Goal: Task Accomplishment & Management: Manage account settings

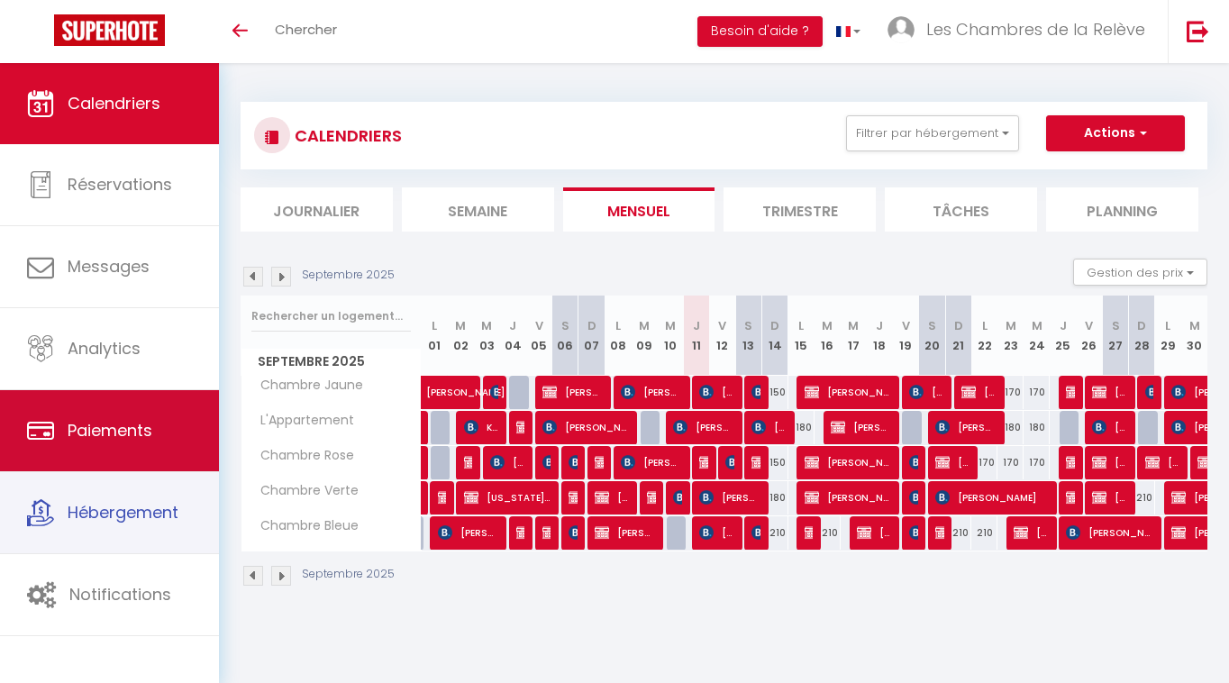
click at [138, 444] on link "Paiements" at bounding box center [109, 430] width 219 height 81
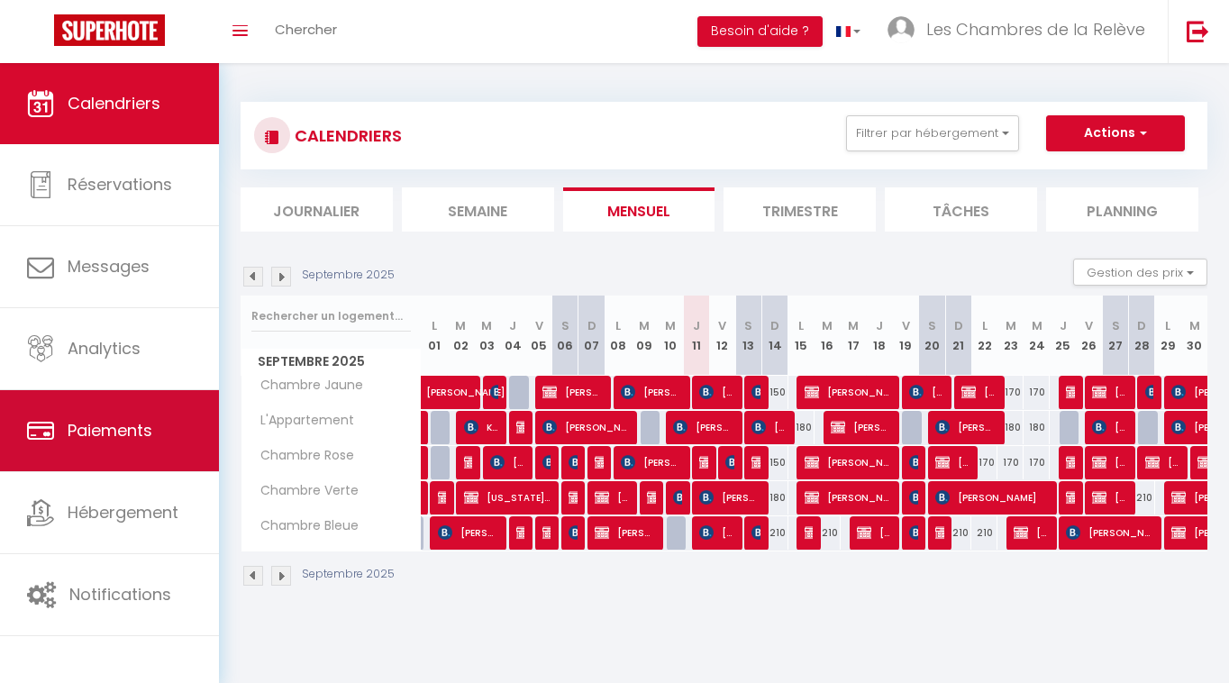
select select "2"
select select "0"
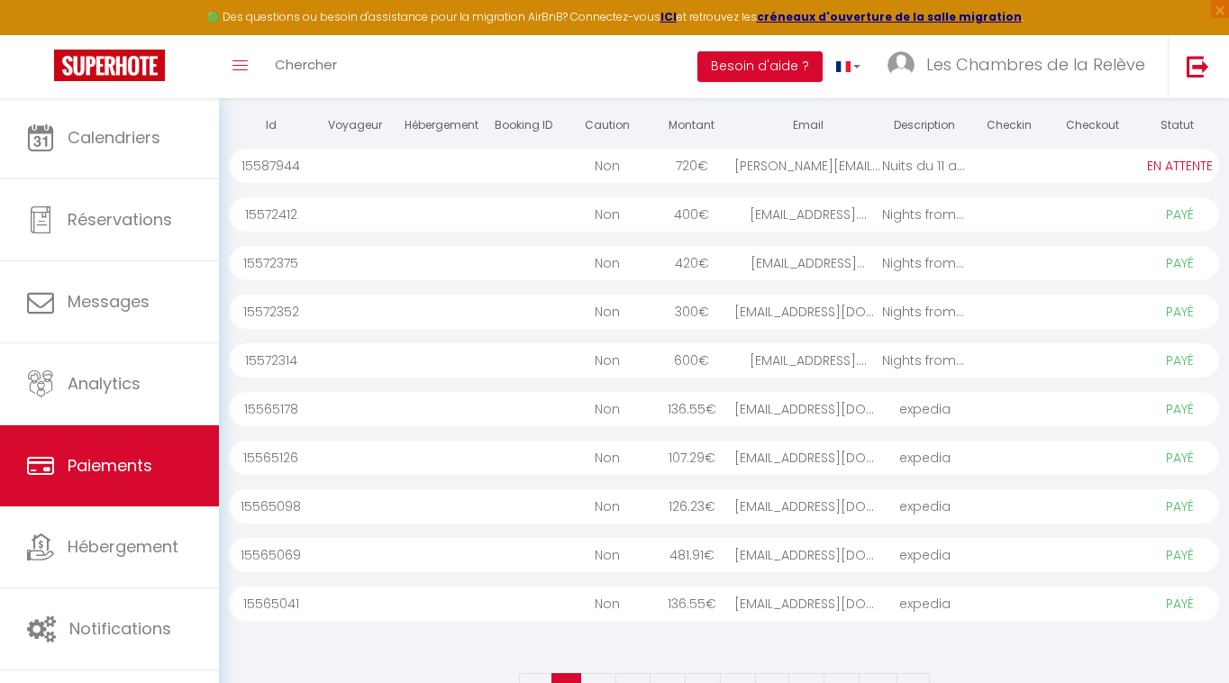
scroll to position [173, 0]
click at [542, 468] on div at bounding box center [523, 454] width 84 height 34
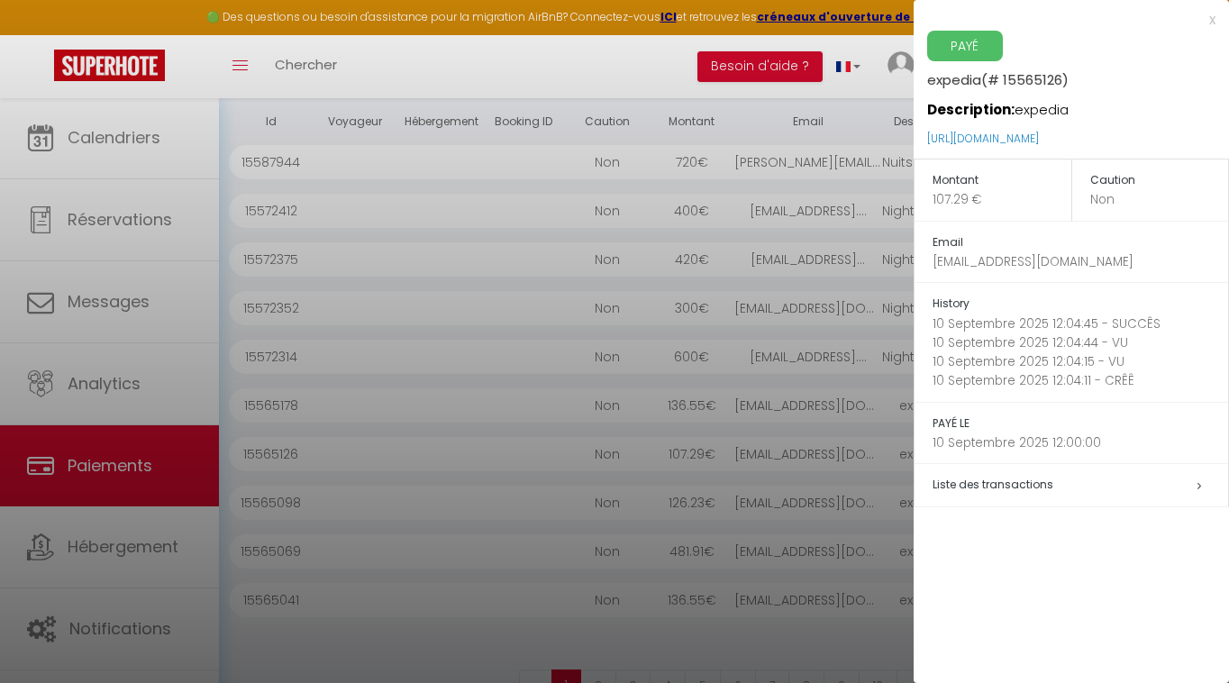
click at [546, 623] on div at bounding box center [614, 341] width 1229 height 683
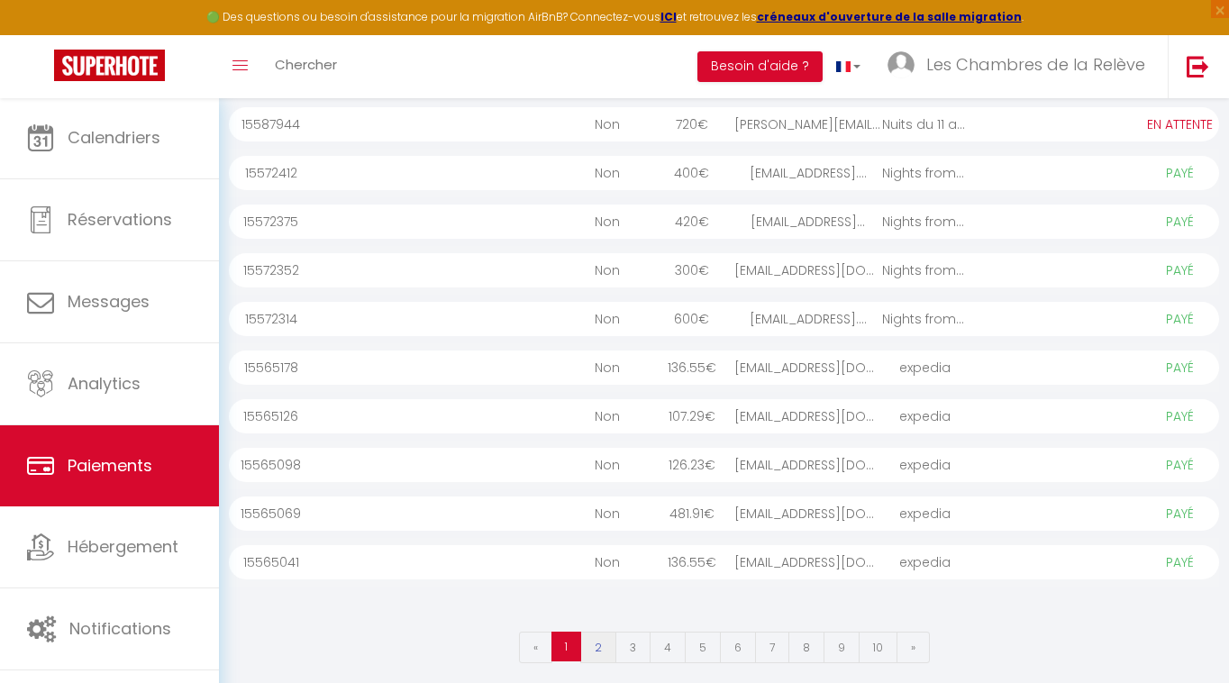
scroll to position [208, 0]
click at [597, 653] on link "2" at bounding box center [598, 650] width 36 height 32
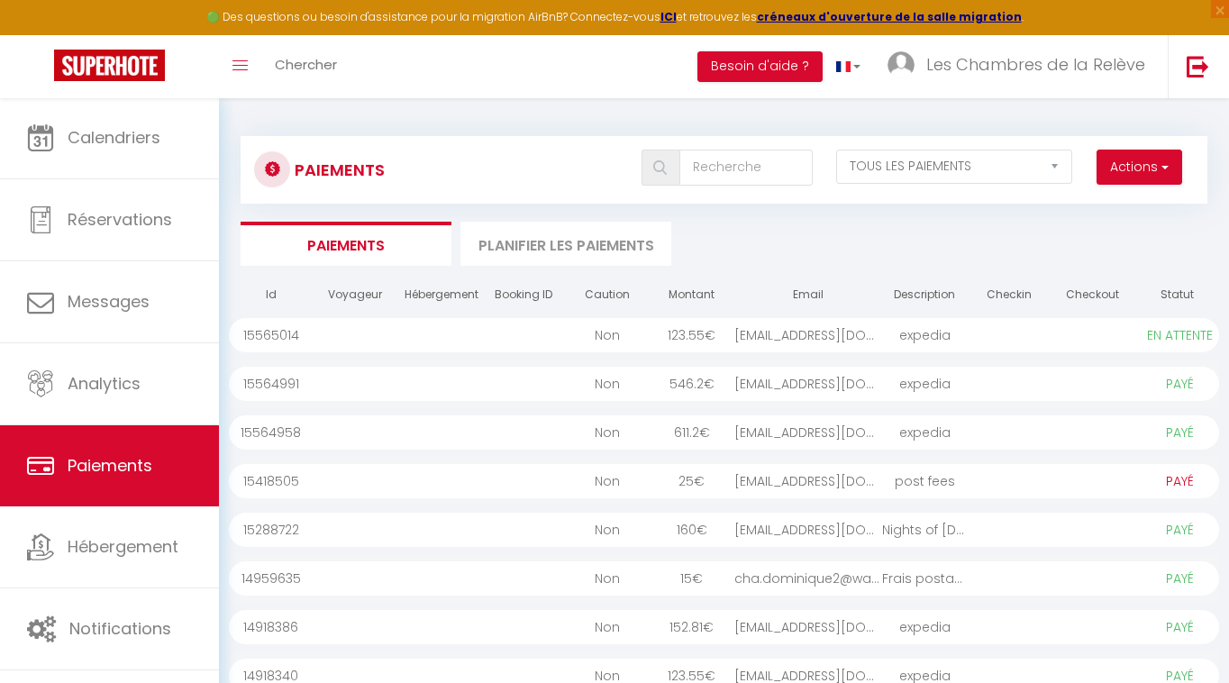
scroll to position [0, 0]
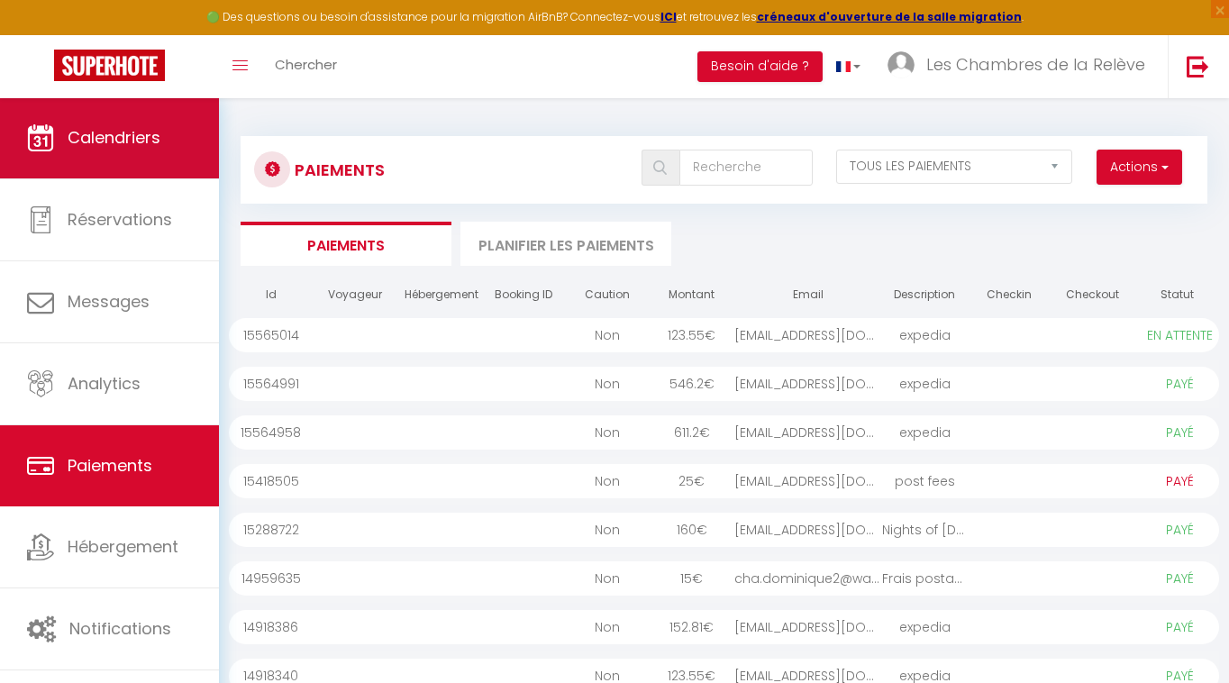
click at [129, 153] on link "Calendriers" at bounding box center [109, 137] width 219 height 81
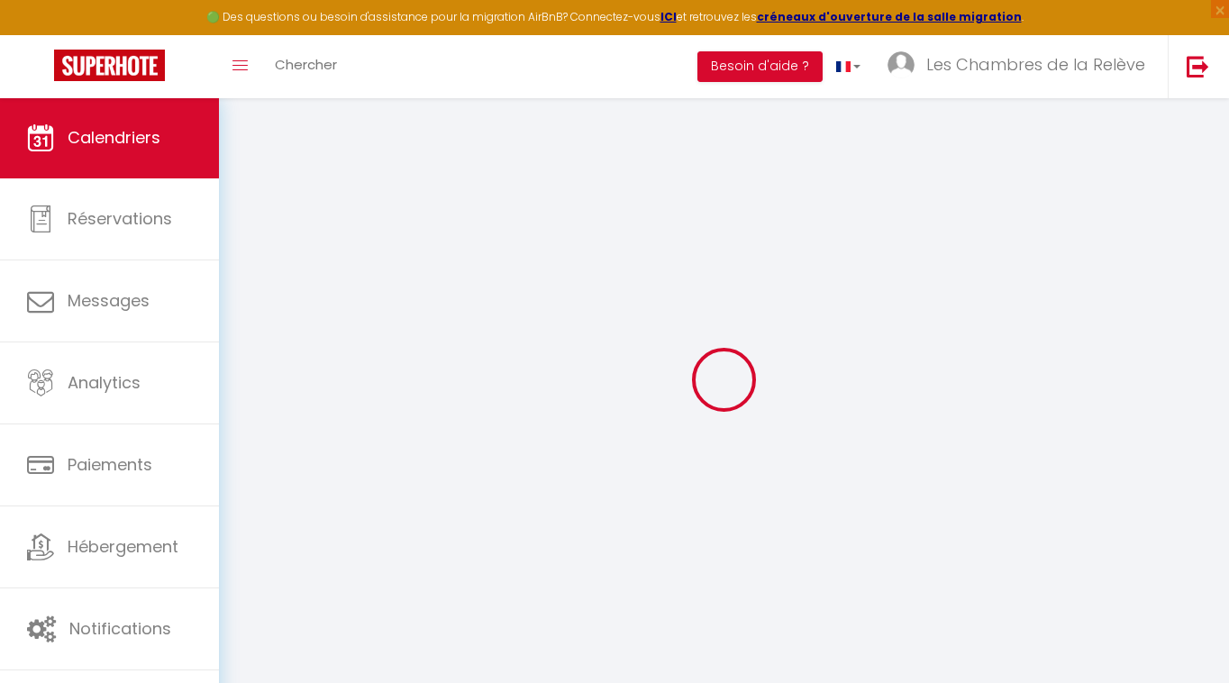
select select
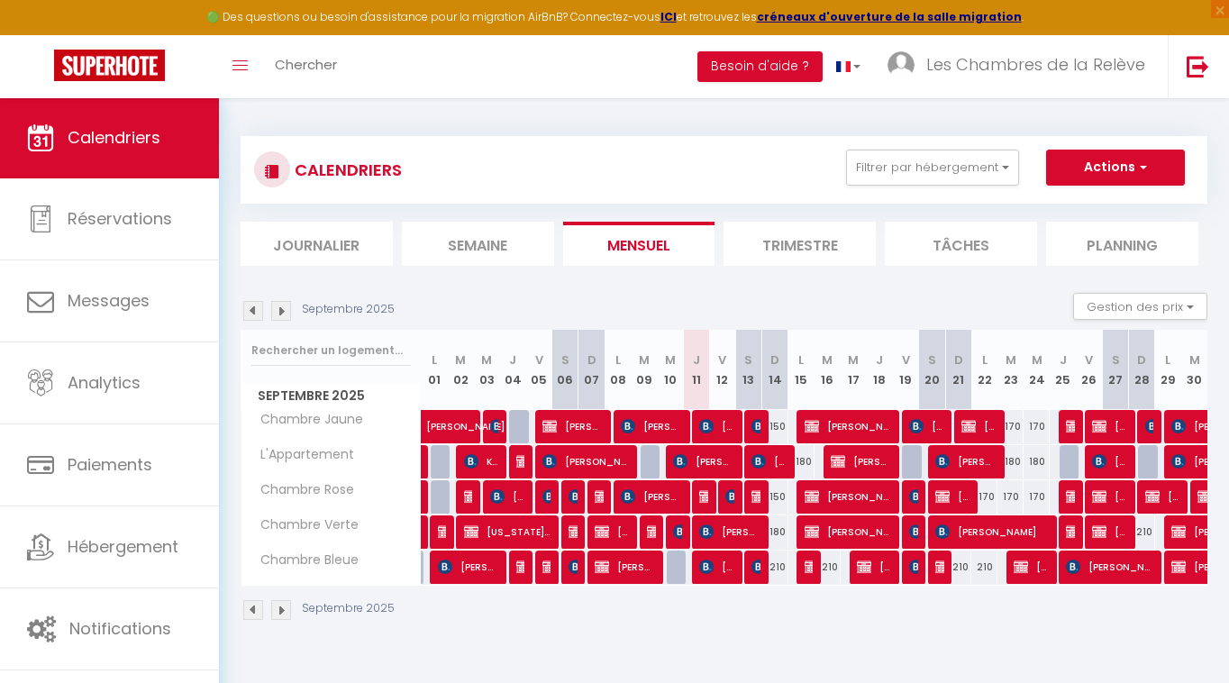
click at [843, 424] on span "[PERSON_NAME]" at bounding box center [848, 426] width 87 height 34
select select "KO"
select select "0"
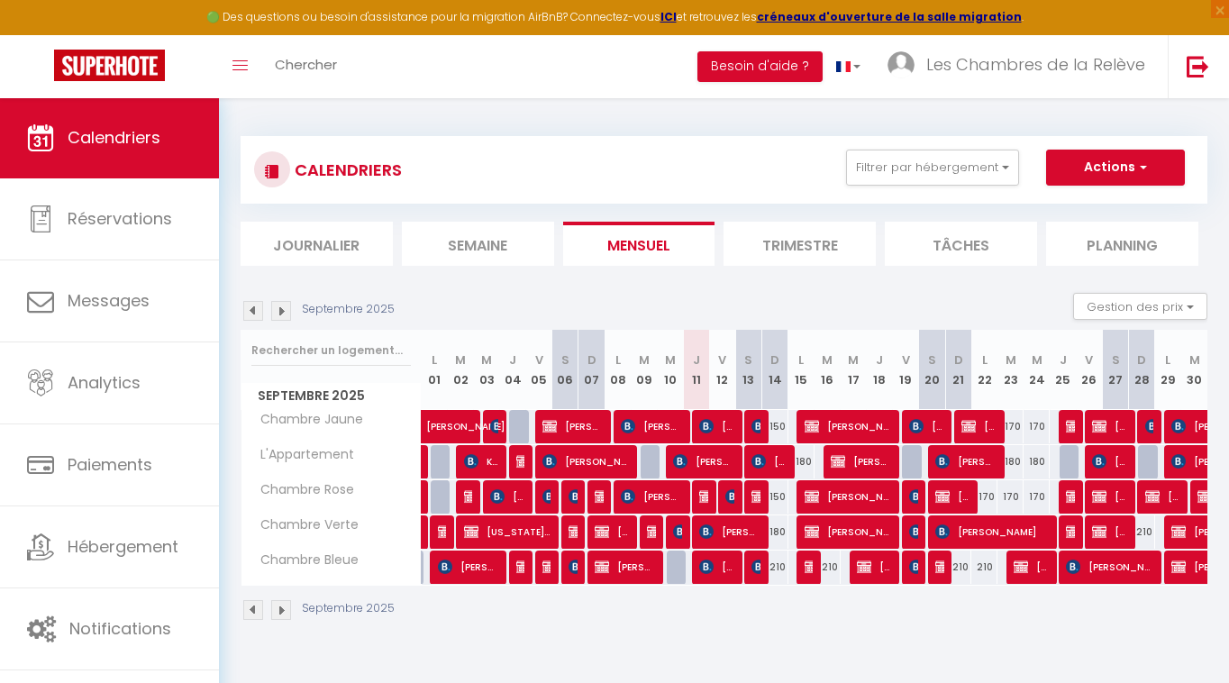
select select "1"
select select
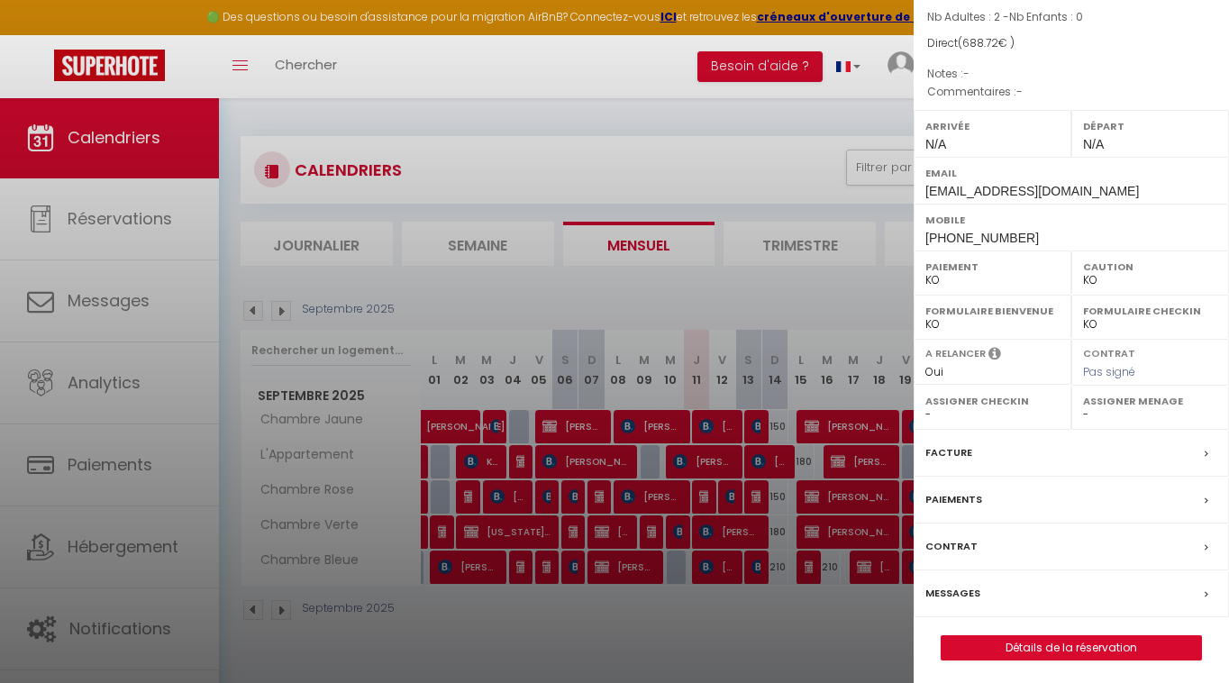
scroll to position [151, 0]
click at [1041, 652] on link "Détails de la réservation" at bounding box center [1072, 648] width 260 height 23
select select
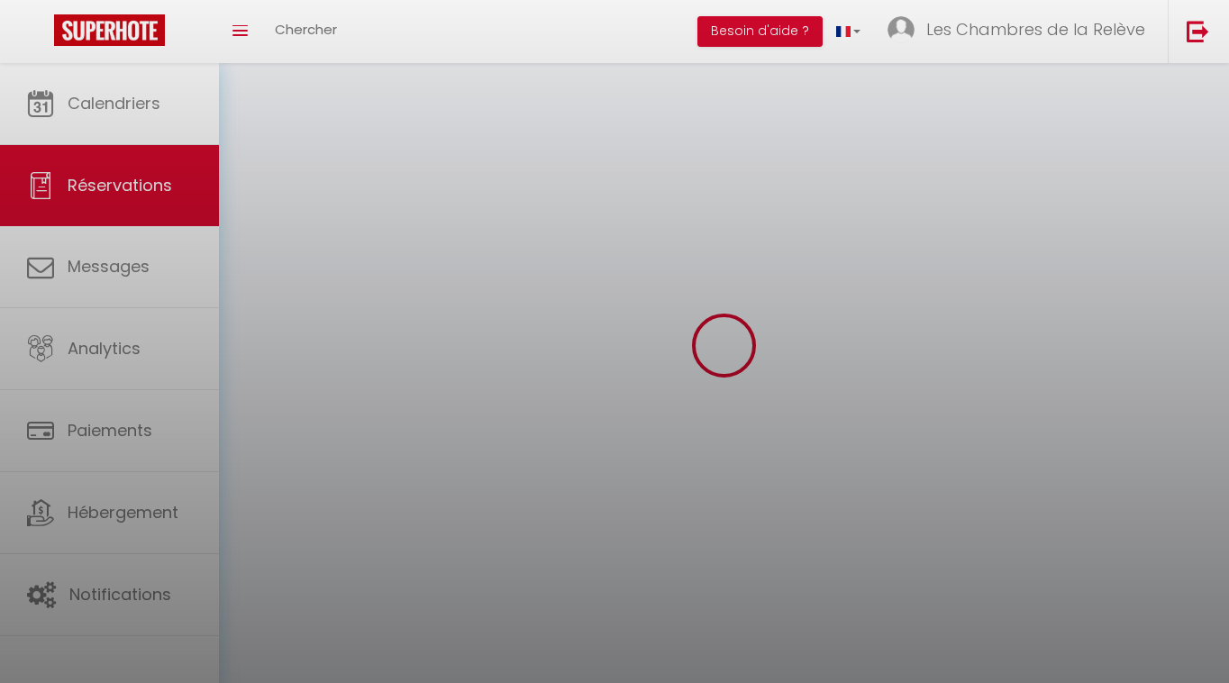
select select
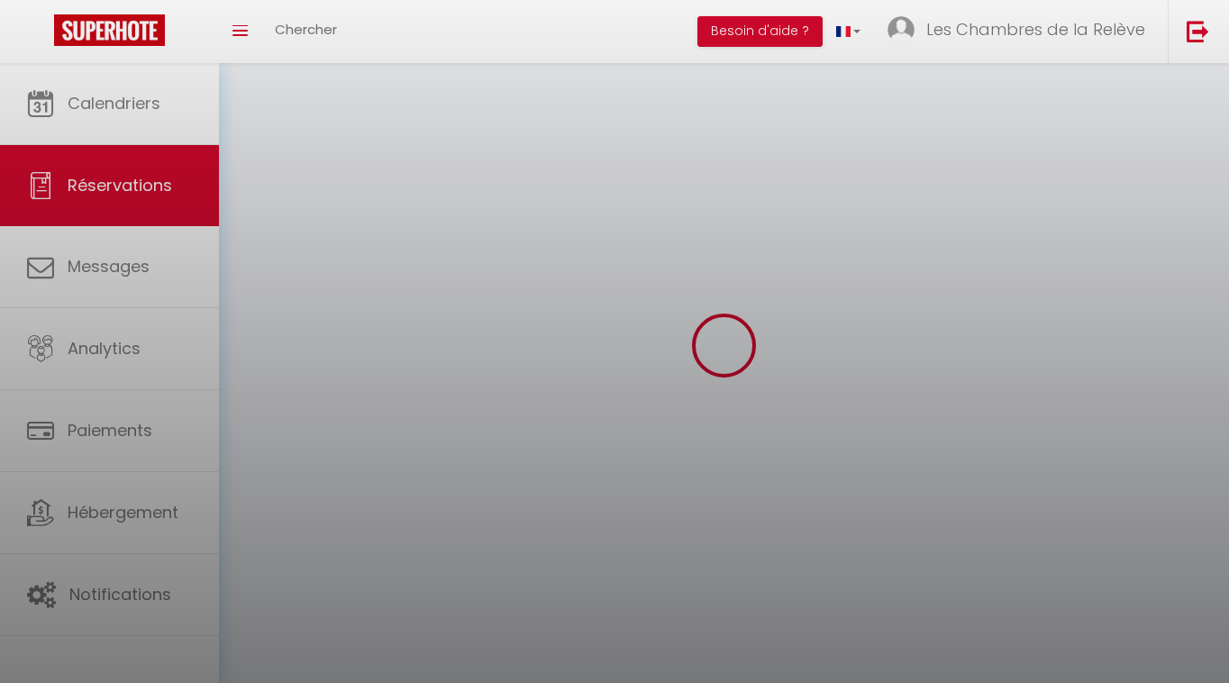
select select
checkbox input "false"
select select
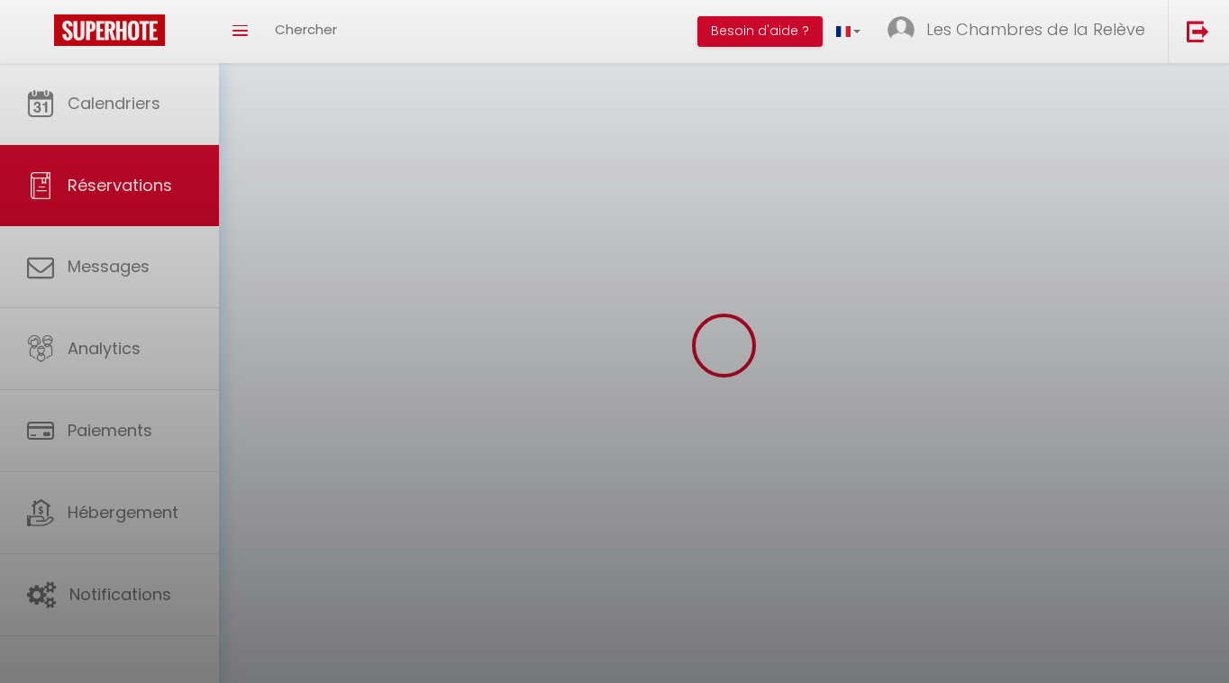
select select
checkbox input "false"
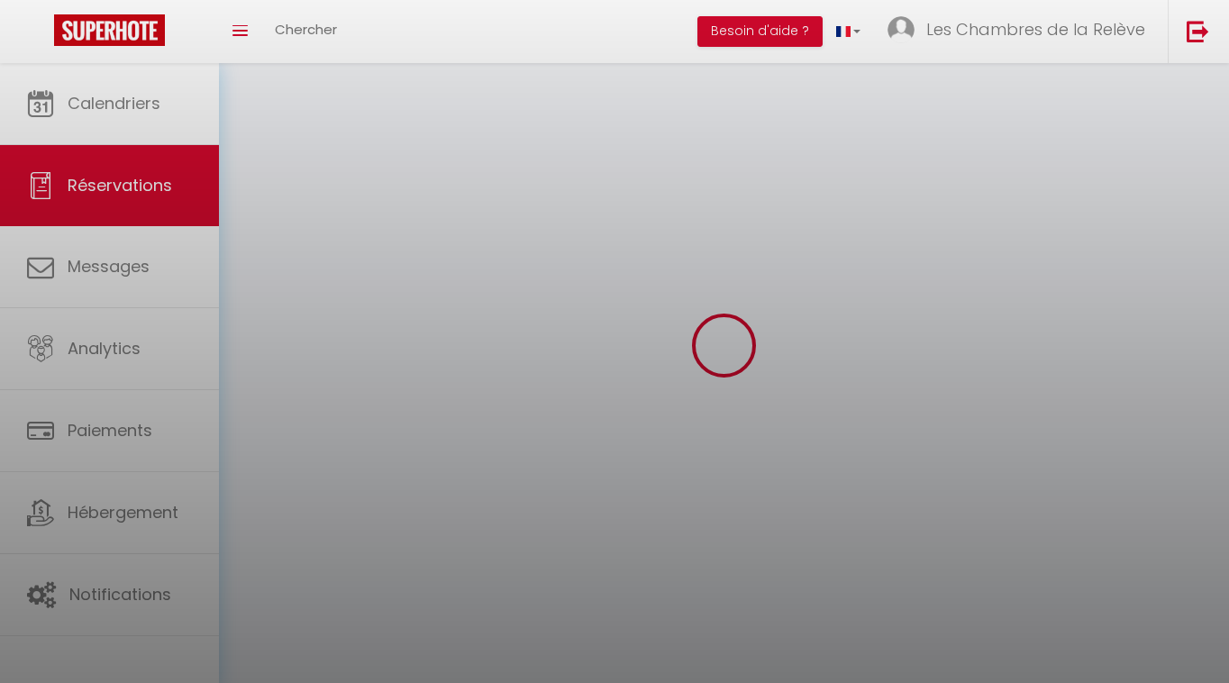
select select
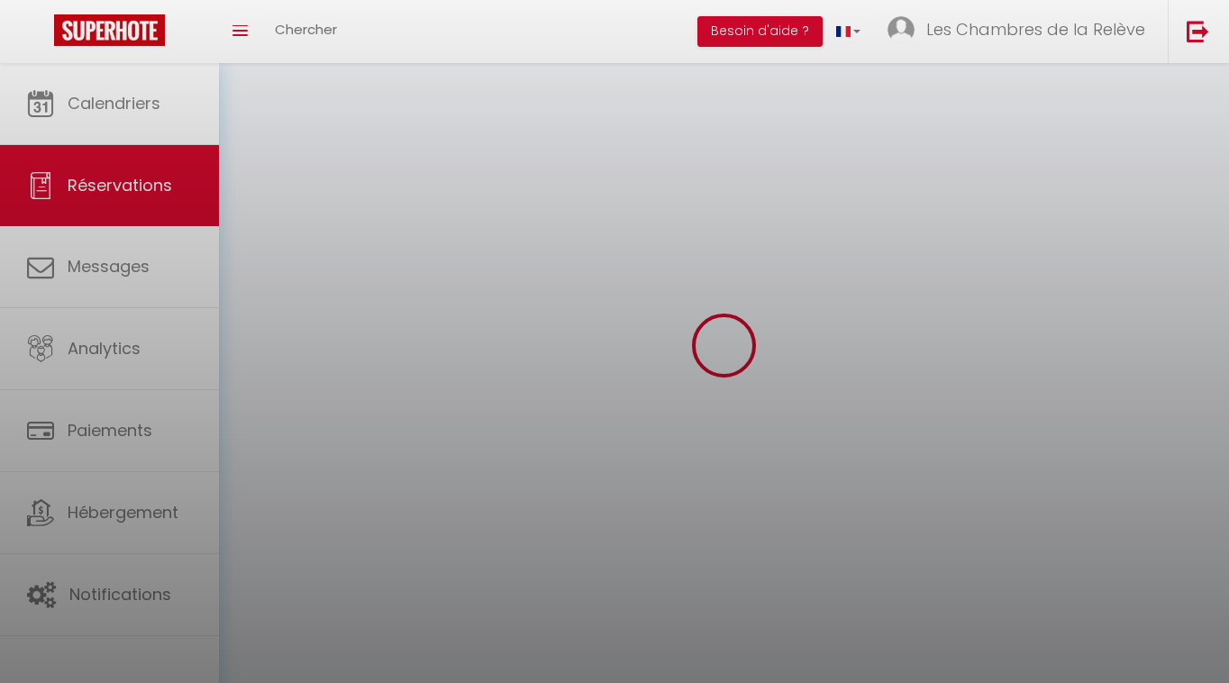
checkbox input "false"
select select
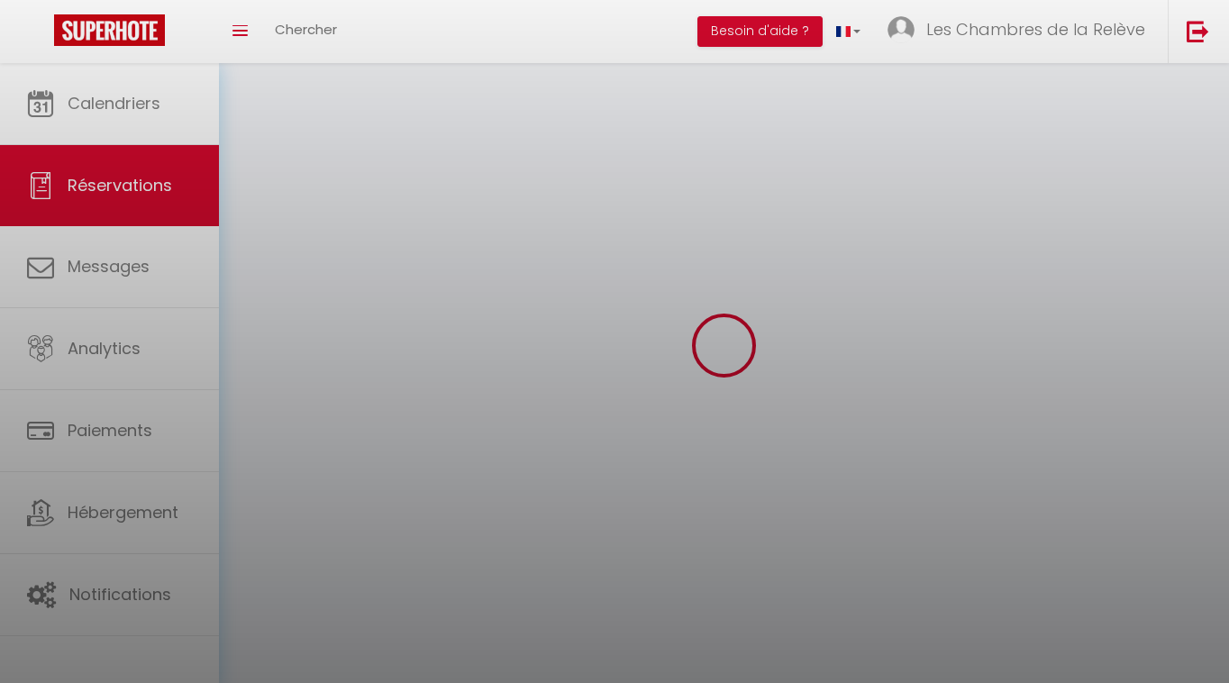
select select
checkbox input "false"
select select
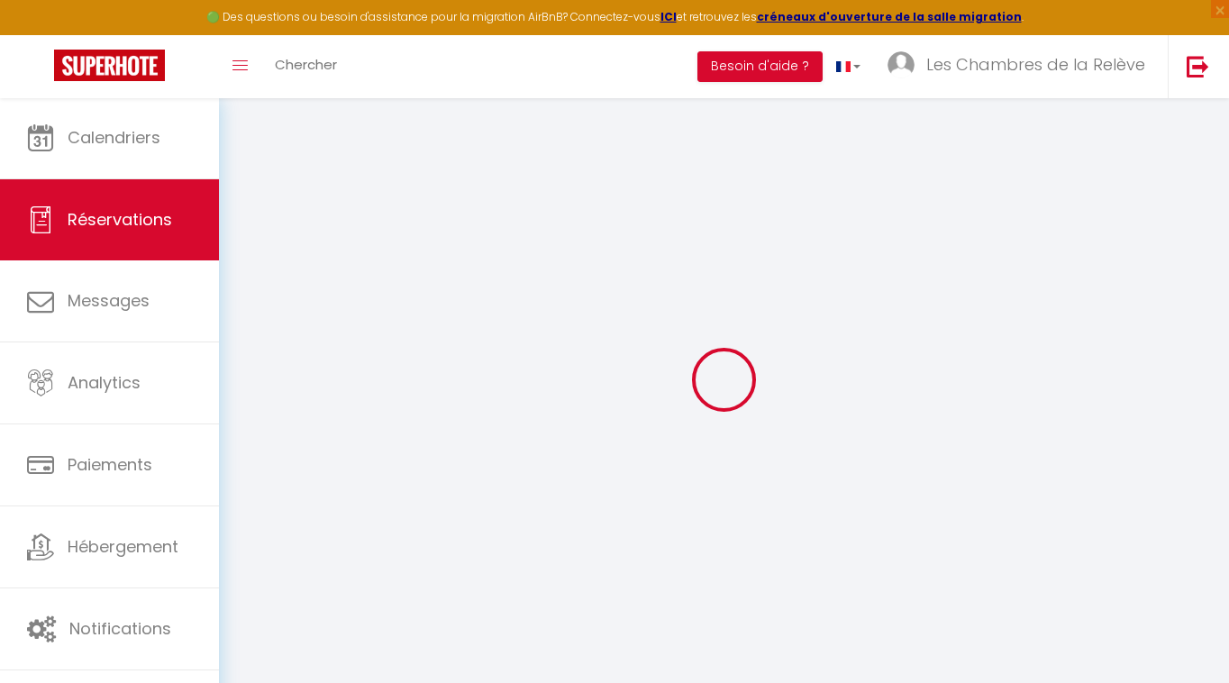
type input "[PERSON_NAME]"
type input "Caschetto"
type input "[EMAIL_ADDRESS][DOMAIN_NAME]"
type input "[PHONE_NUMBER]"
select select "CA"
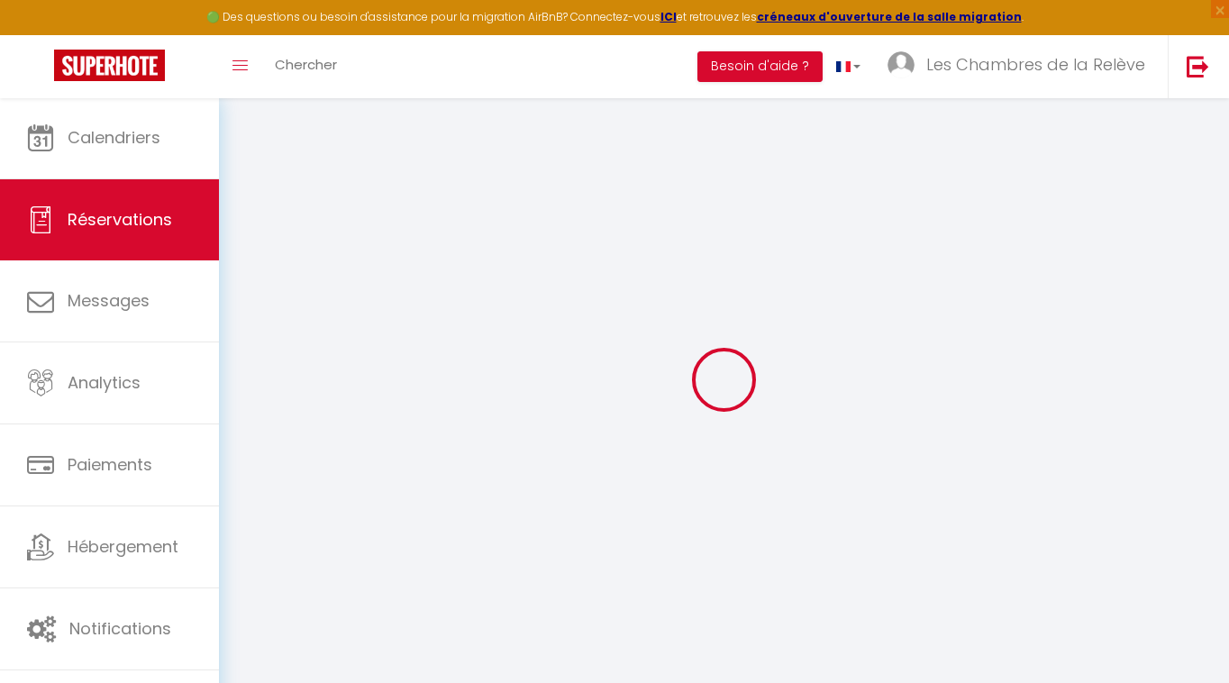
select select "35017"
select select "2"
type input "Lun 15 Septembre 2025"
select select
type input "Ven 19 Septembre 2025"
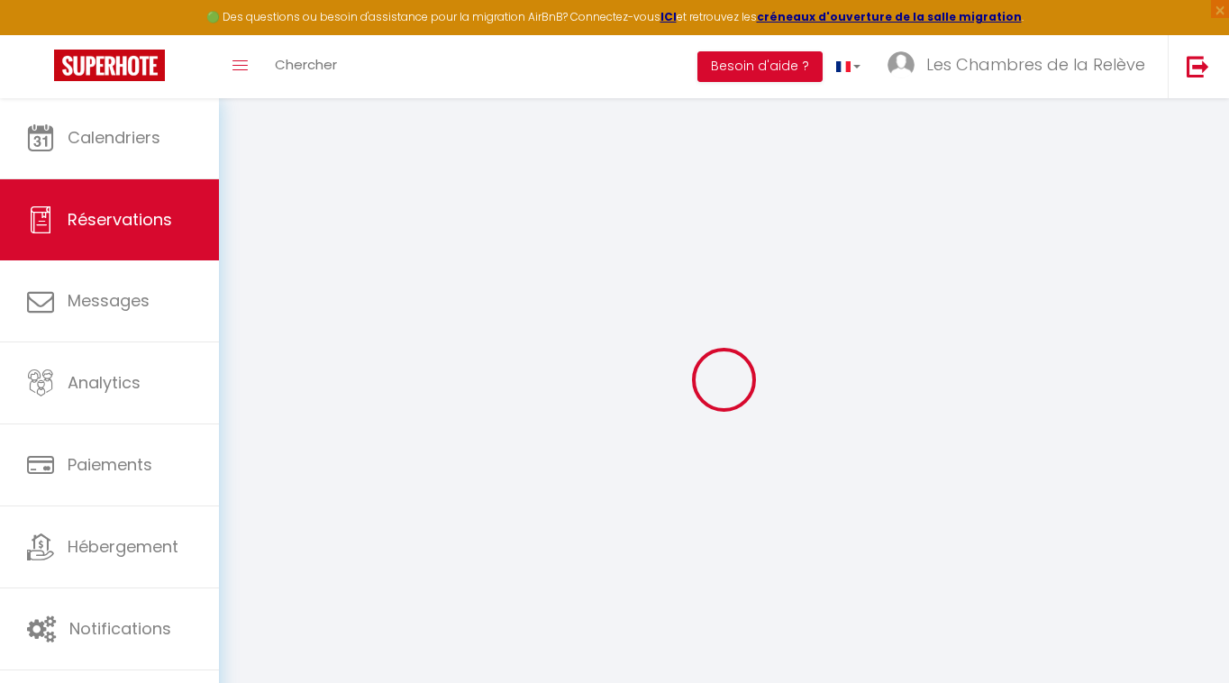
select select
type input "2"
select select "10"
select select
type input "680"
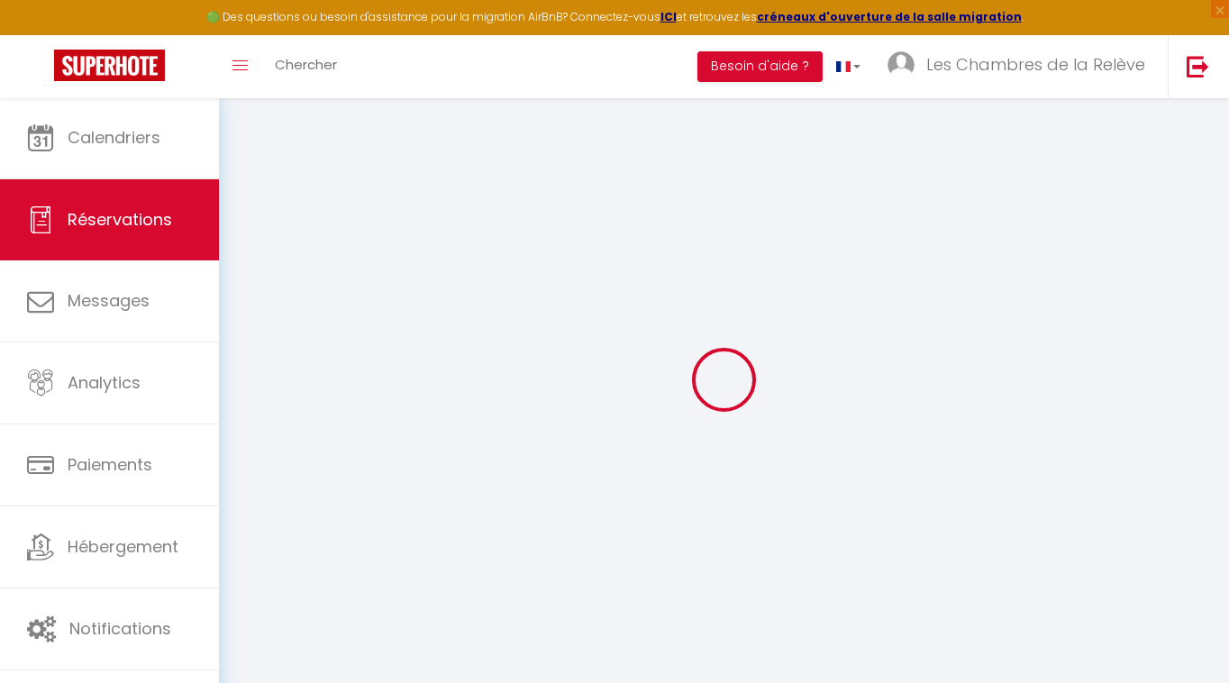
checkbox input "false"
type input "688.72"
type input "0"
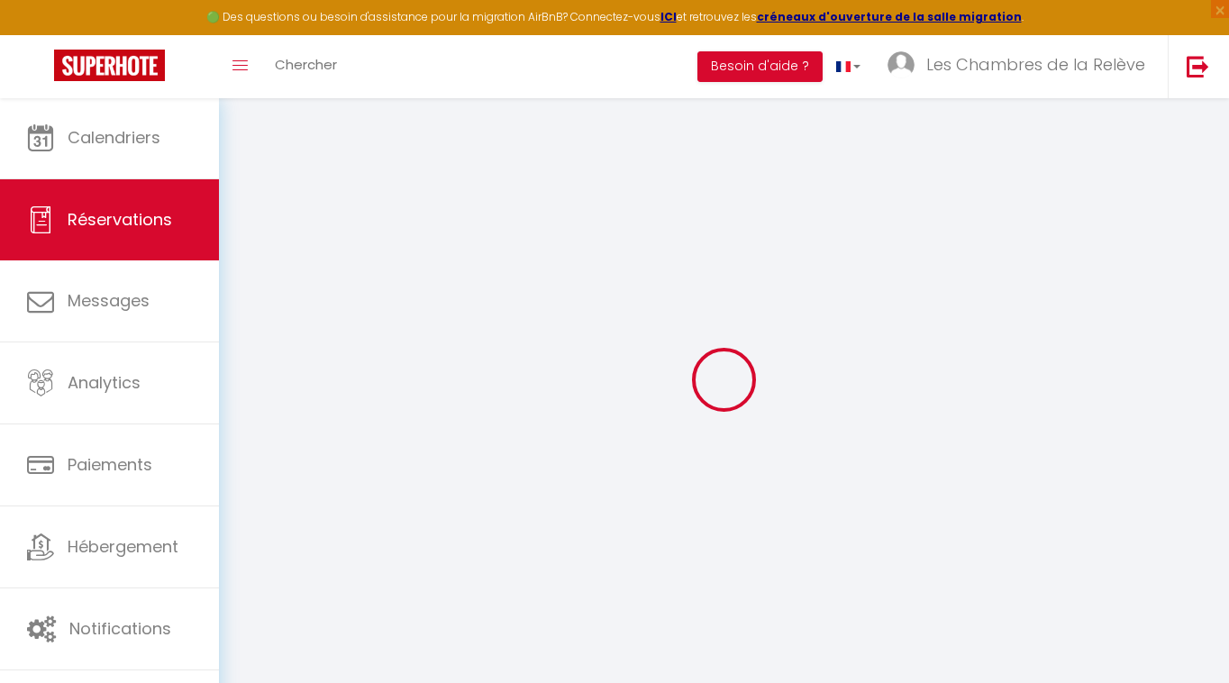
select select
select select "14"
checkbox input "false"
select select
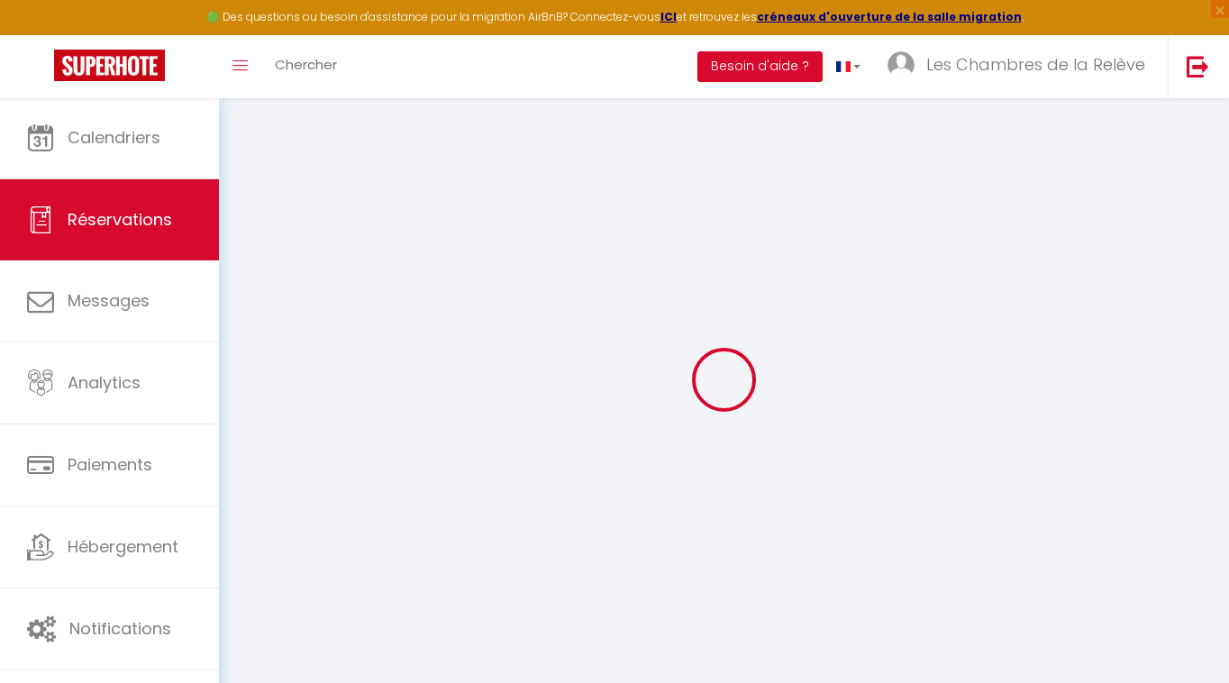
select select
checkbox input "false"
select select
checkbox input "false"
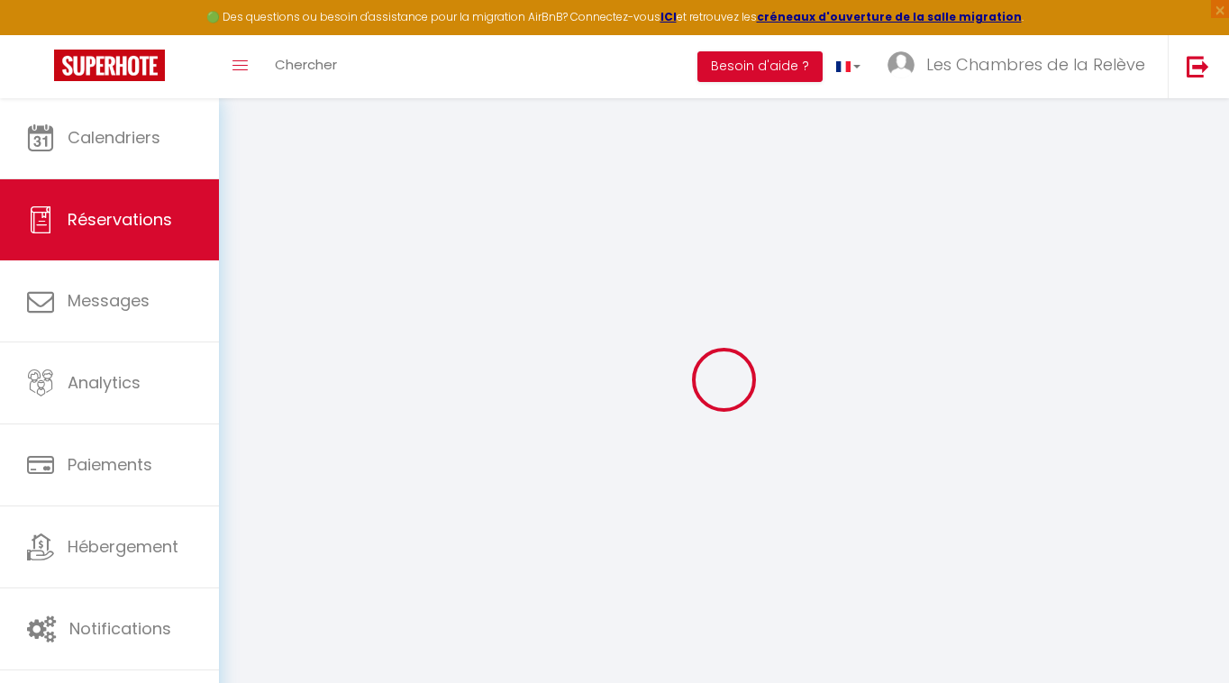
type input "8.72"
select select
checkbox input "false"
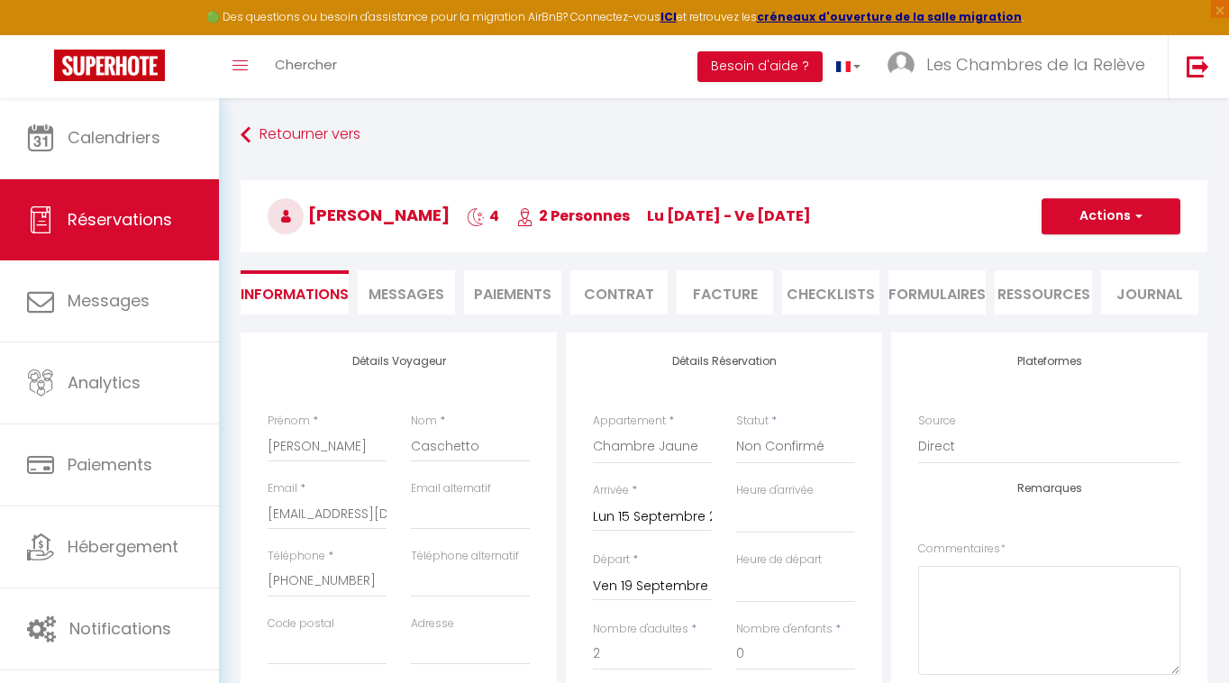
select select
checkbox input "false"
select select "1"
select select
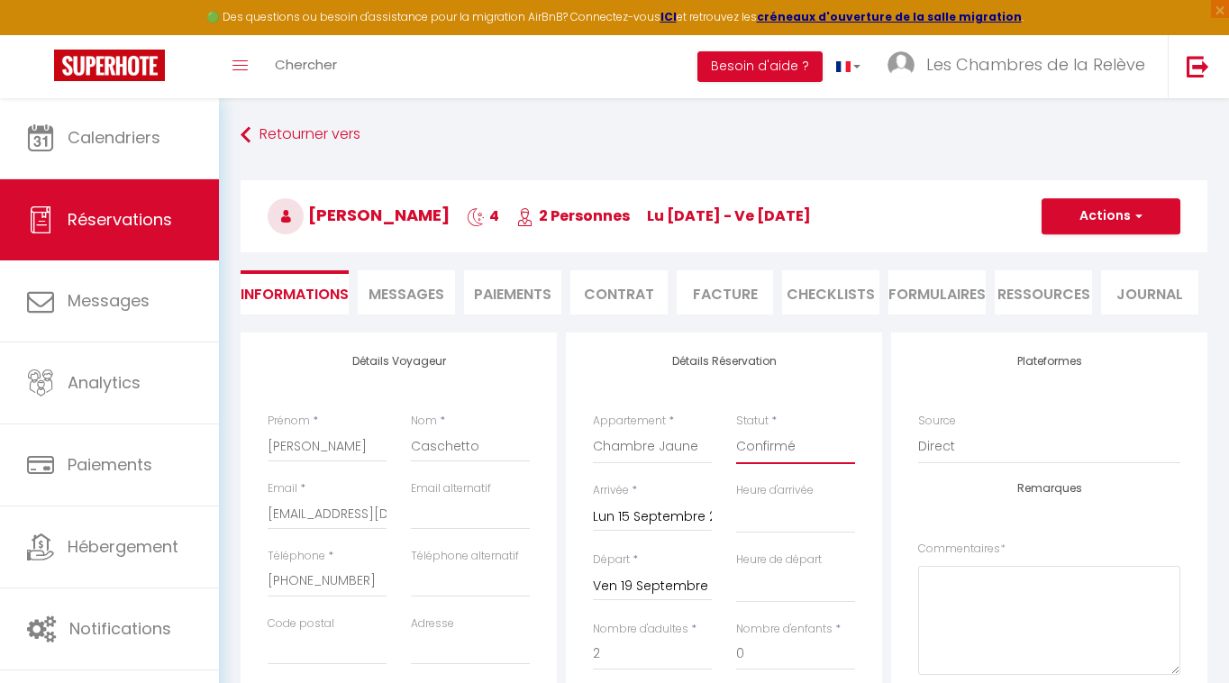
select select
checkbox input "false"
click at [1081, 223] on button "Actions" at bounding box center [1111, 216] width 139 height 36
click at [1080, 255] on link "Enregistrer" at bounding box center [1093, 255] width 142 height 23
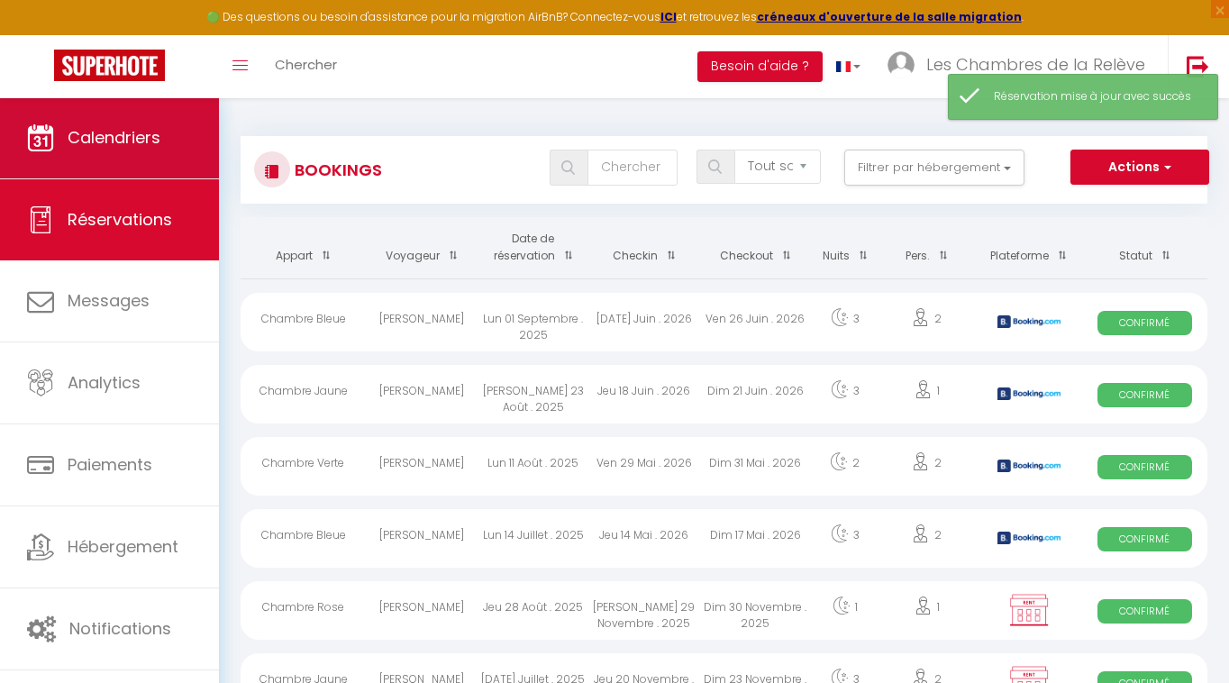
click at [116, 132] on span "Calendriers" at bounding box center [114, 137] width 93 height 23
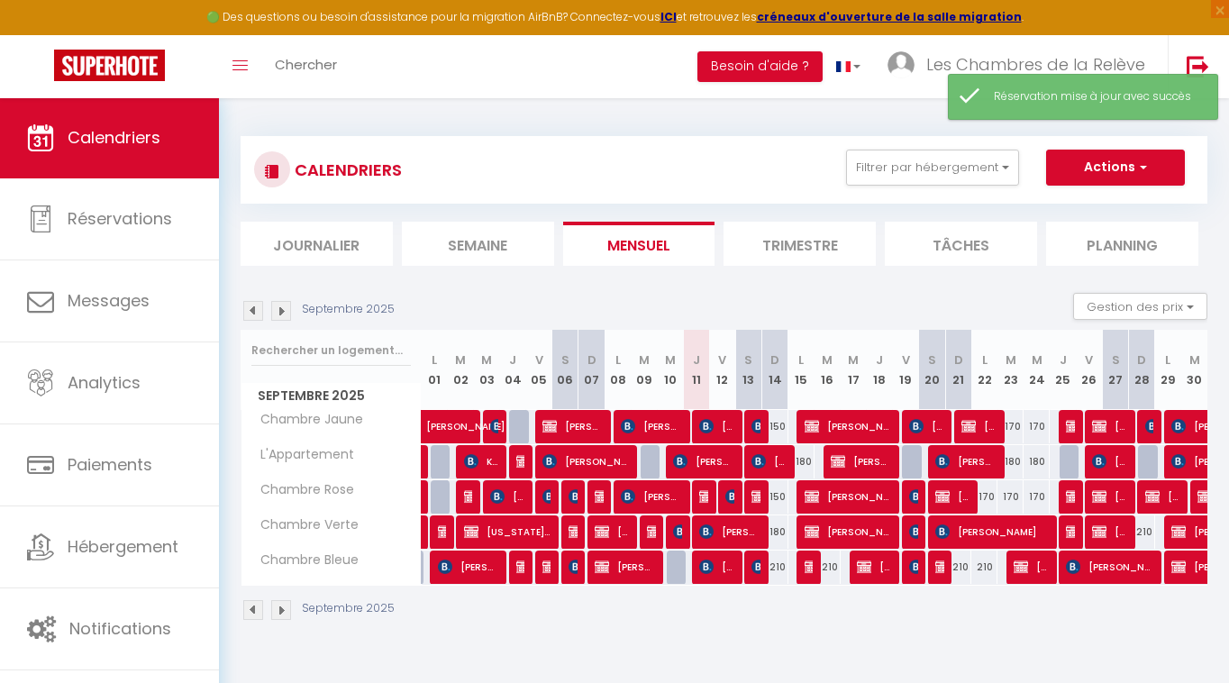
click at [862, 467] on span "[PERSON_NAME]" at bounding box center [861, 461] width 61 height 34
select select "KO"
select select "0"
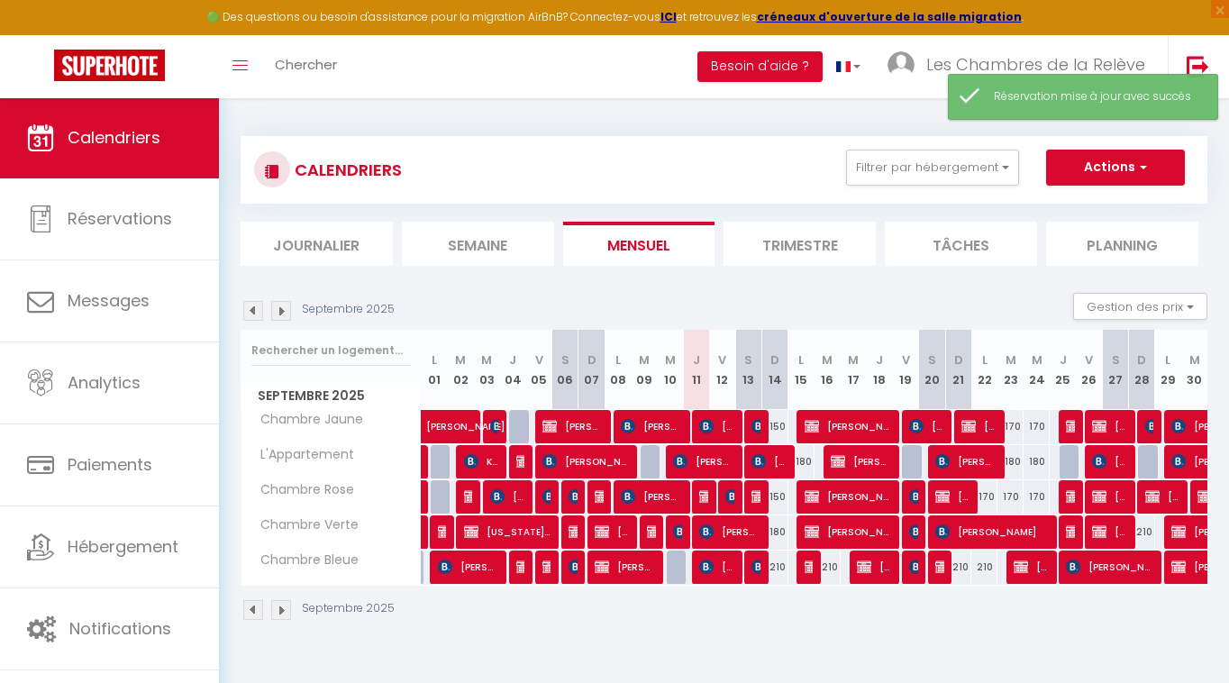
select select "1"
select select
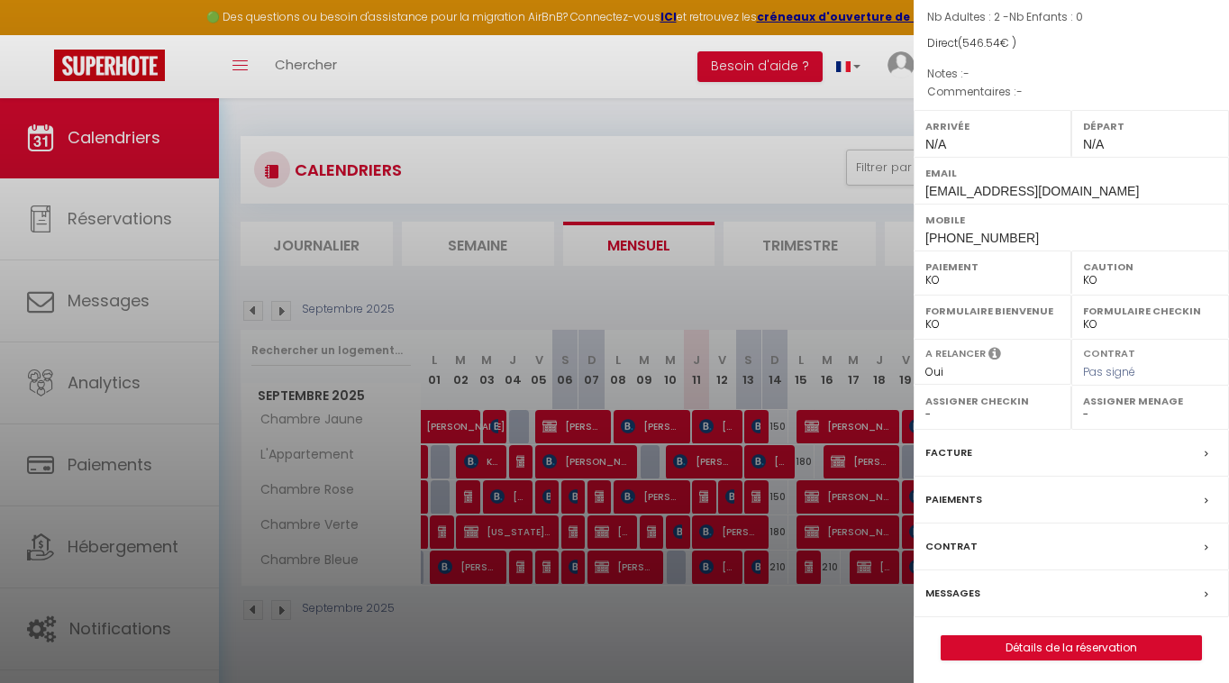
scroll to position [151, 0]
click at [1025, 642] on link "Détails de la réservation" at bounding box center [1072, 648] width 260 height 23
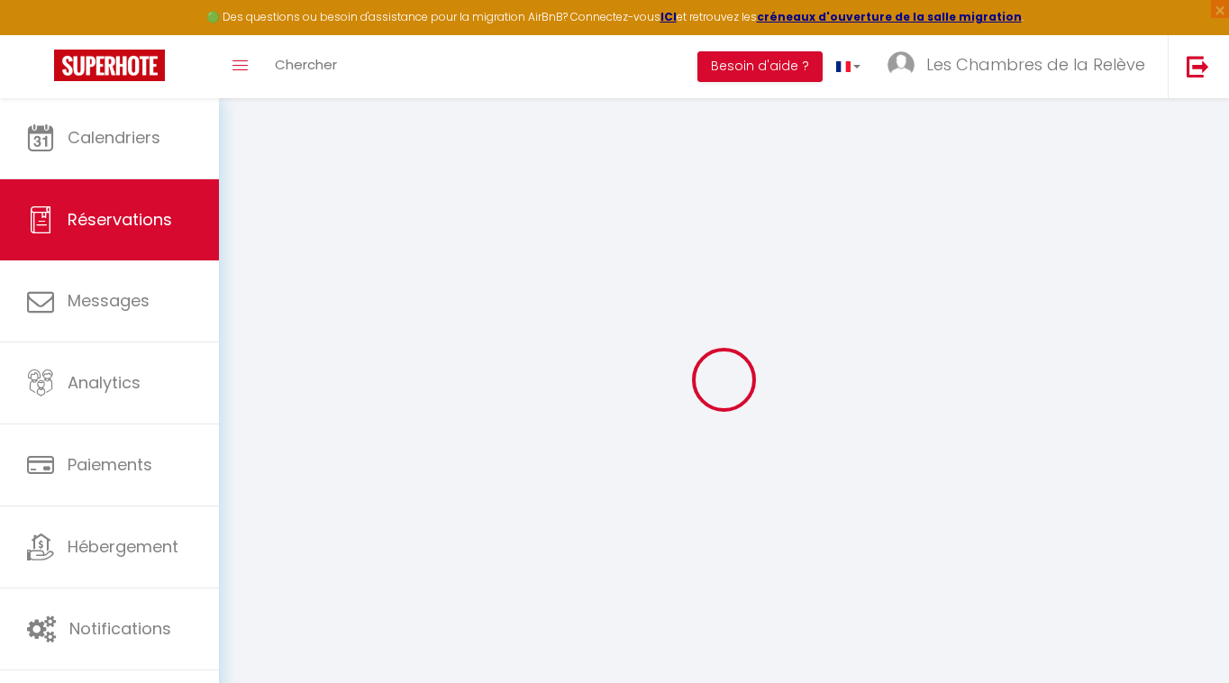
type input "[PERSON_NAME]"
type input "Karem"
type input "[EMAIL_ADDRESS][DOMAIN_NAME]"
type input "[PHONE_NUMBER]"
select select "CA"
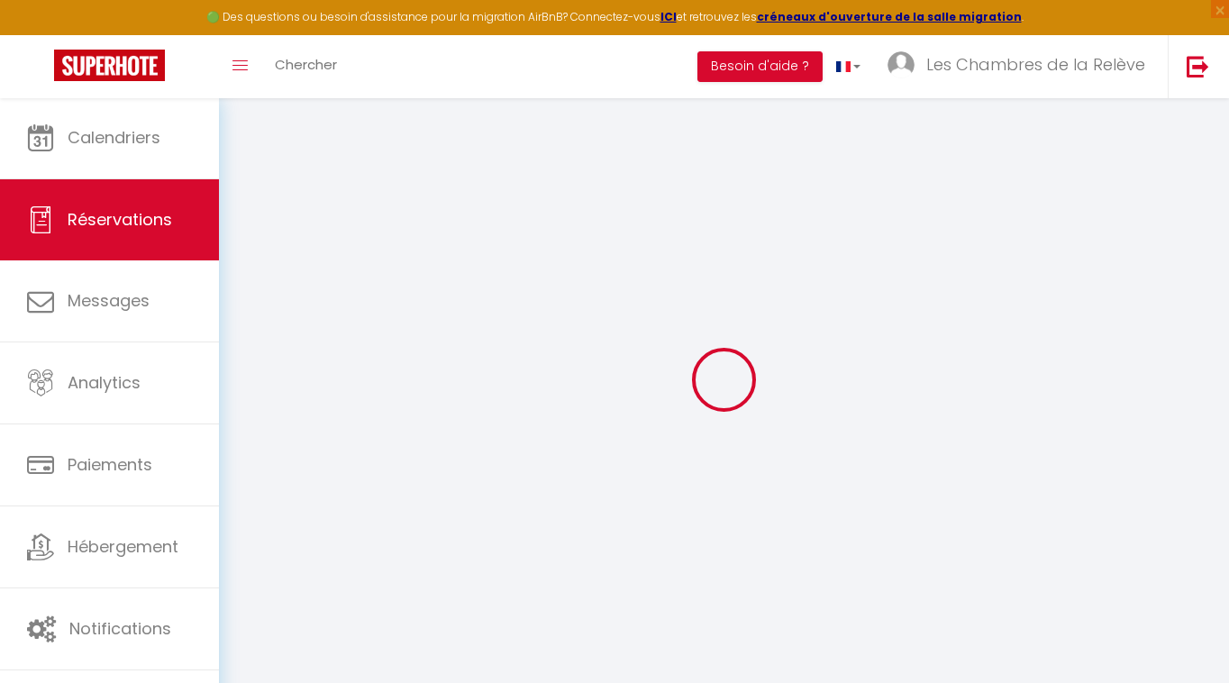
select select "63055"
select select "2"
type input "[DATE] Septembre 2025"
select select
type input "Ven 19 Septembre 2025"
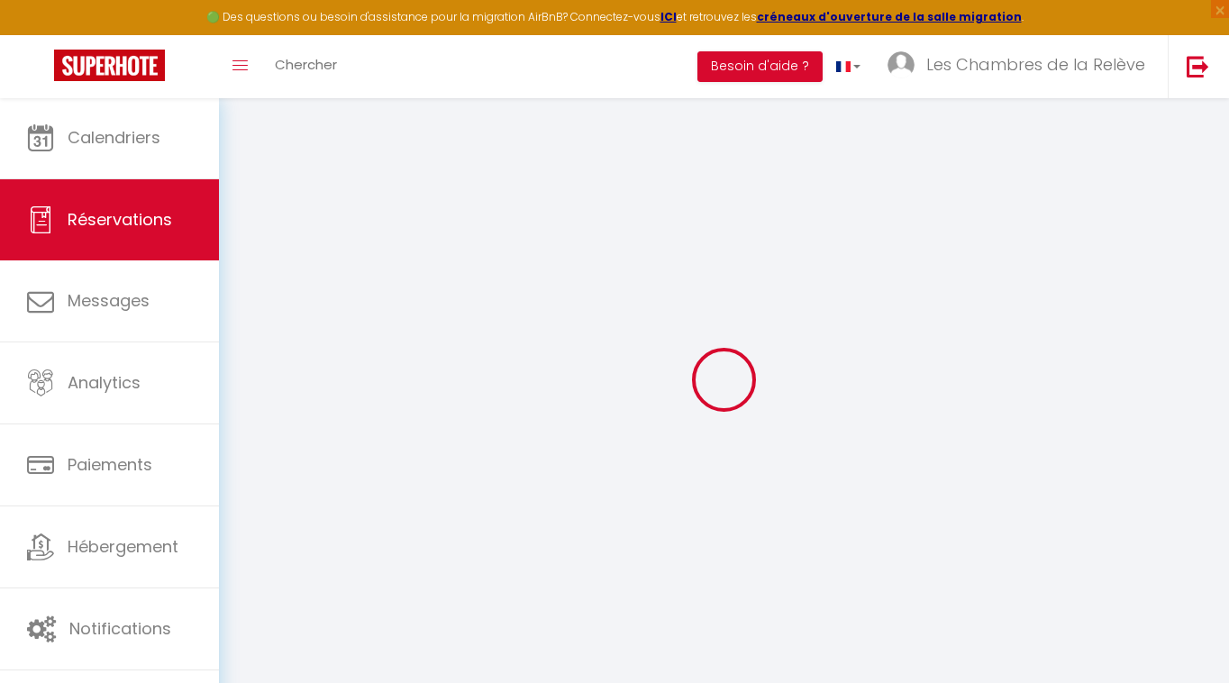
select select
type input "2"
select select "10"
select select
type input "540"
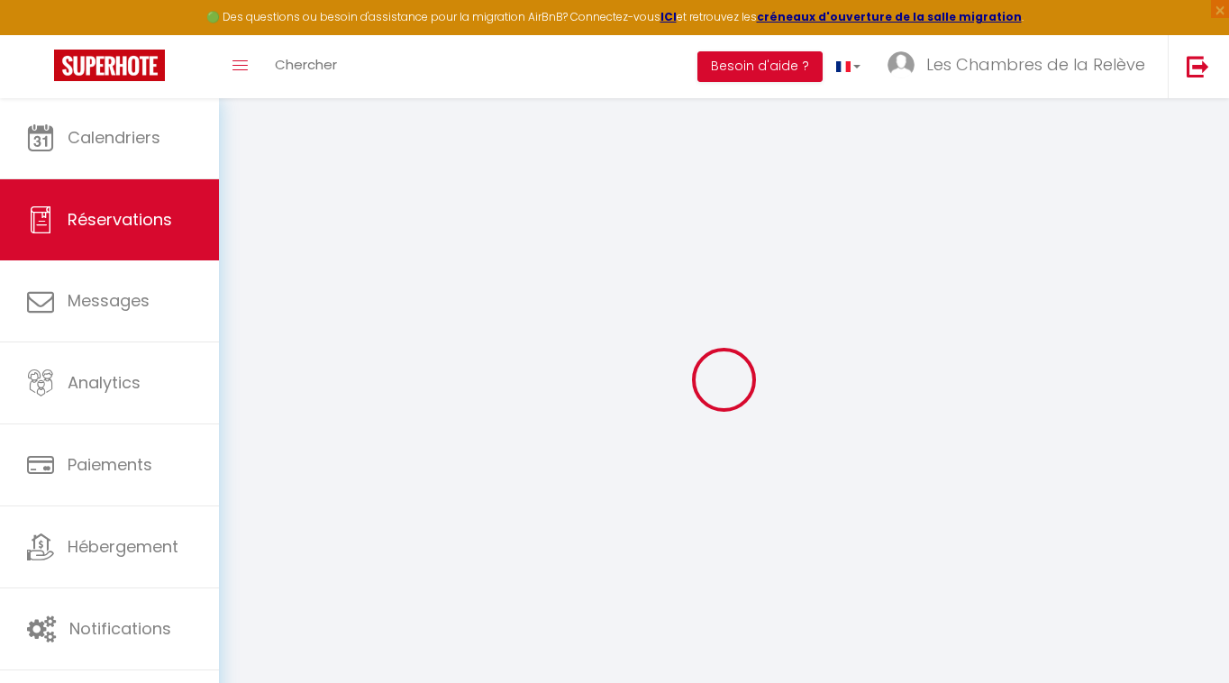
checkbox input "false"
type input "546.54"
type input "0"
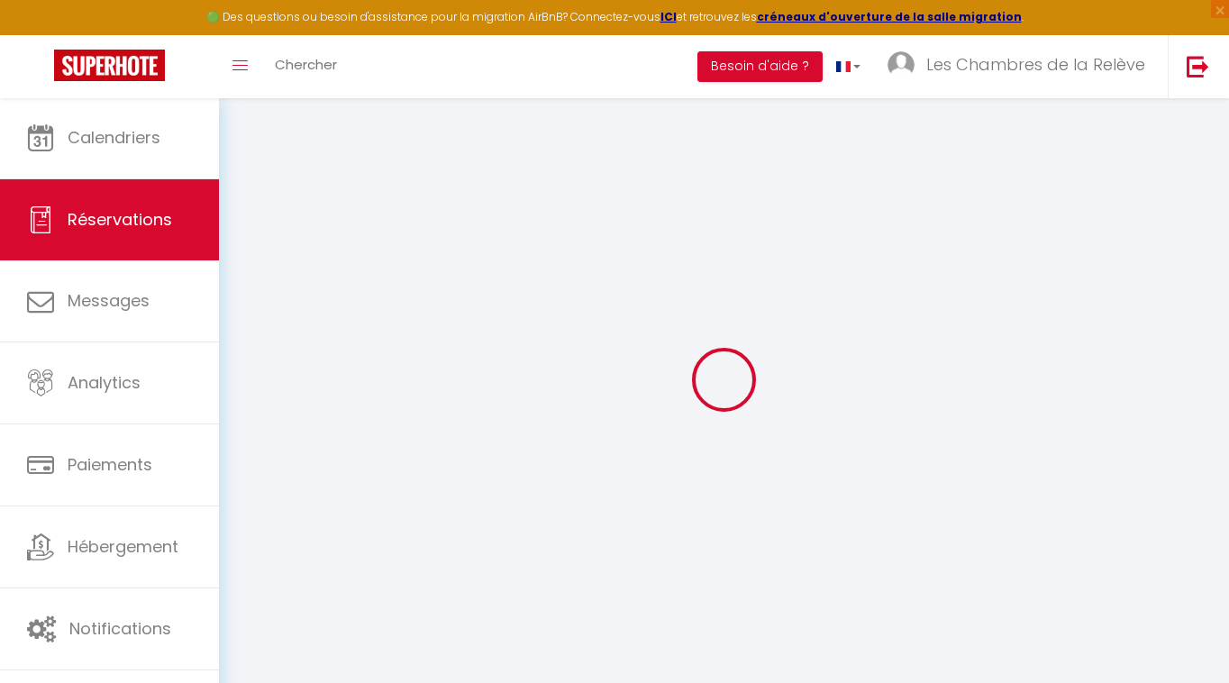
select select
select select "14"
checkbox input "false"
select select
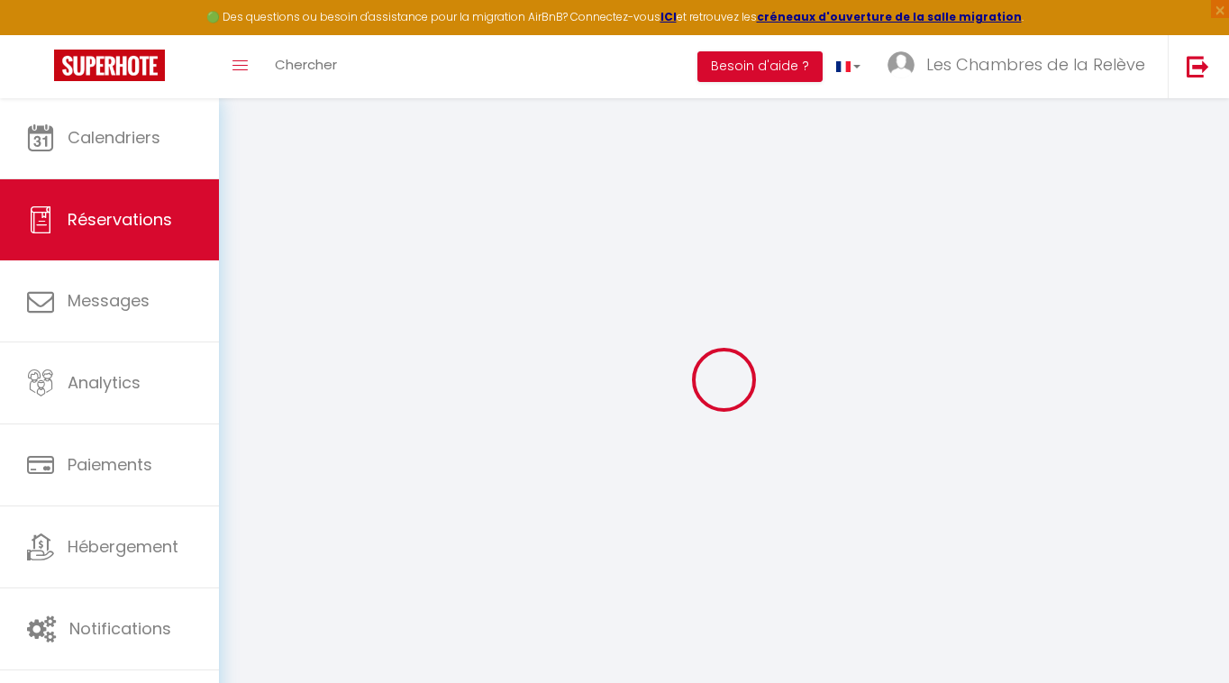
select select
checkbox input "false"
select select
checkbox input "false"
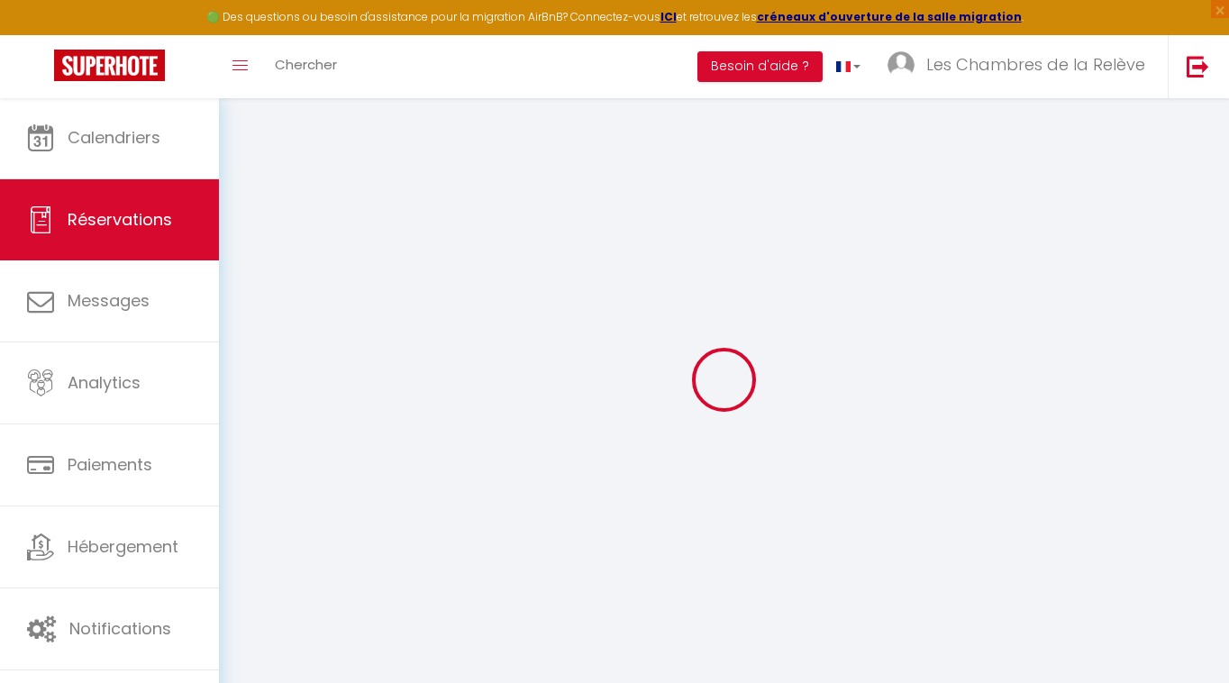
select select
checkbox input "false"
type input "6.54"
select select
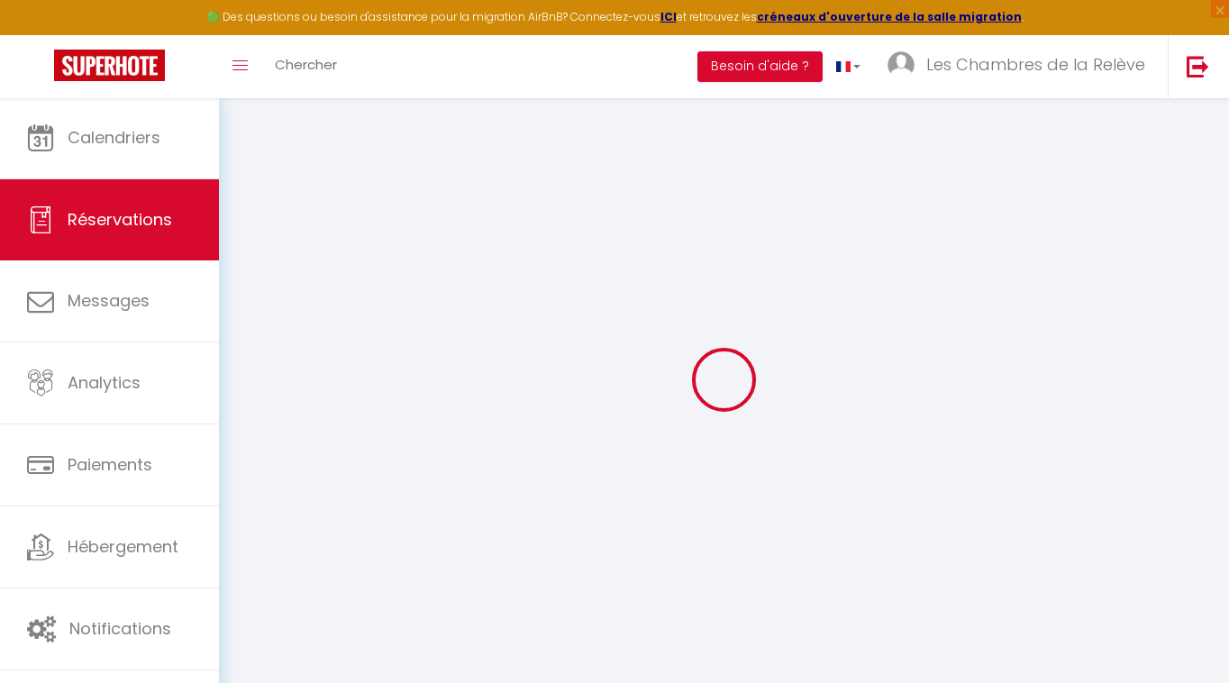
select select
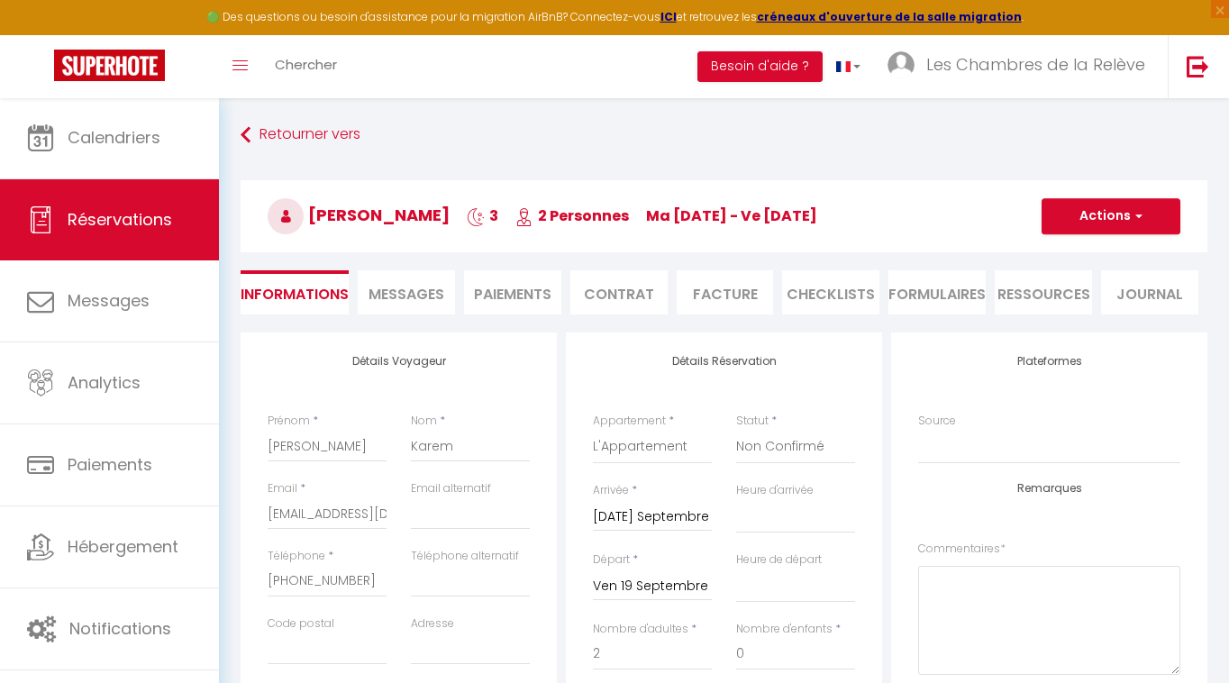
checkbox input "false"
select select
click at [1094, 219] on button "Actions" at bounding box center [1111, 216] width 139 height 36
click at [1080, 257] on link "Enregistrer" at bounding box center [1093, 255] width 142 height 23
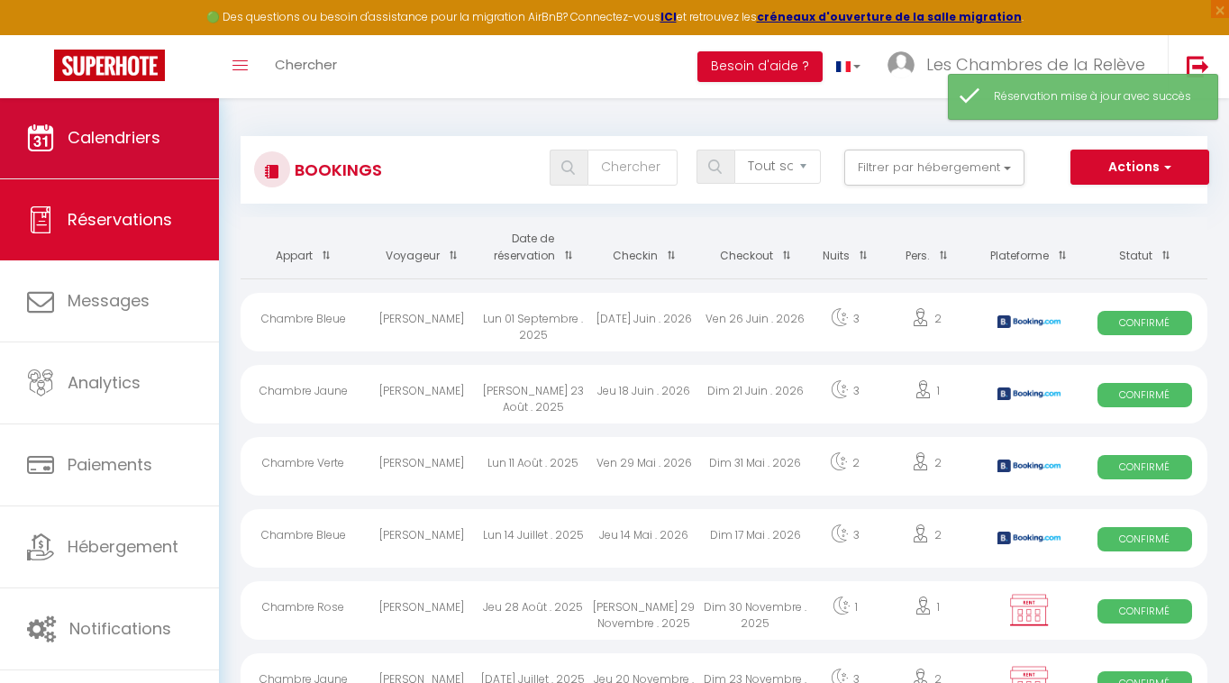
click at [172, 175] on link "Calendriers" at bounding box center [109, 137] width 219 height 81
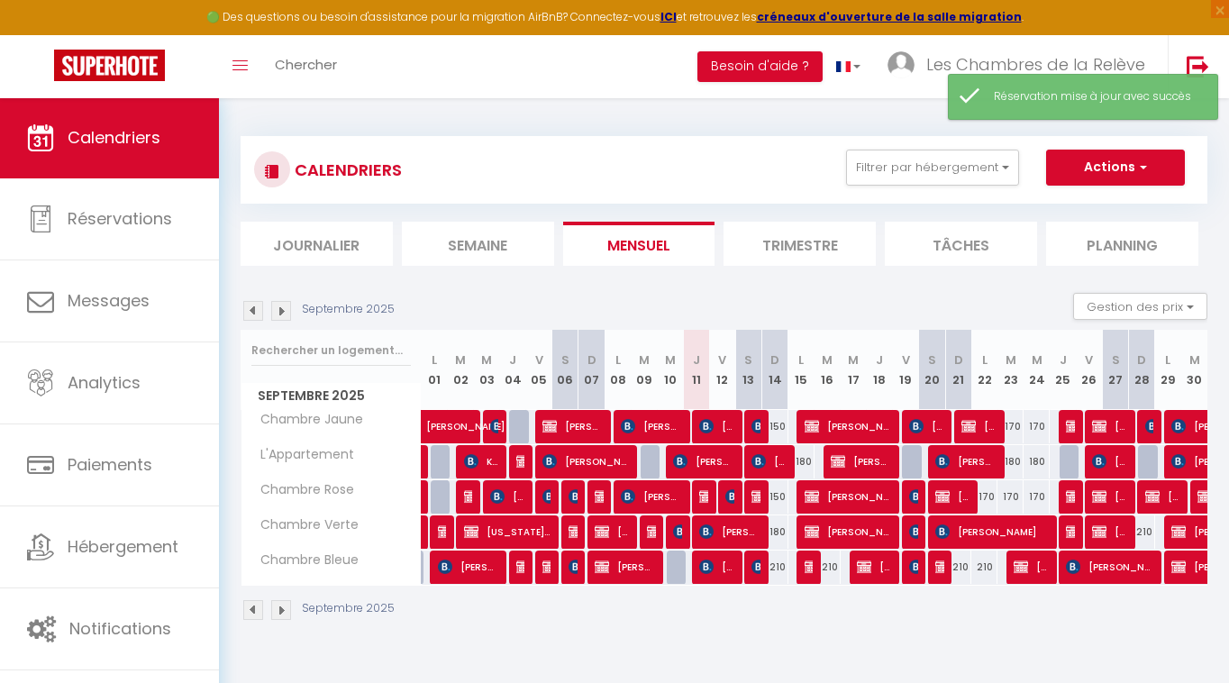
click at [863, 498] on span "[PERSON_NAME]" at bounding box center [848, 496] width 87 height 34
select select "KO"
select select "0"
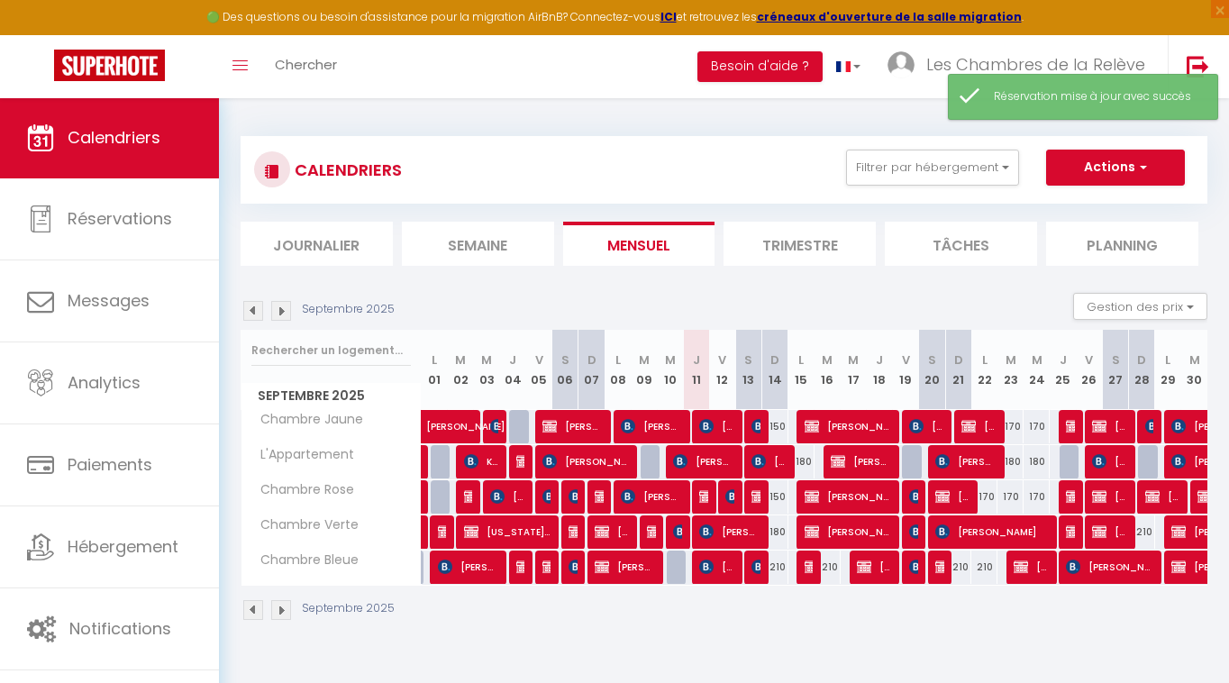
select select "1"
select select
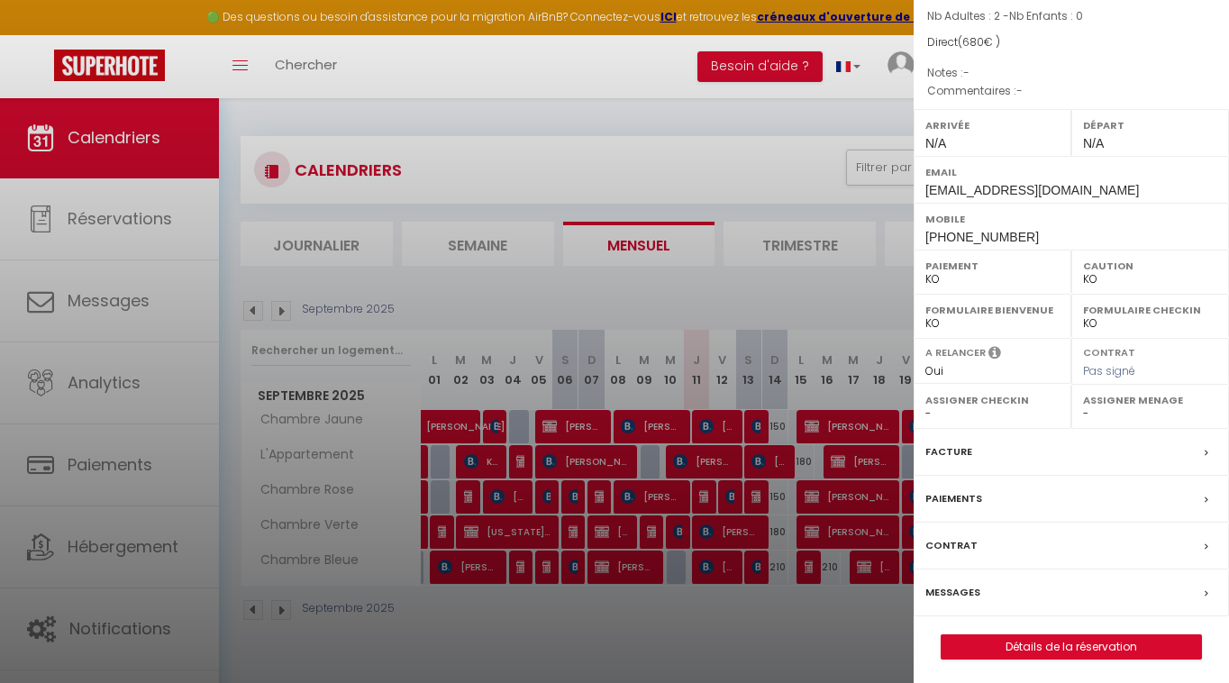
scroll to position [151, 0]
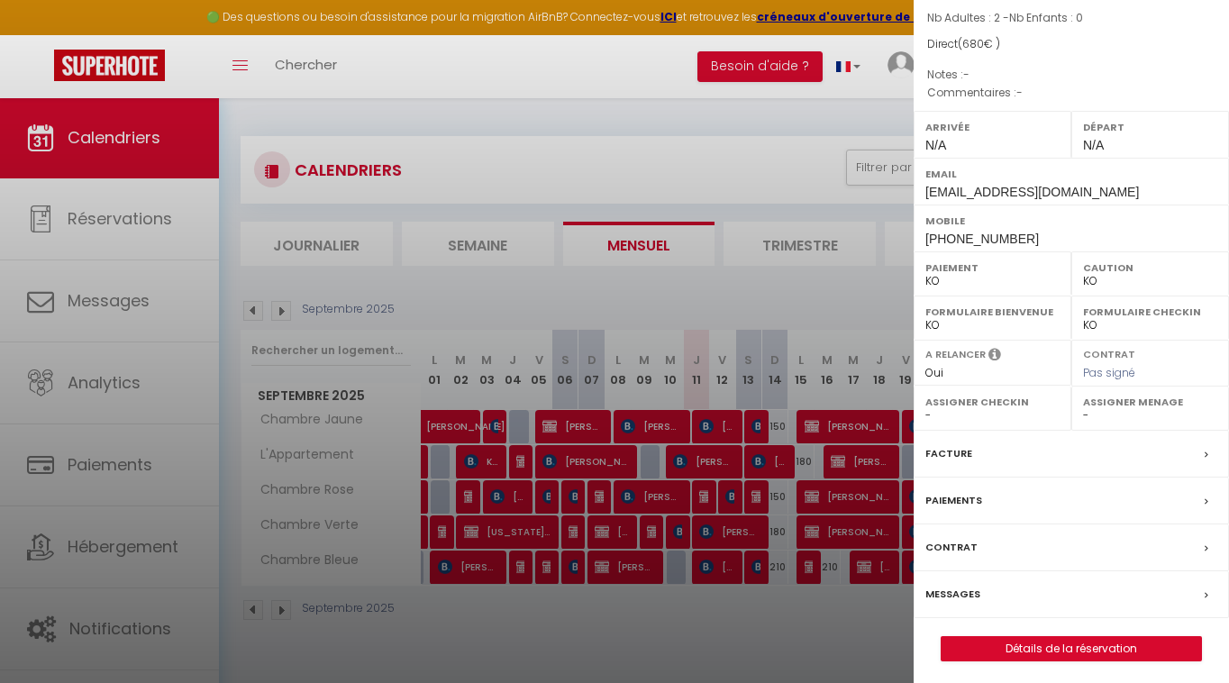
click at [1008, 648] on link "Détails de la réservation" at bounding box center [1072, 648] width 260 height 23
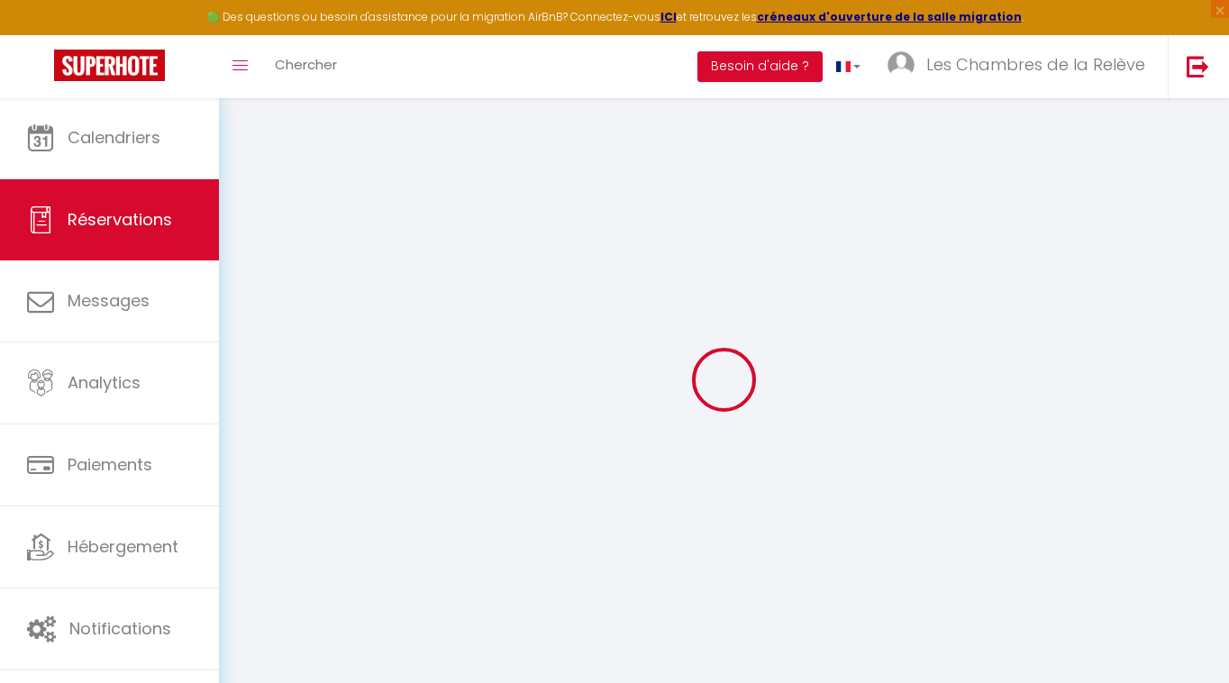
type input "[PERSON_NAME]"
type input "[EMAIL_ADDRESS][DOMAIN_NAME]"
type input "[PHONE_NUMBER]"
select select "CA"
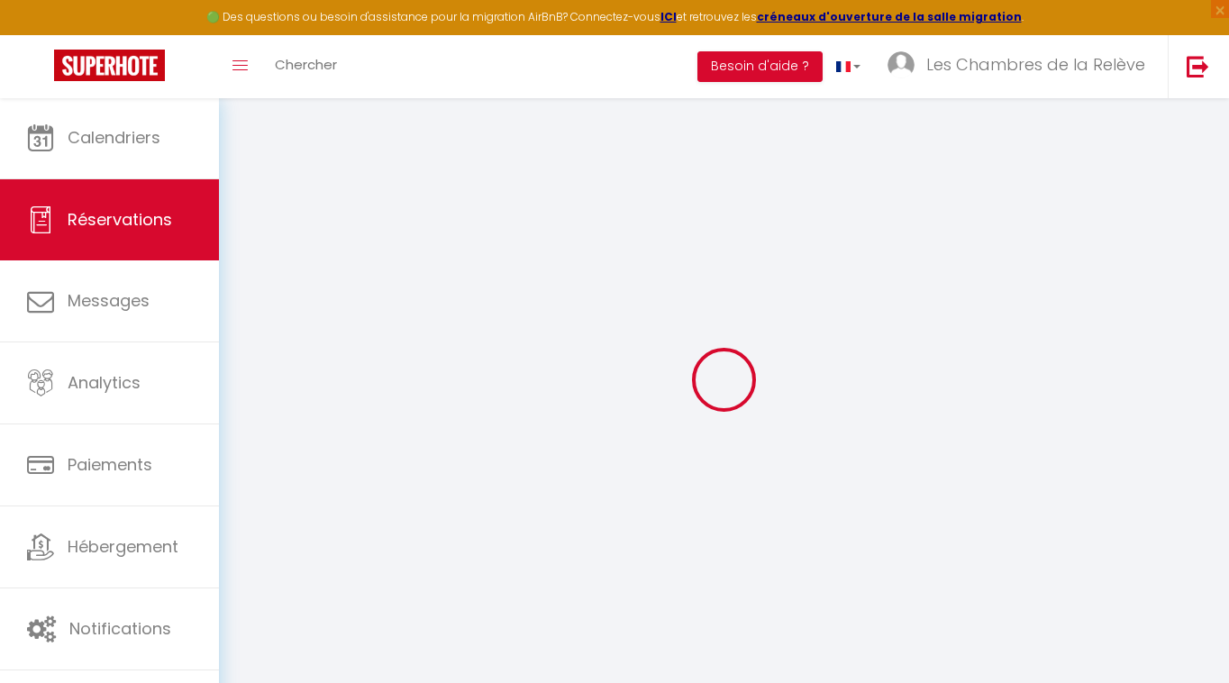
select select "35027"
select select "2"
type input "Lun 15 Septembre 2025"
select select
type input "Ven 19 Septembre 2025"
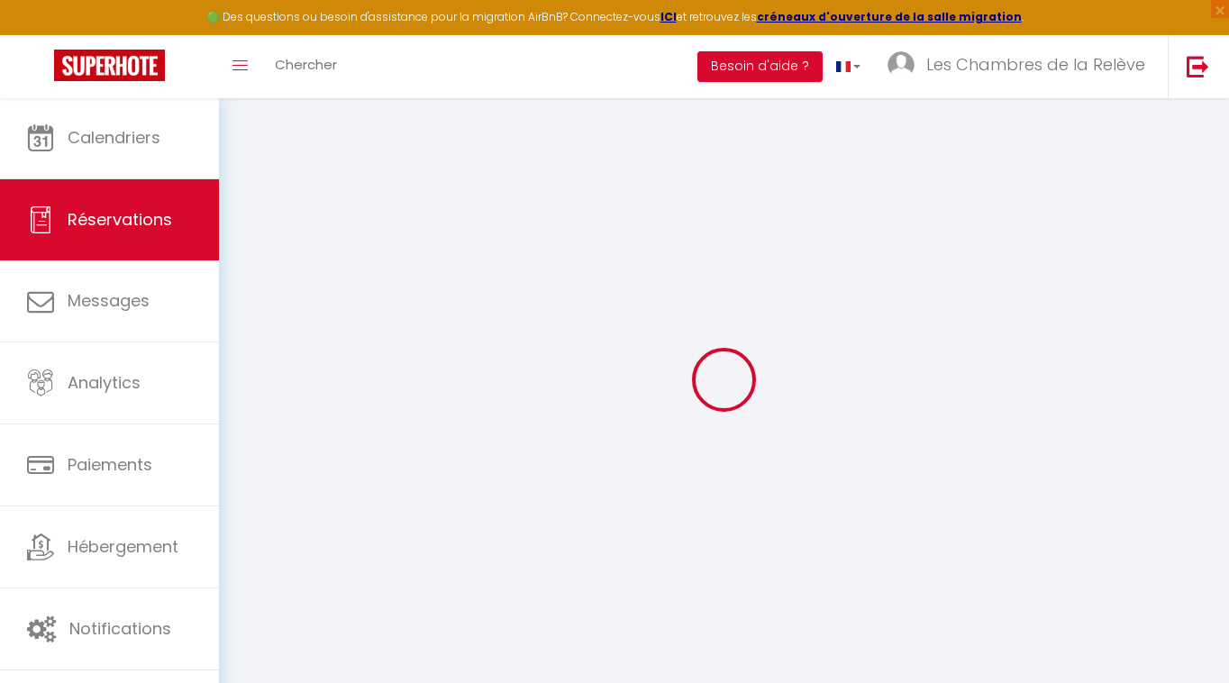
select select
type input "2"
select select "10"
select select
type input "680"
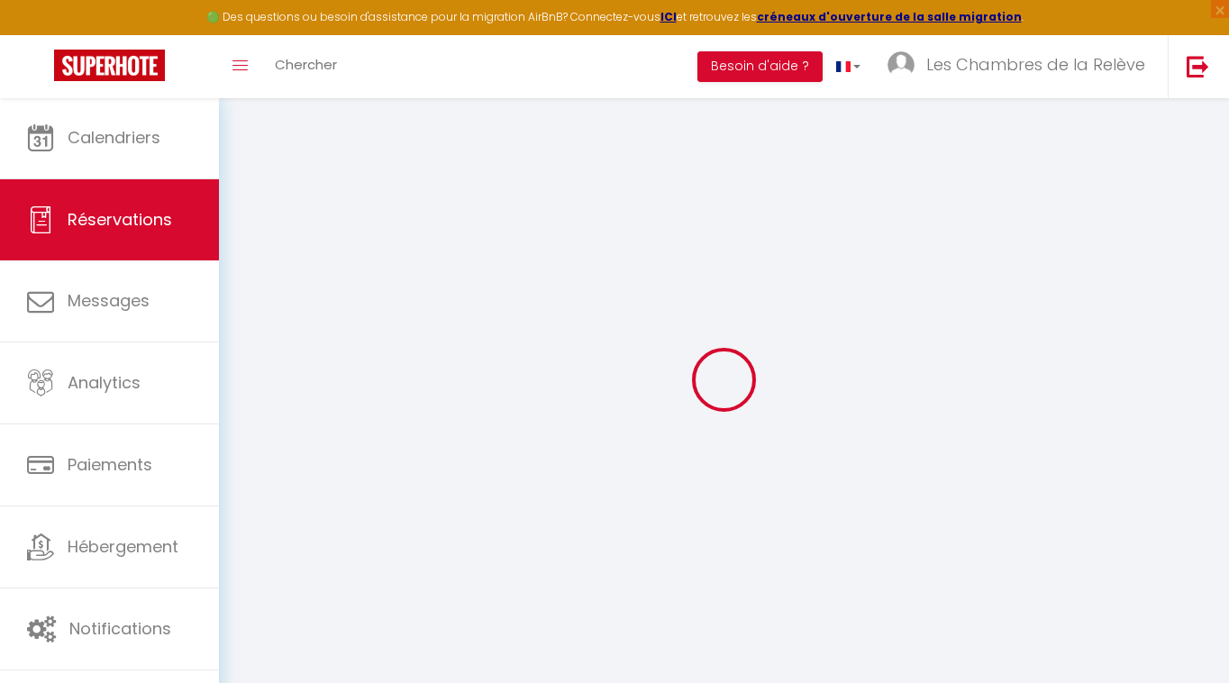
checkbox input "false"
type input "680"
type input "0"
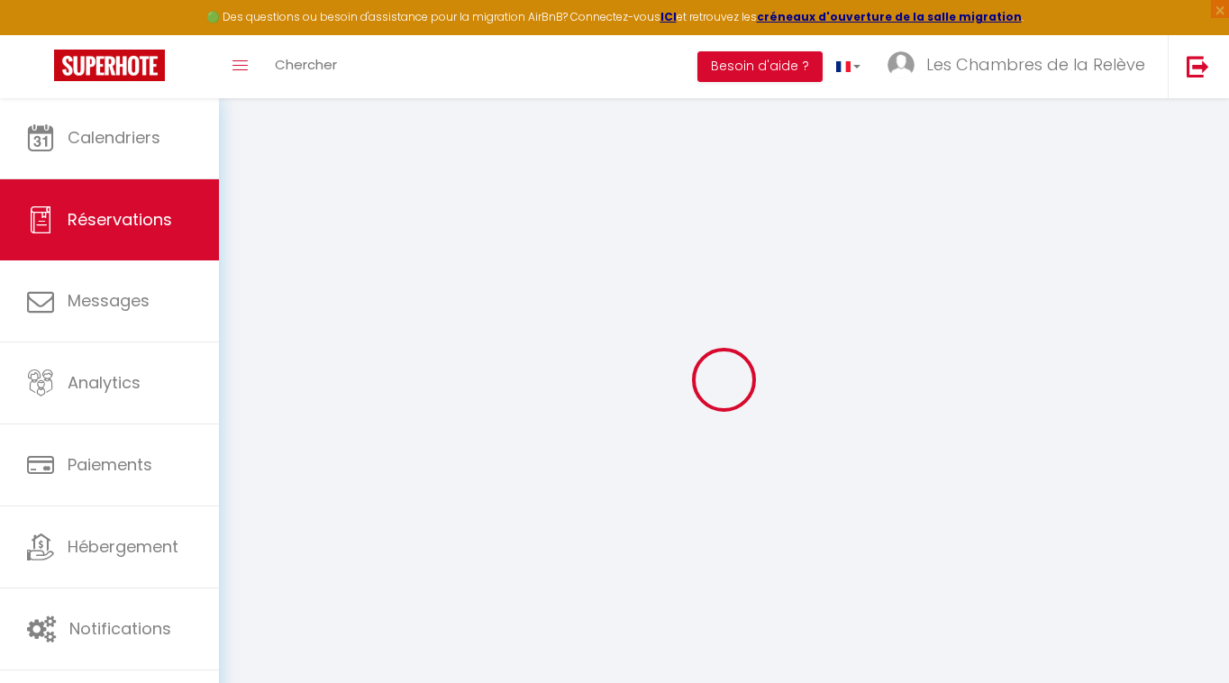
select select
select select "14"
checkbox input "false"
select select
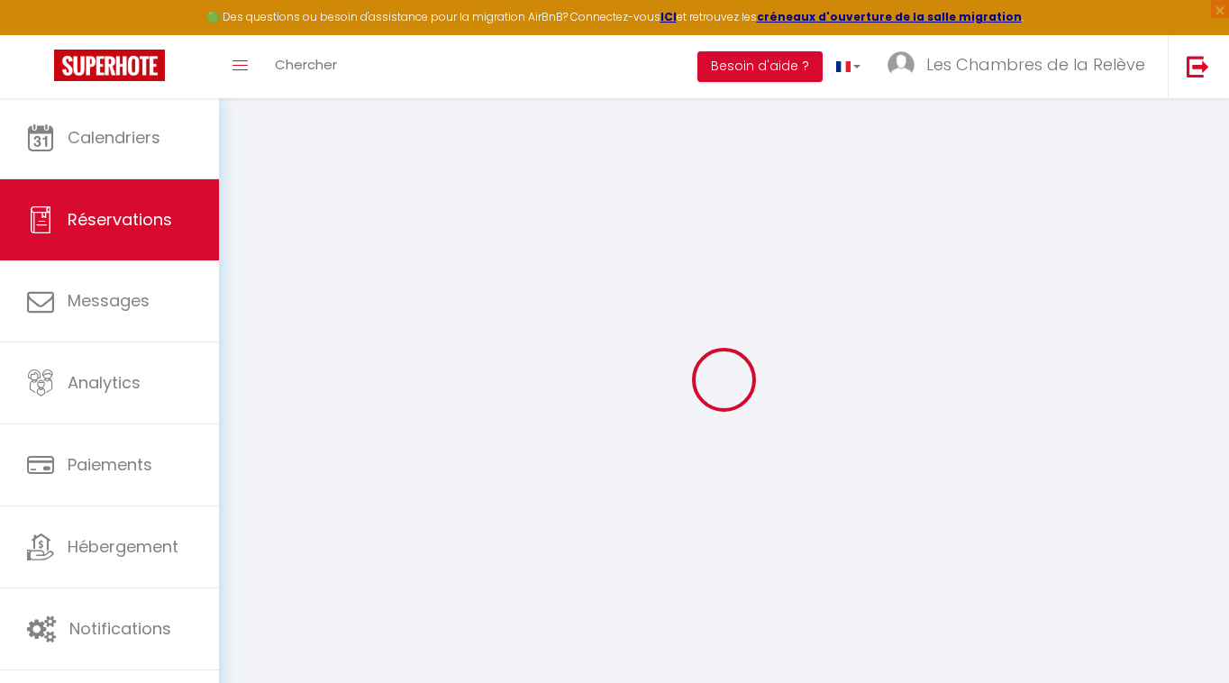
select select
checkbox input "false"
select select
checkbox input "false"
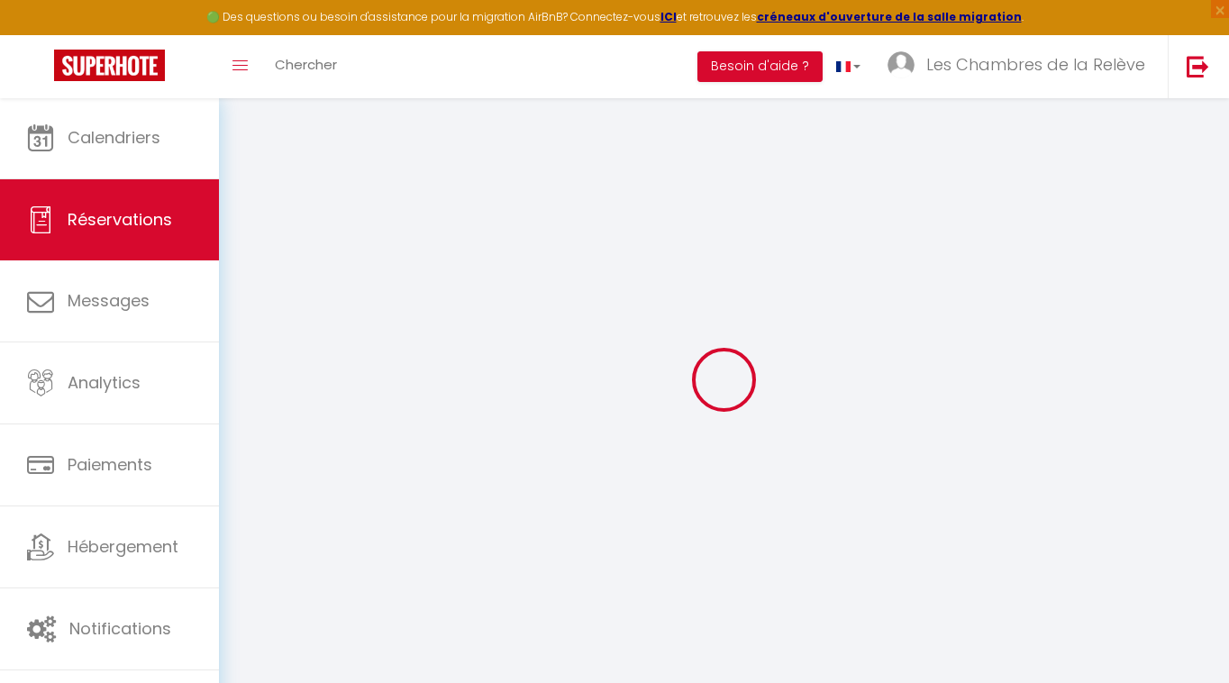
select select
checkbox input "false"
select select
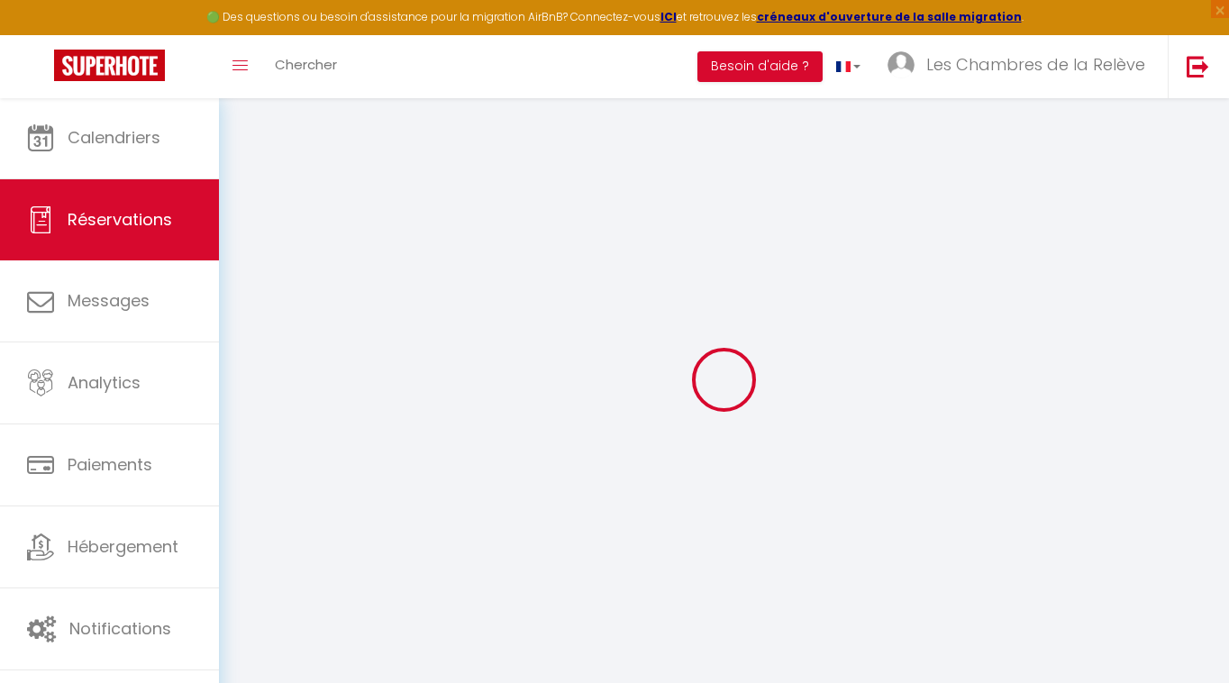
checkbox input "false"
select select
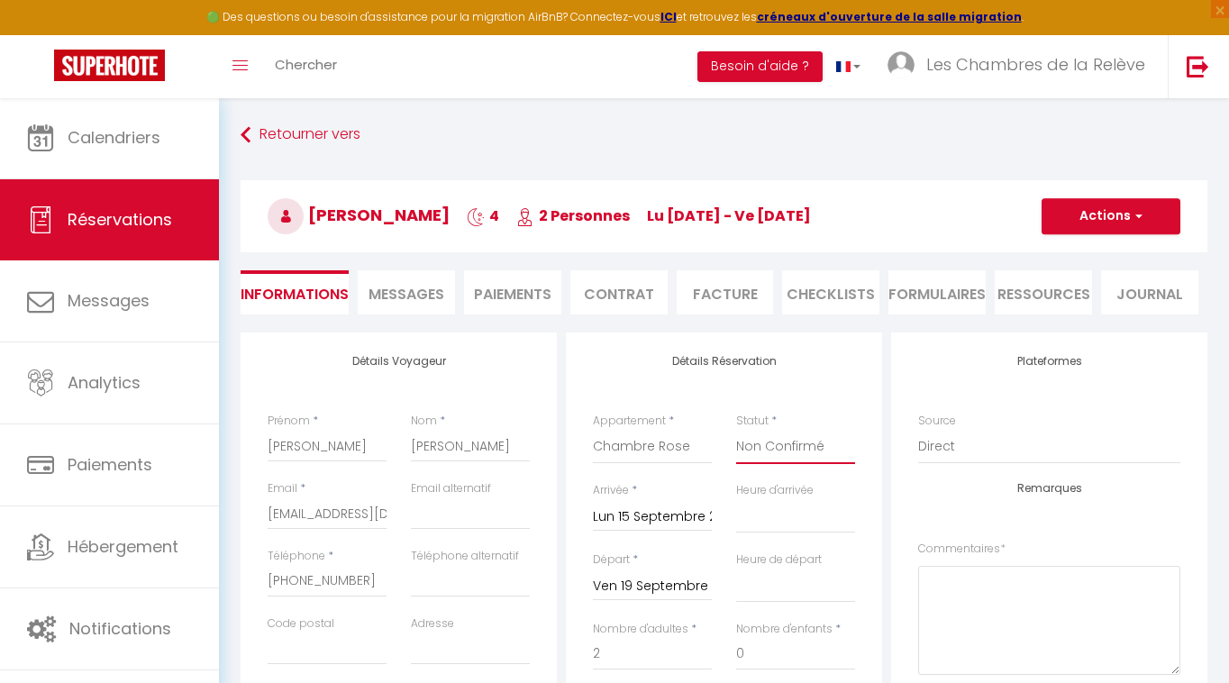
select select "1"
select select
checkbox input "false"
click at [1100, 218] on button "Actions" at bounding box center [1111, 216] width 139 height 36
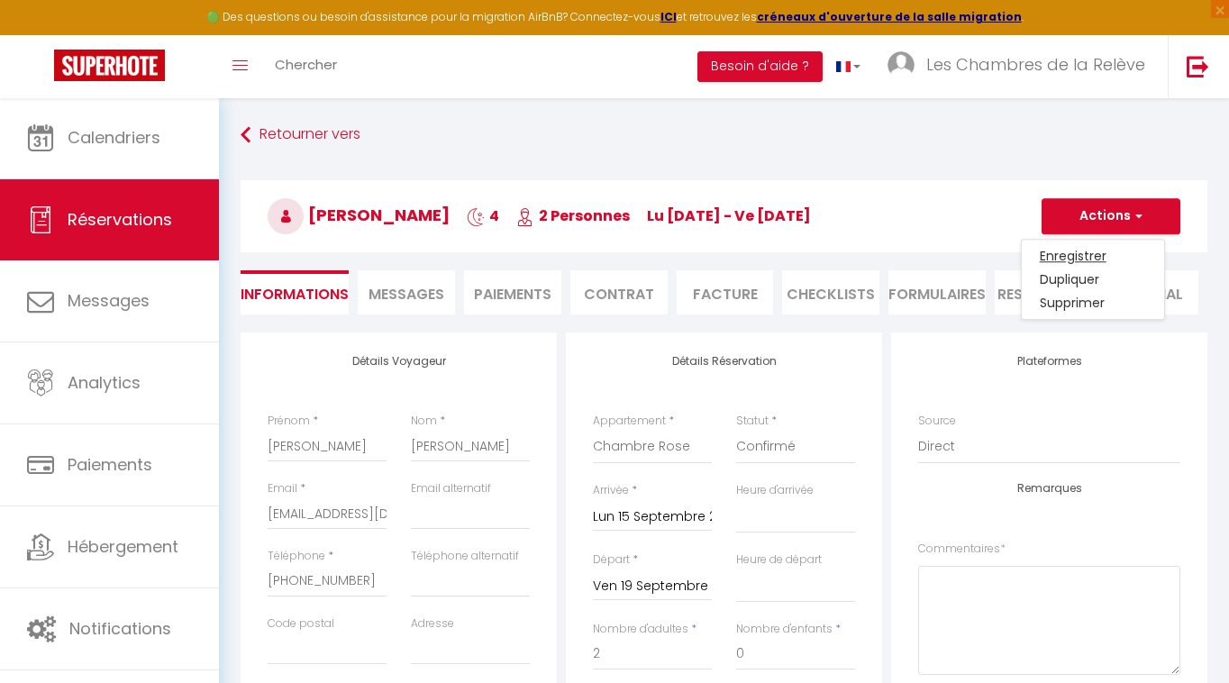
click at [1082, 251] on link "Enregistrer" at bounding box center [1093, 255] width 142 height 23
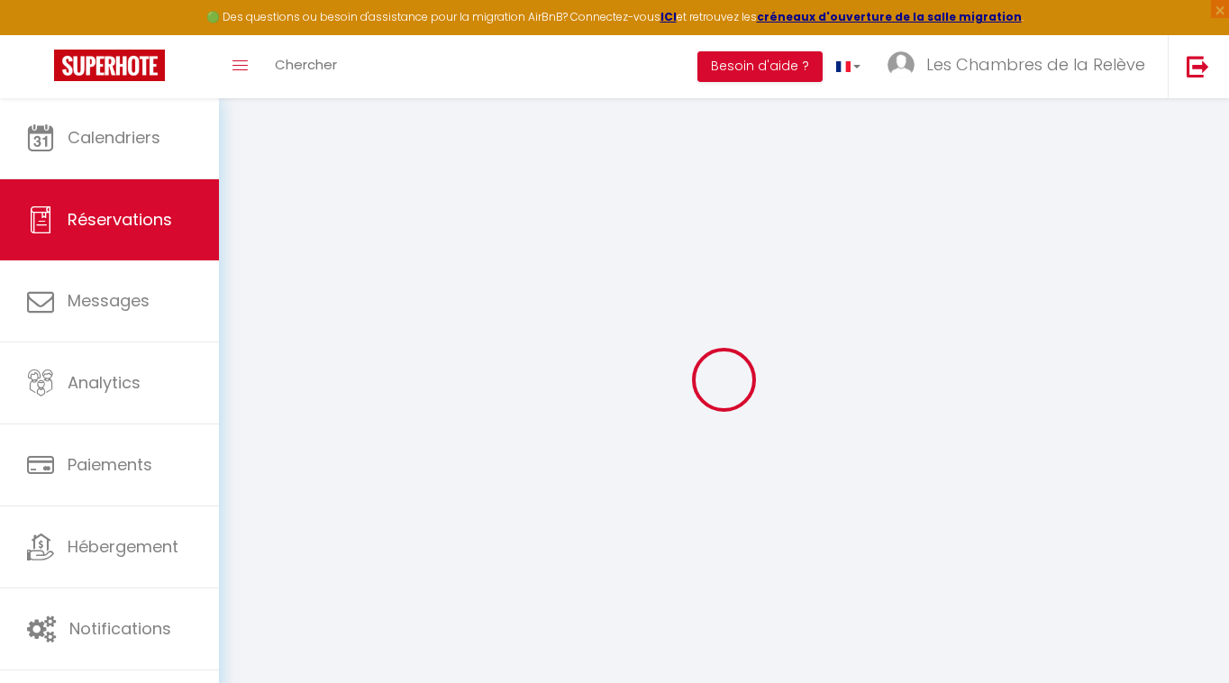
select select "not_cancelled"
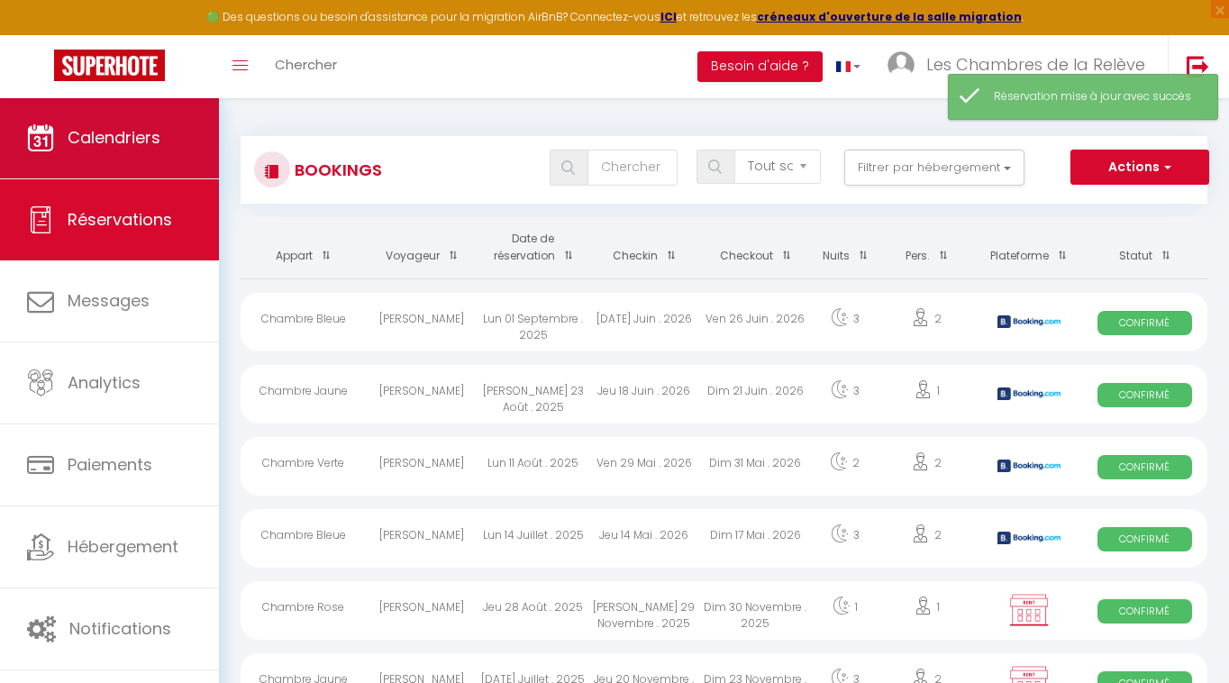
click at [127, 135] on span "Calendriers" at bounding box center [114, 137] width 93 height 23
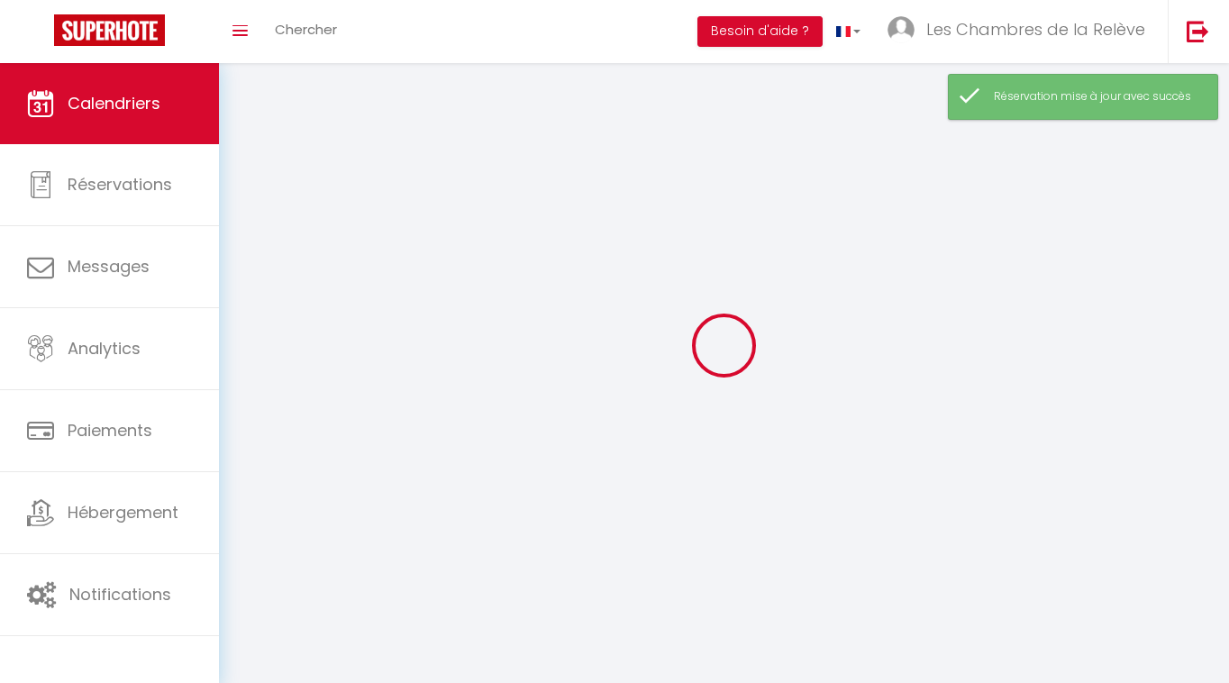
select select
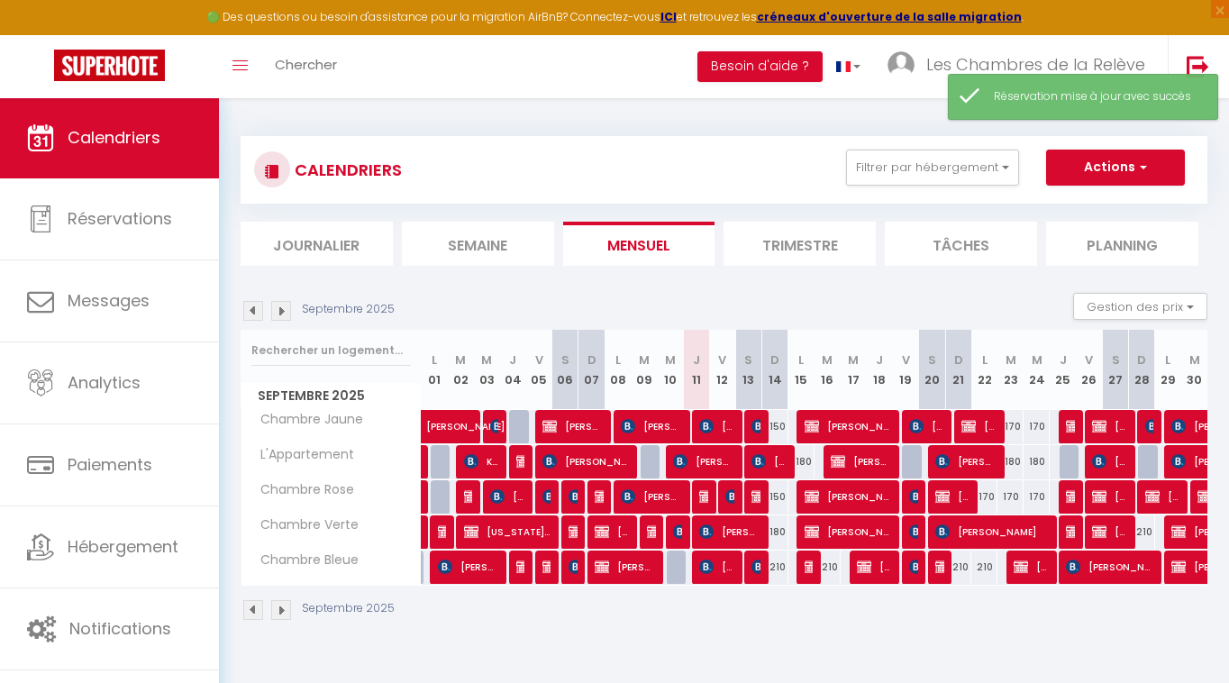
click at [879, 470] on span "[PERSON_NAME]" at bounding box center [861, 461] width 61 height 34
select select "KO"
select select "0"
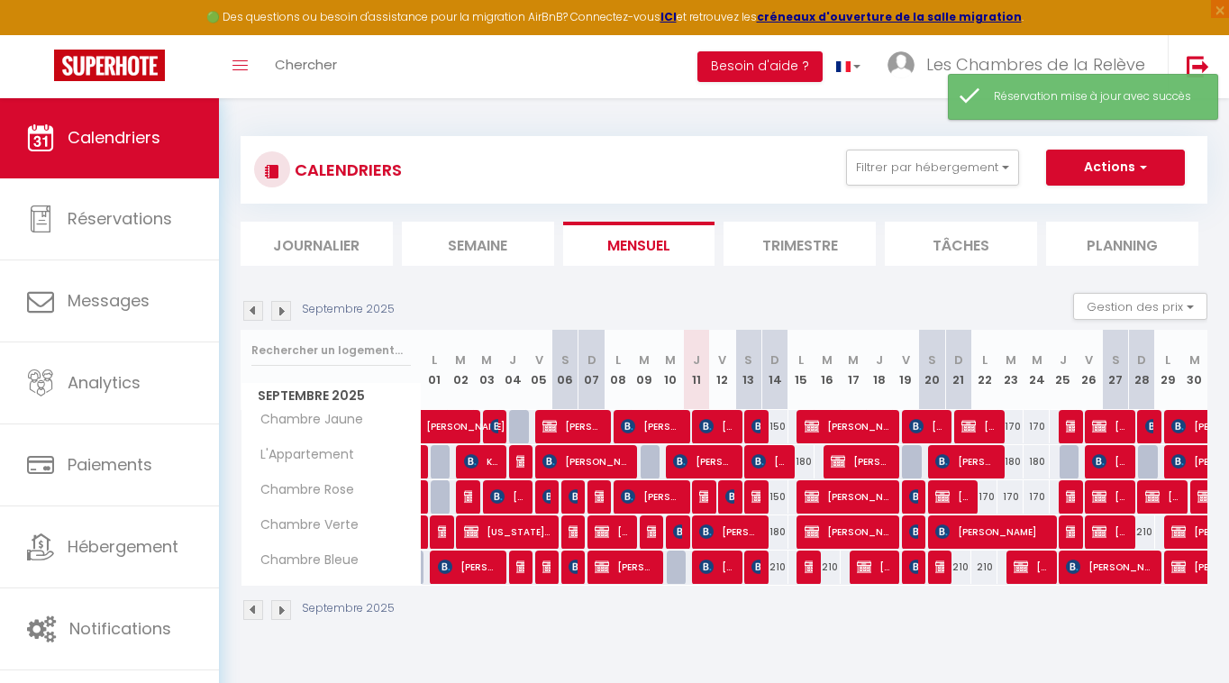
select select "1"
select select
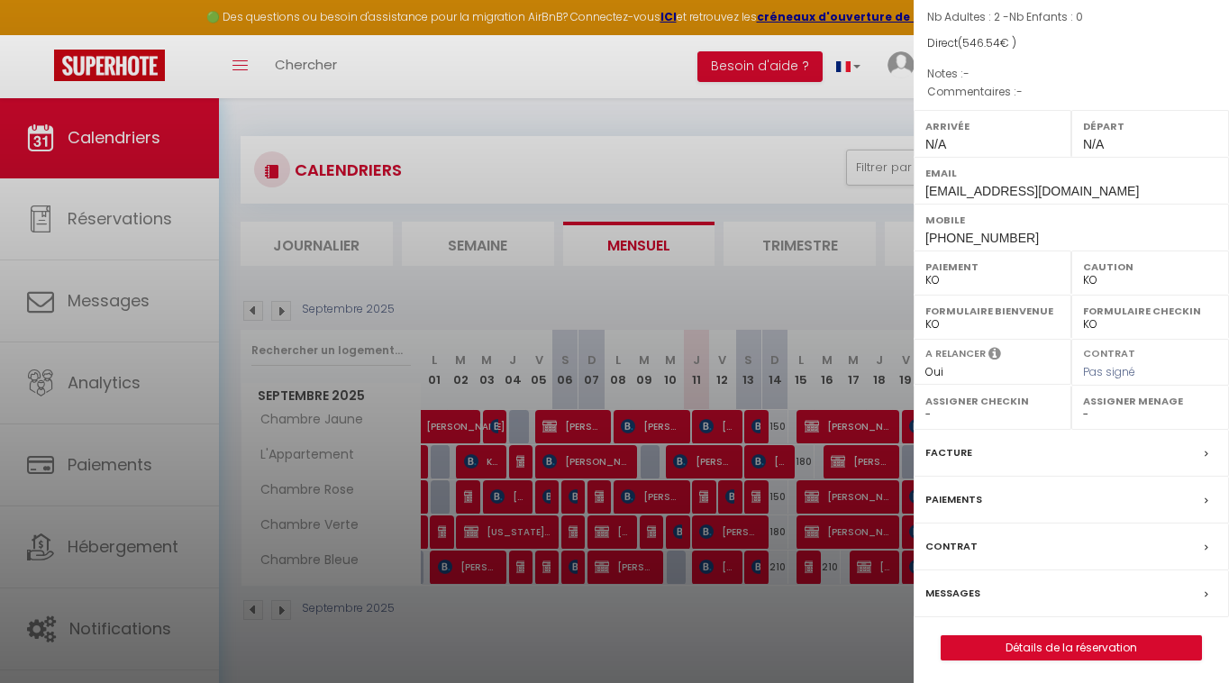
scroll to position [151, 0]
click at [1007, 643] on link "Détails de la réservation" at bounding box center [1072, 648] width 260 height 23
select select
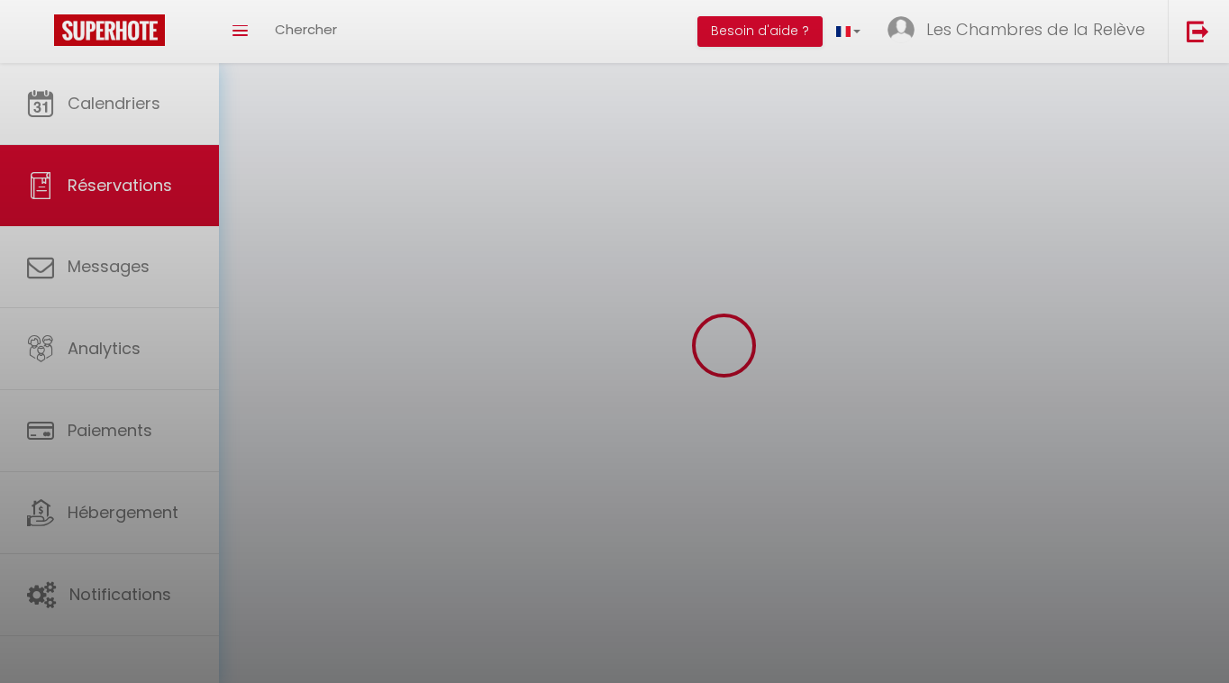
select select
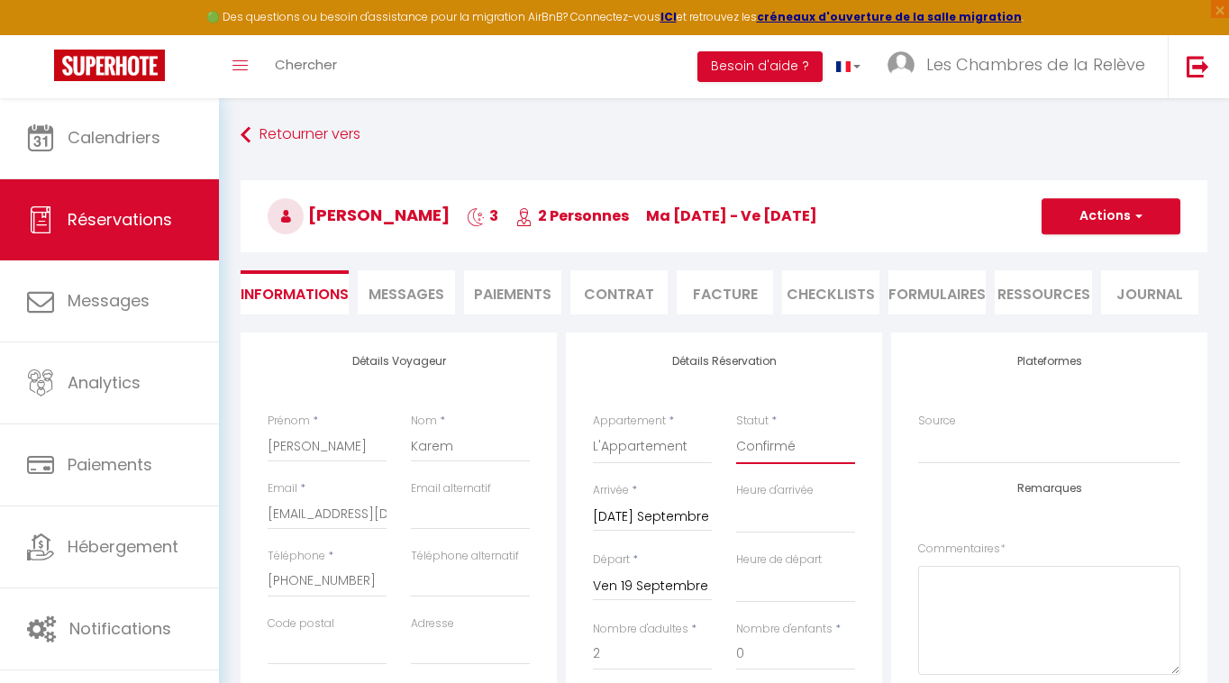
click at [1105, 211] on button "Actions" at bounding box center [1111, 216] width 139 height 36
click at [1080, 259] on link "Enregistrer" at bounding box center [1093, 255] width 142 height 23
click at [1100, 221] on button "Actions" at bounding box center [1111, 216] width 139 height 36
click at [1079, 249] on link "Enregistrer" at bounding box center [1093, 255] width 142 height 23
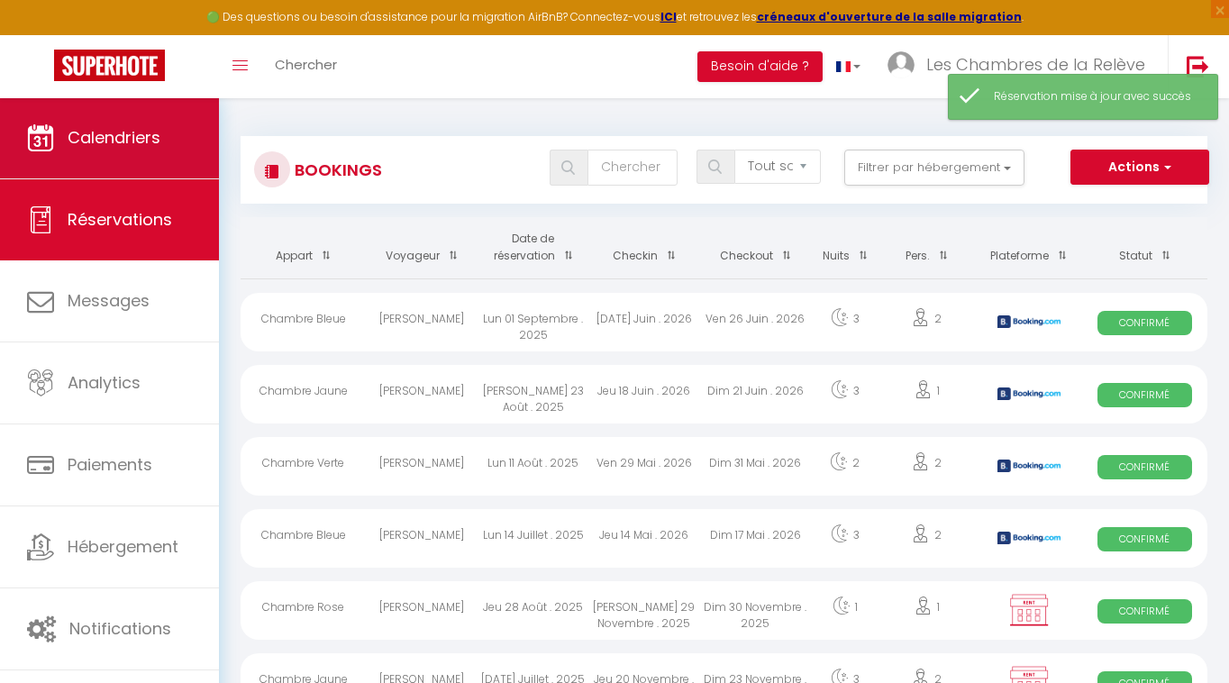
click at [147, 157] on link "Calendriers" at bounding box center [109, 137] width 219 height 81
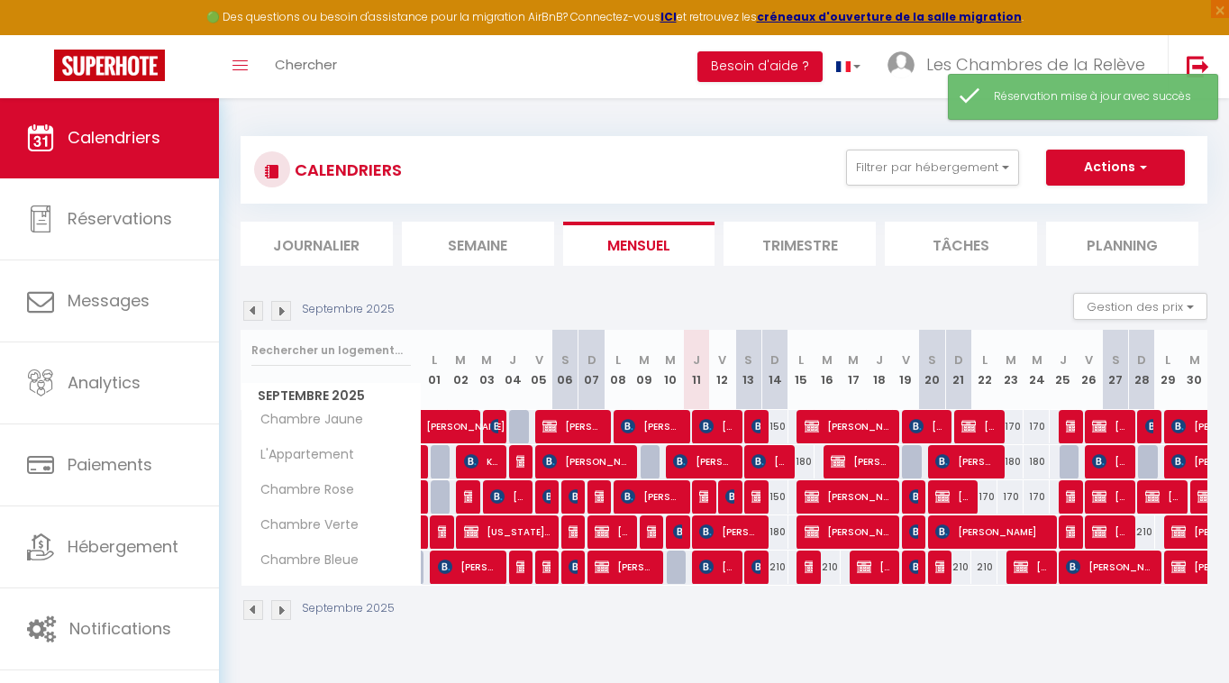
click at [851, 534] on span "[PERSON_NAME]" at bounding box center [848, 532] width 87 height 34
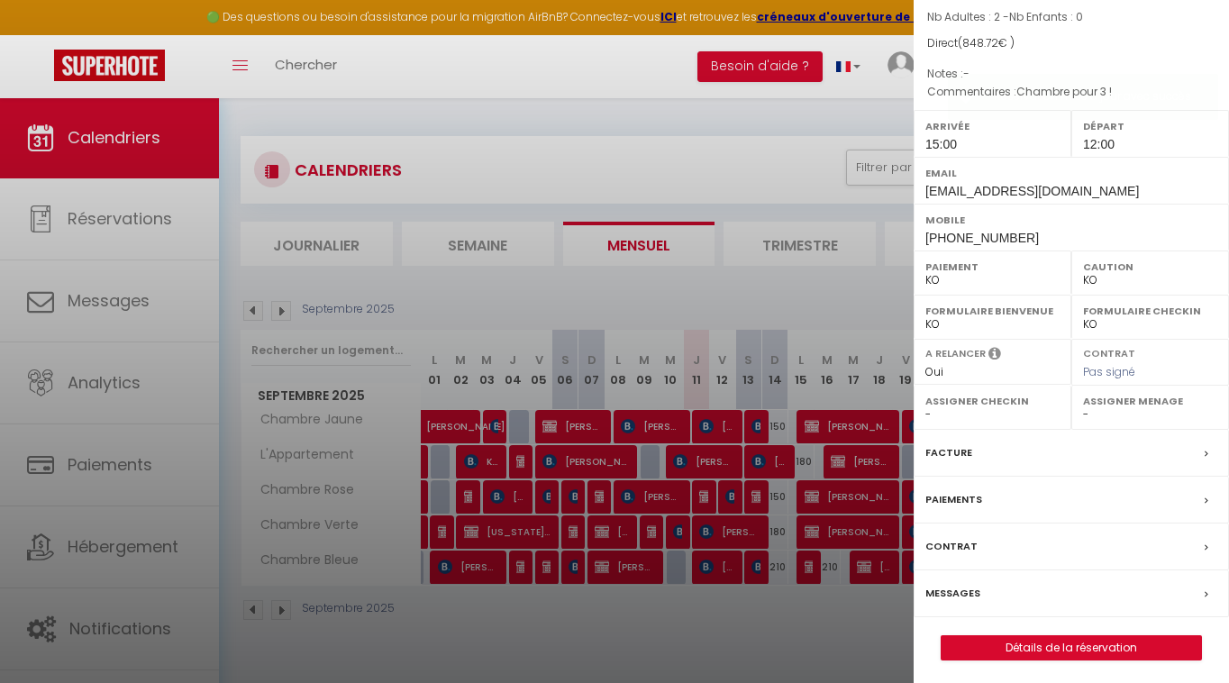
scroll to position [151, 0]
click at [1021, 648] on link "Détails de la réservation" at bounding box center [1072, 648] width 260 height 23
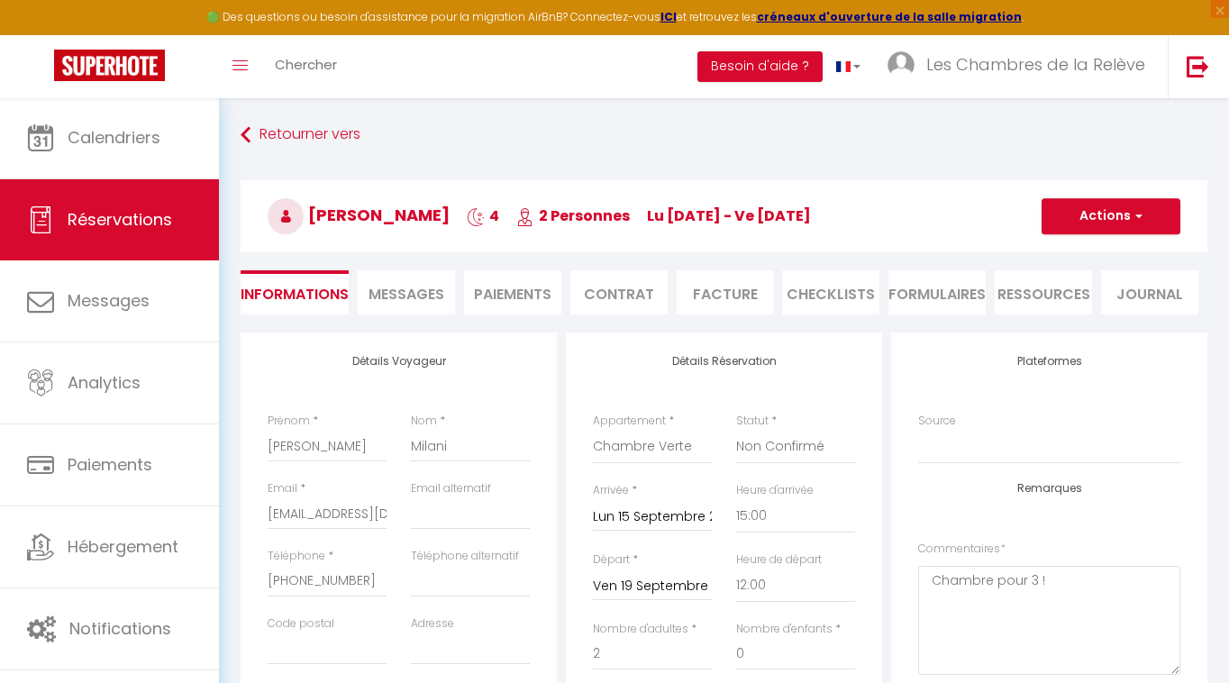
click at [1125, 220] on button "Actions" at bounding box center [1111, 216] width 139 height 36
click at [944, 343] on div "Plateformes Source Direct [DOMAIN_NAME] [DOMAIN_NAME] Chalet montagne Expedia G…" at bounding box center [1049, 601] width 316 height 536
click at [1090, 225] on button "Actions" at bounding box center [1111, 216] width 139 height 36
click at [1077, 254] on link "Enregistrer" at bounding box center [1093, 255] width 142 height 23
click at [1111, 213] on button "Actions" at bounding box center [1111, 216] width 139 height 36
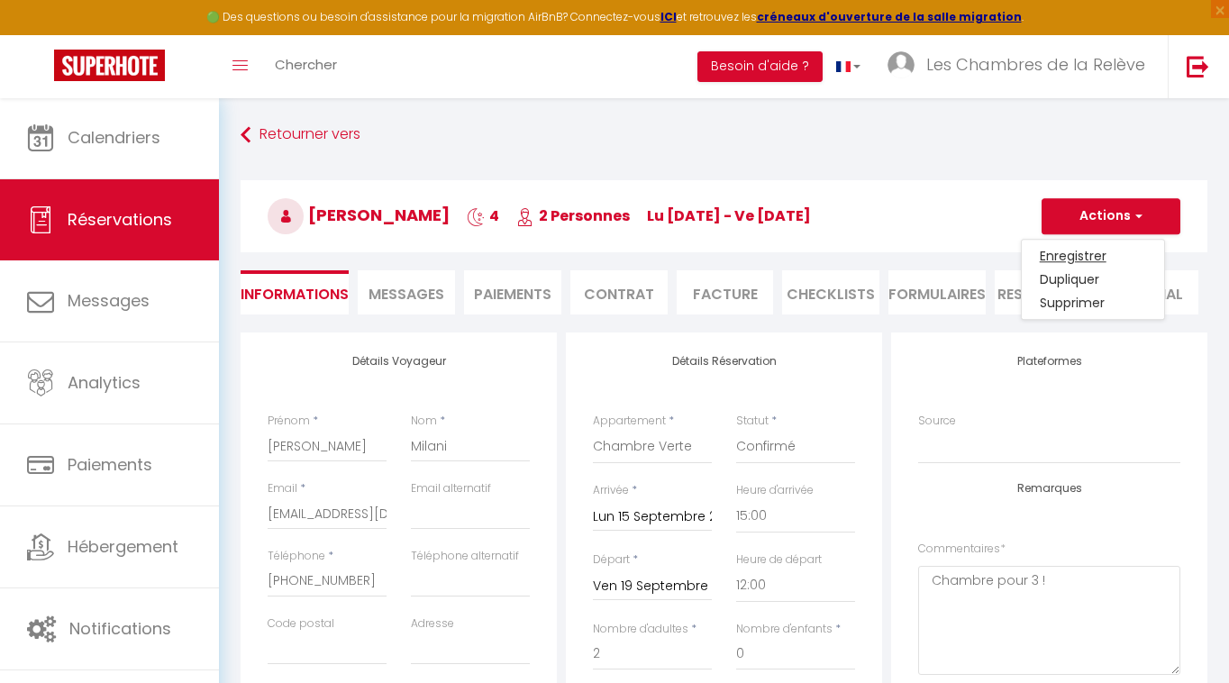
click at [1077, 251] on link "Enregistrer" at bounding box center [1093, 255] width 142 height 23
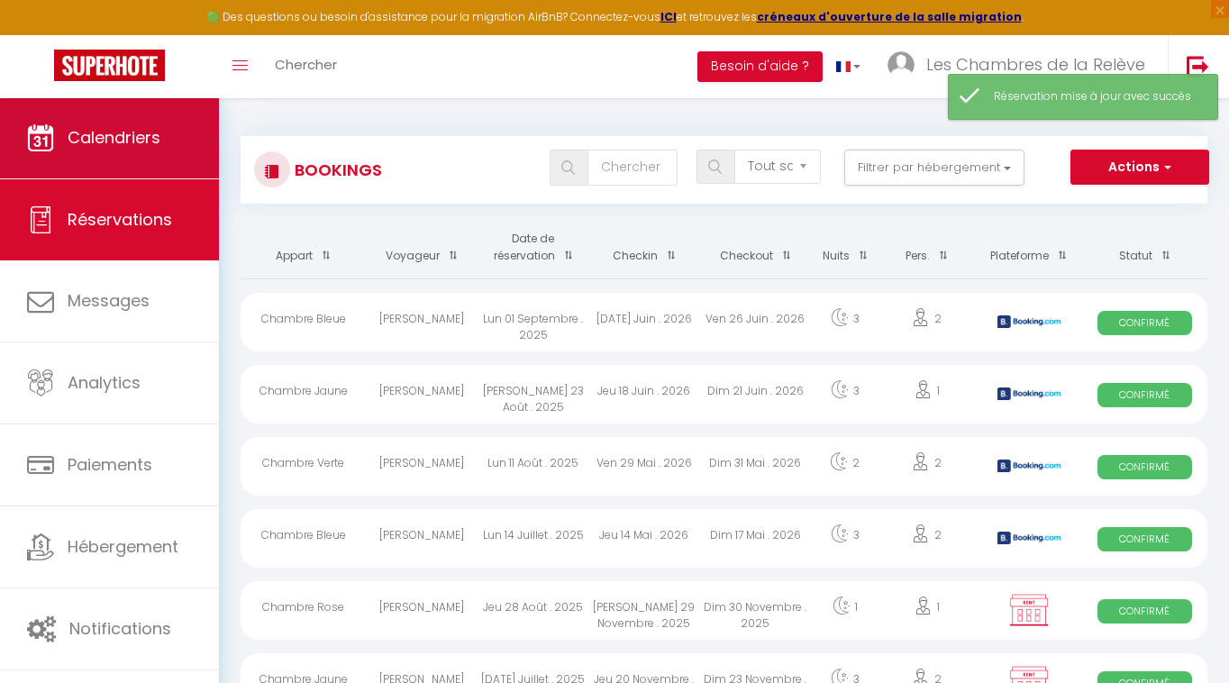
click at [105, 114] on link "Calendriers" at bounding box center [109, 137] width 219 height 81
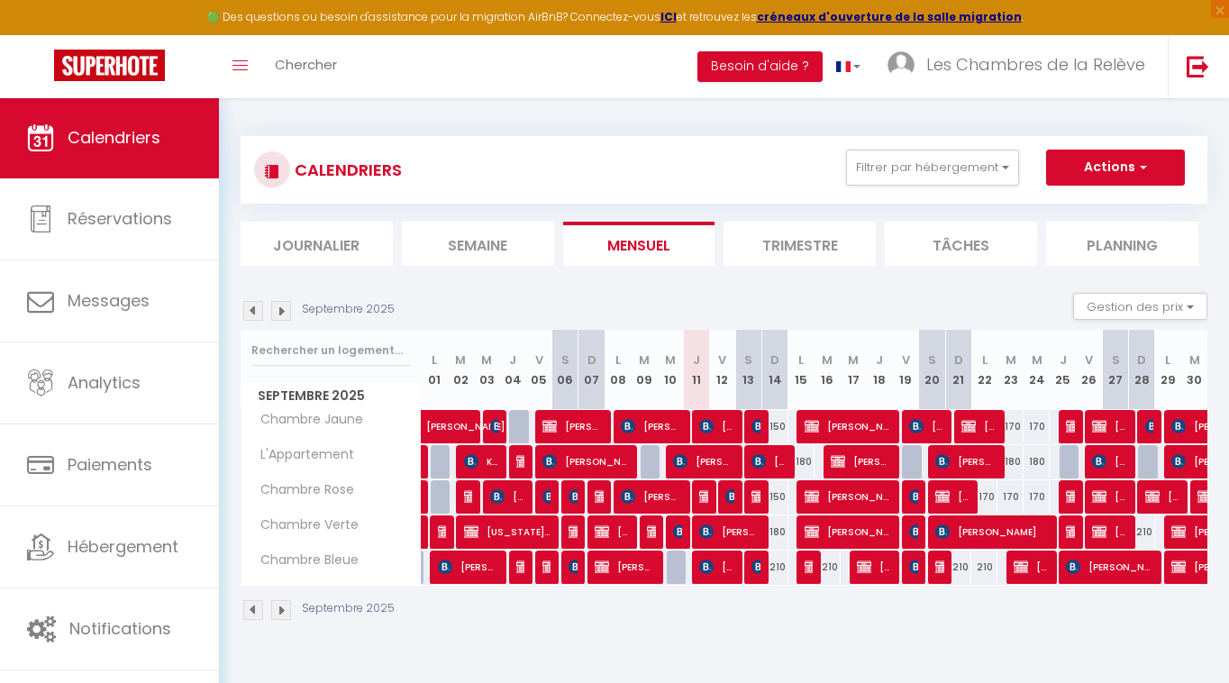
click at [706, 502] on img at bounding box center [706, 496] width 14 height 14
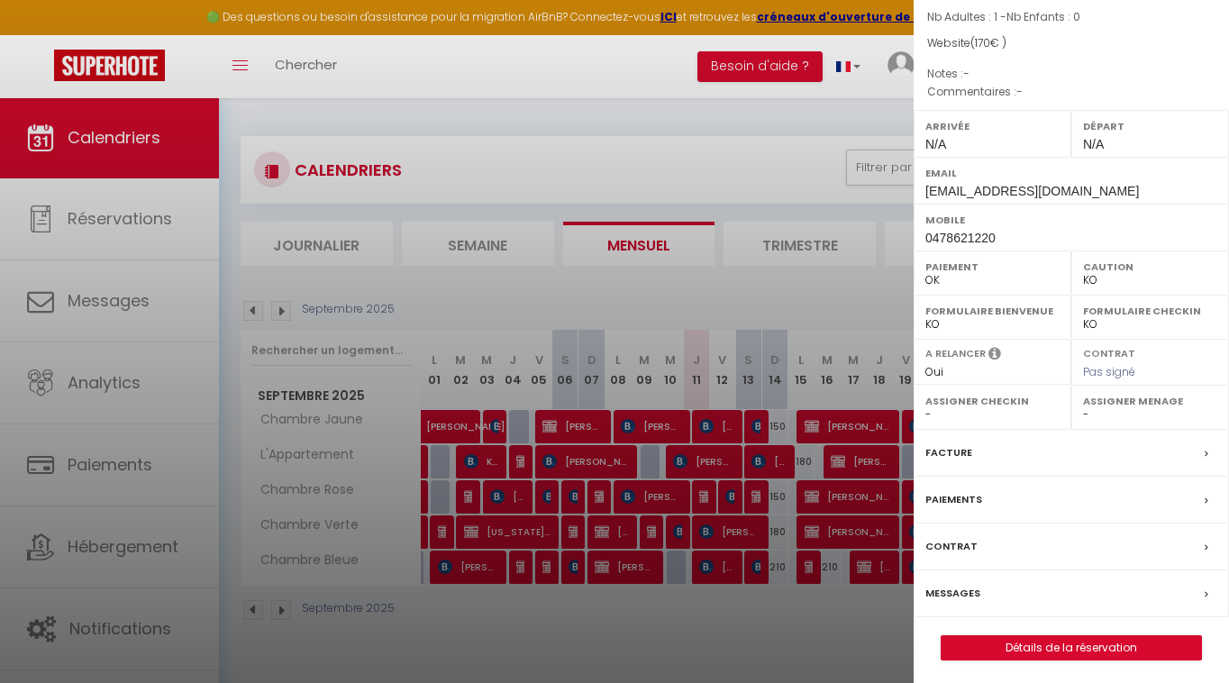
scroll to position [151, 0]
click at [764, 493] on div at bounding box center [614, 341] width 1229 height 683
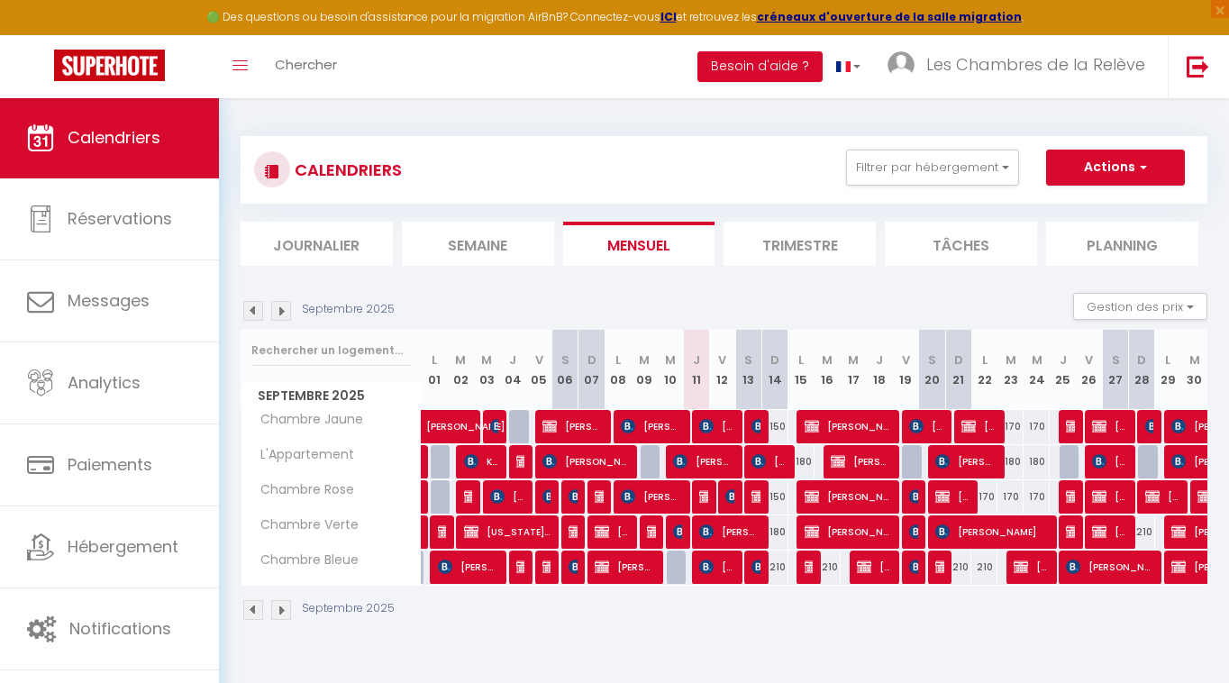
click at [729, 501] on img at bounding box center [732, 496] width 14 height 14
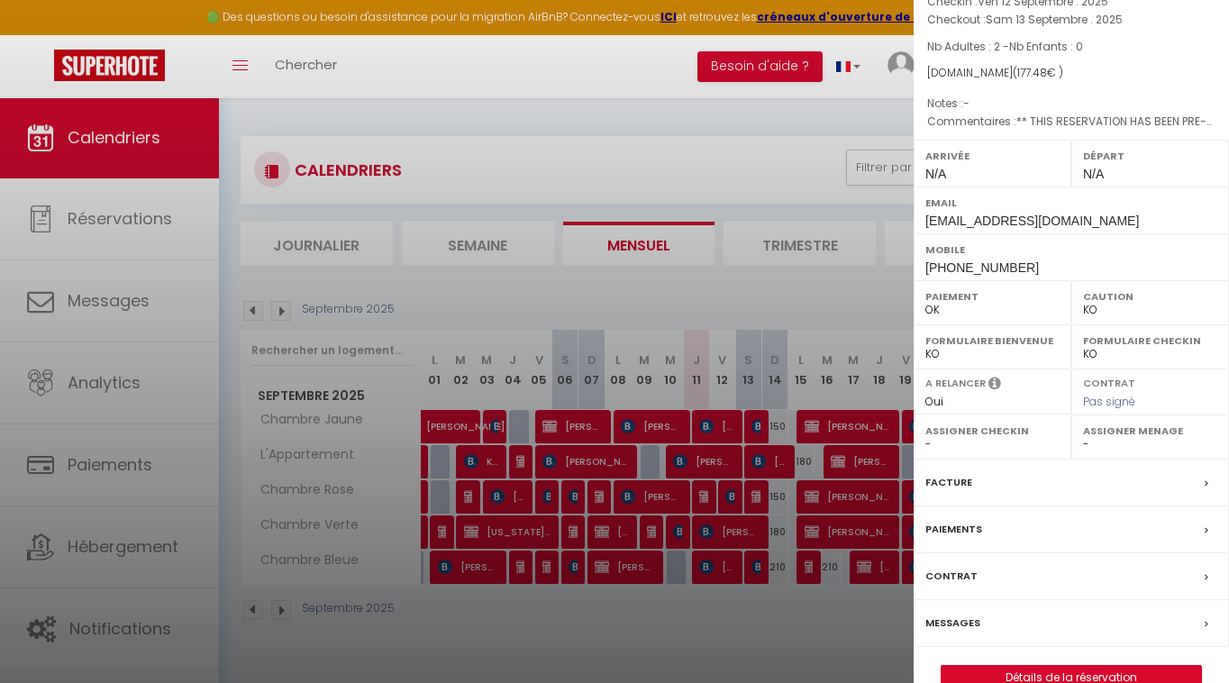
click at [841, 596] on div at bounding box center [614, 341] width 1229 height 683
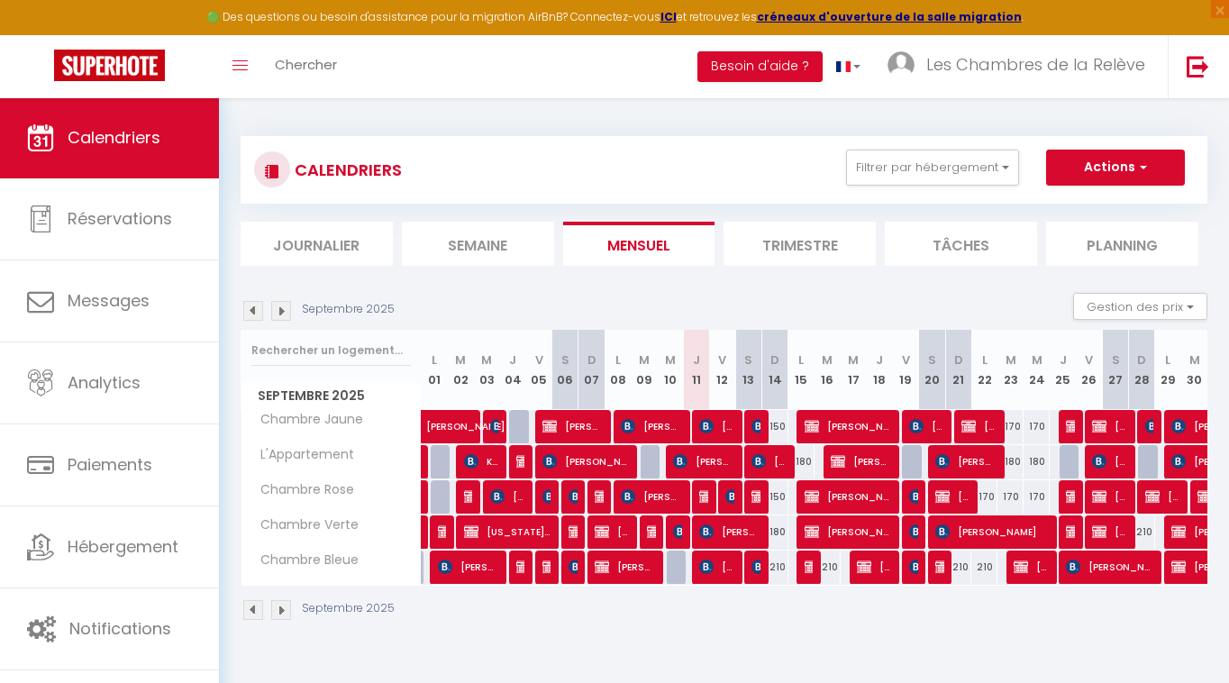
click at [880, 570] on span "[PERSON_NAME]" at bounding box center [874, 567] width 35 height 34
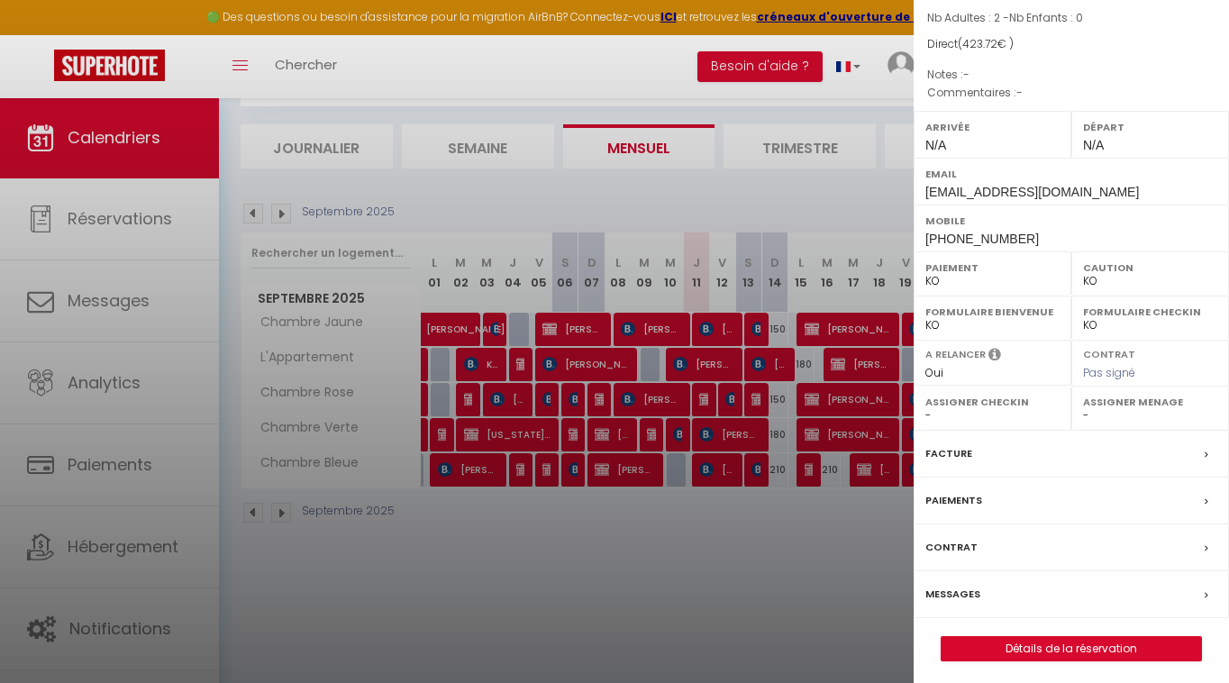
scroll to position [97, 0]
click at [1033, 652] on link "Détails de la réservation" at bounding box center [1072, 648] width 260 height 23
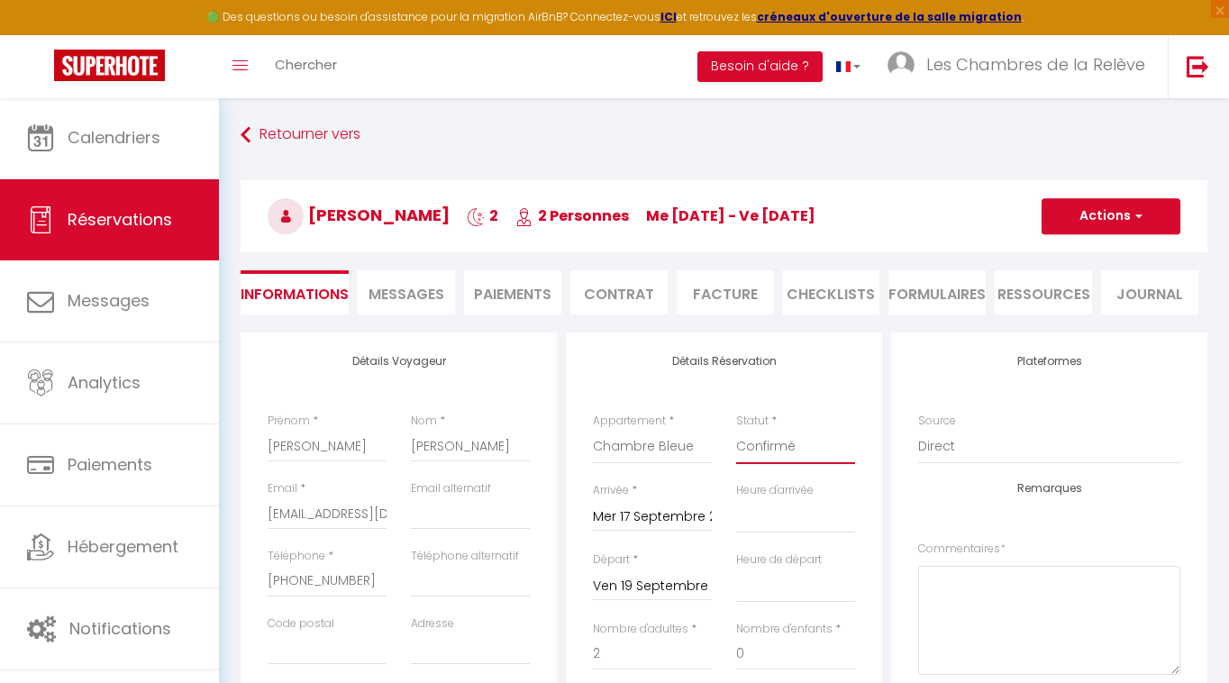
click at [1108, 212] on button "Actions" at bounding box center [1111, 216] width 139 height 36
click at [1087, 251] on link "Enregistrer" at bounding box center [1093, 255] width 142 height 23
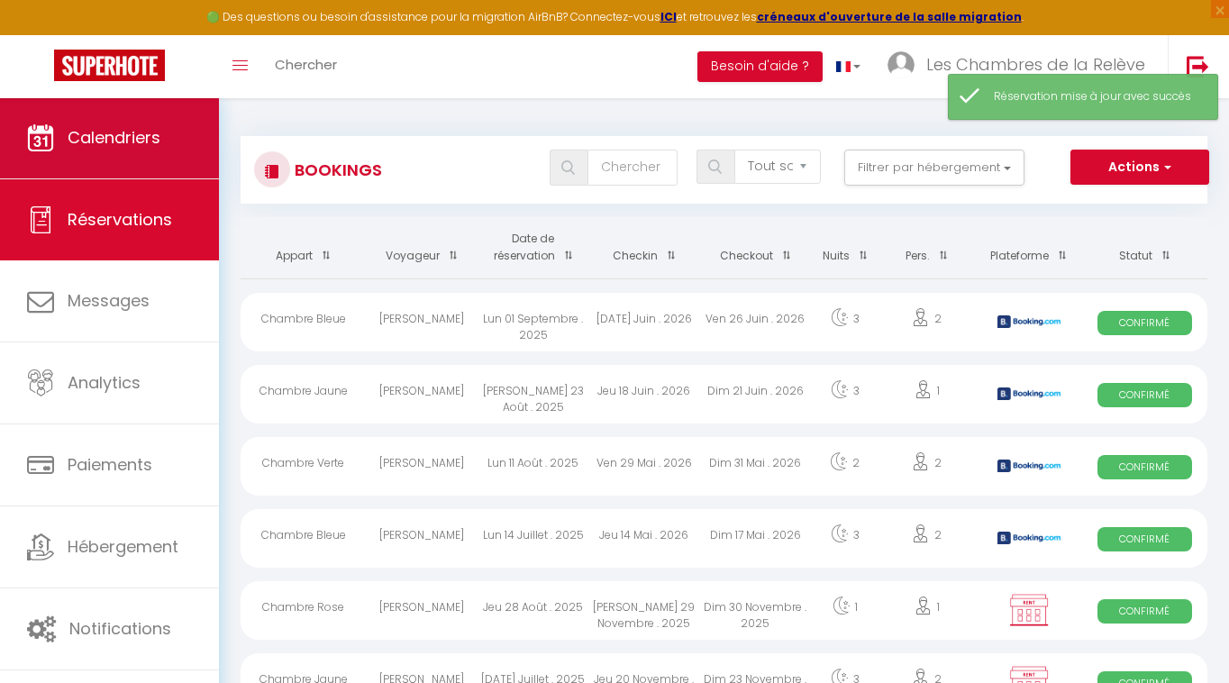
click at [155, 133] on span "Calendriers" at bounding box center [114, 137] width 93 height 23
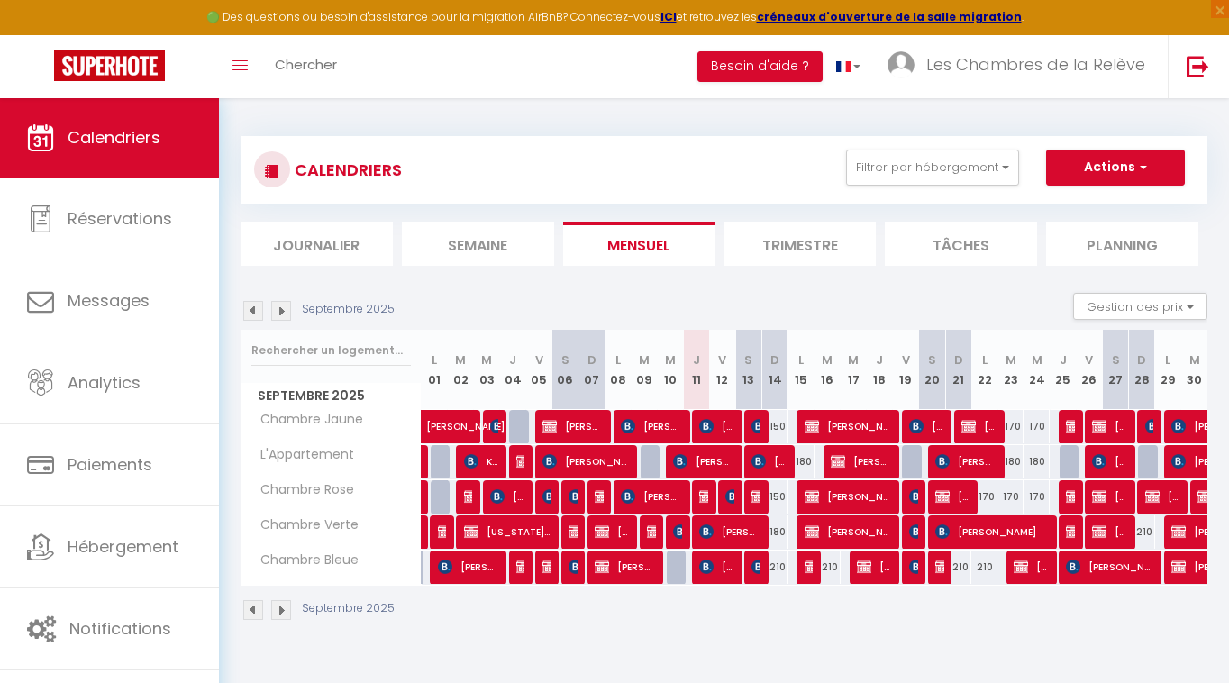
click at [779, 569] on div "210" at bounding box center [775, 567] width 26 height 33
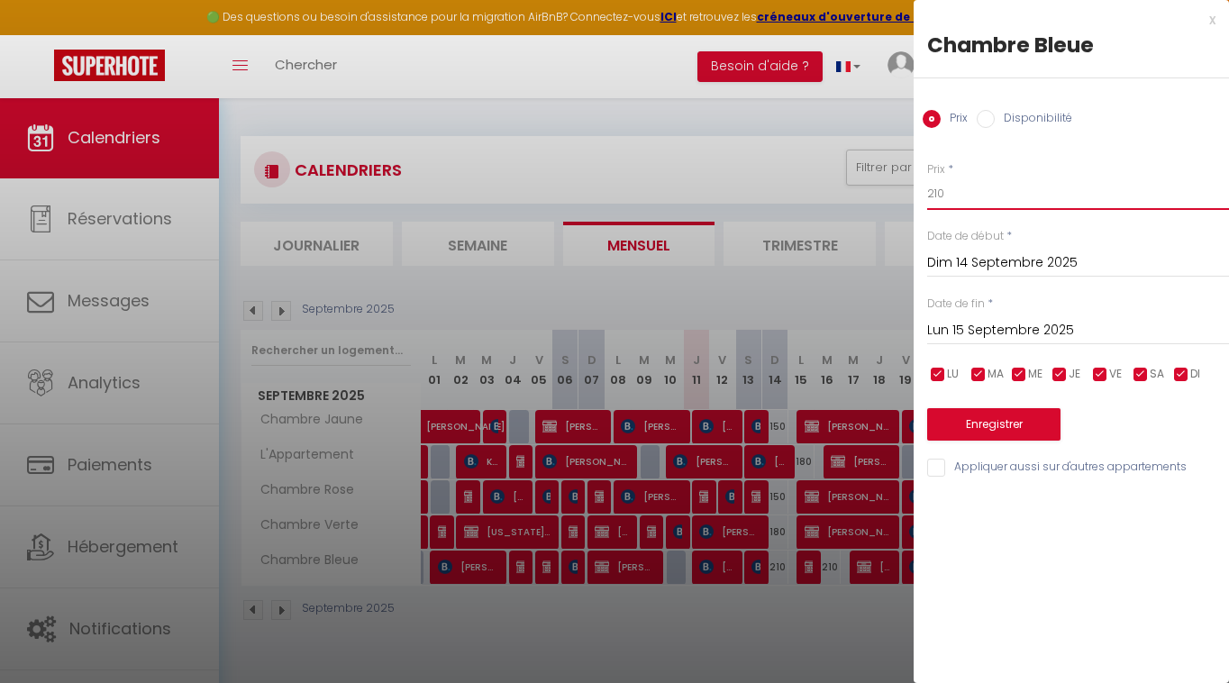
click at [961, 204] on input "210" at bounding box center [1078, 194] width 302 height 32
click at [1009, 415] on button "Enregistrer" at bounding box center [993, 424] width 133 height 32
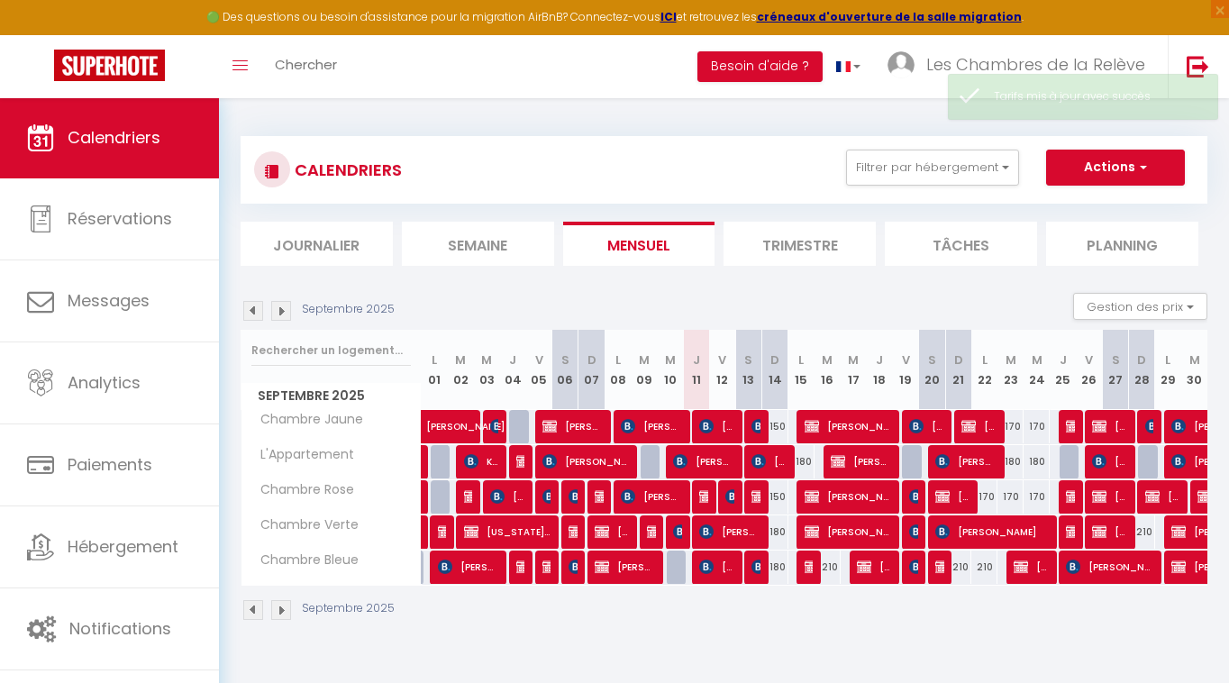
click at [808, 461] on div "180" at bounding box center [802, 461] width 26 height 33
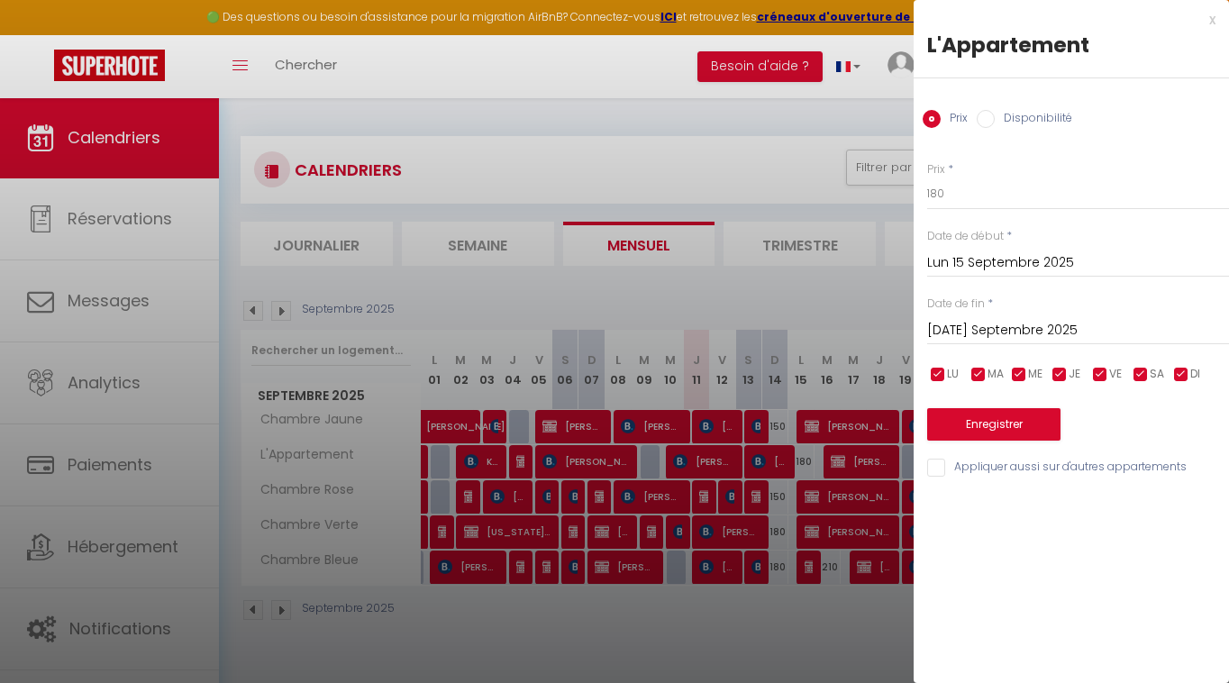
click at [1021, 115] on label "Disponibilité" at bounding box center [1034, 120] width 78 height 20
click at [995, 115] on input "Disponibilité" at bounding box center [986, 119] width 18 height 18
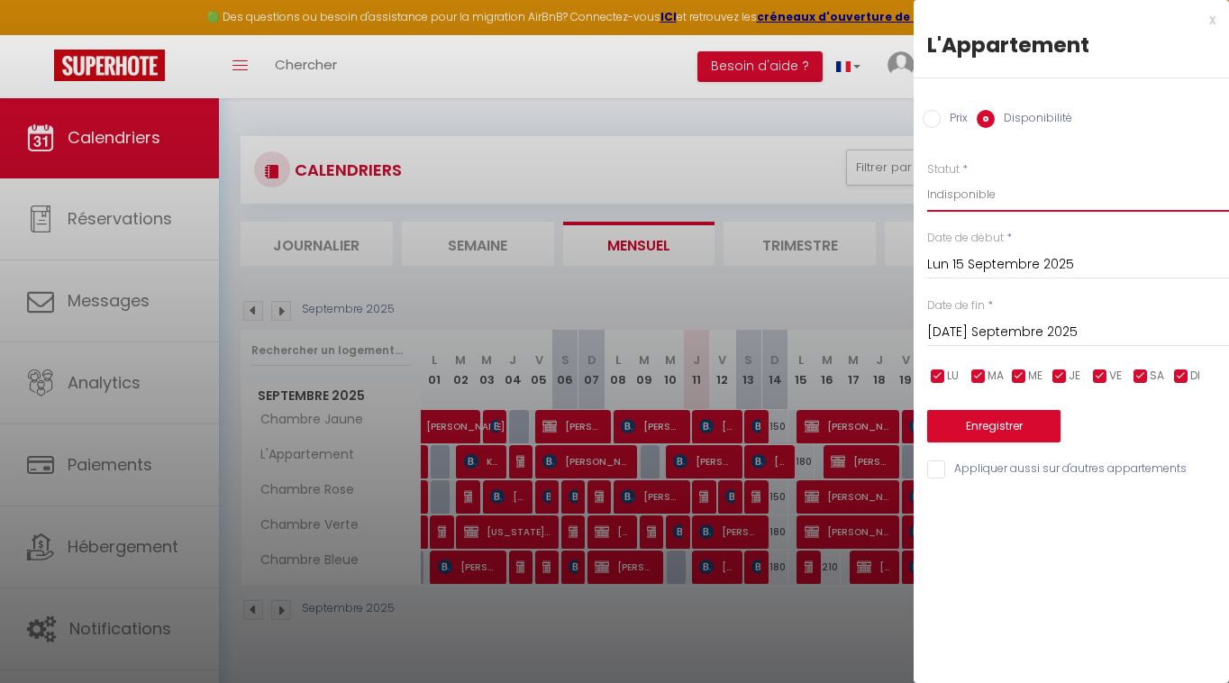
click at [986, 417] on button "Enregistrer" at bounding box center [993, 426] width 133 height 32
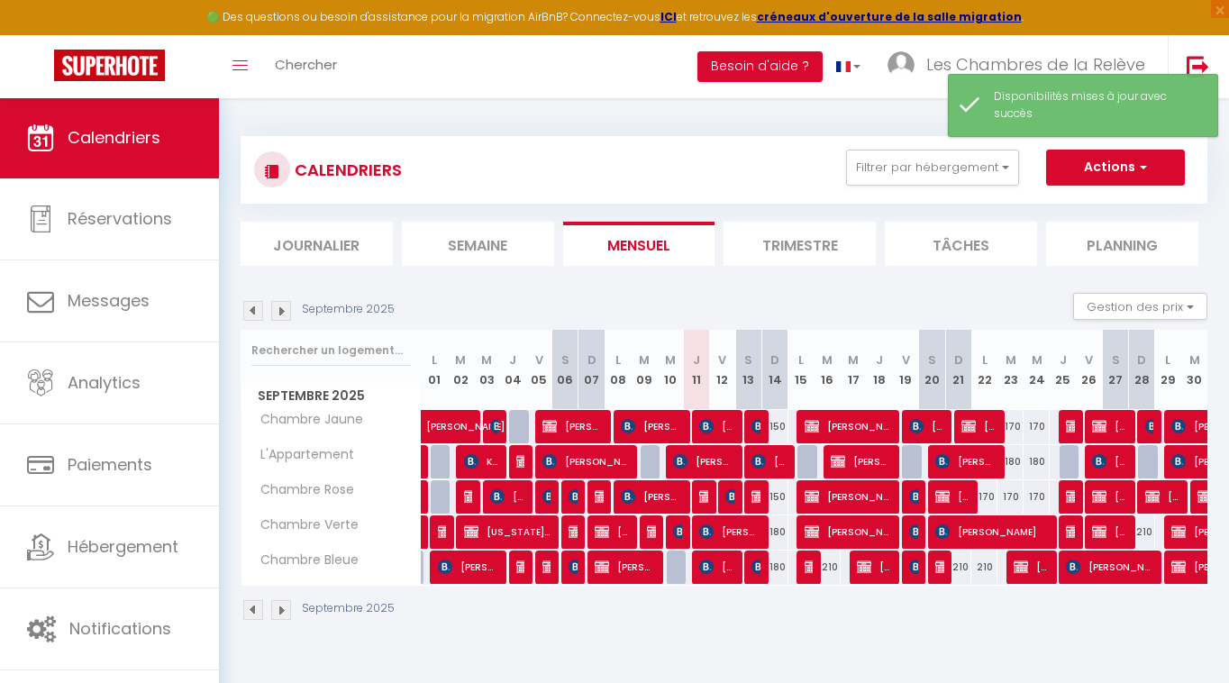
click at [1072, 460] on div at bounding box center [1073, 462] width 26 height 34
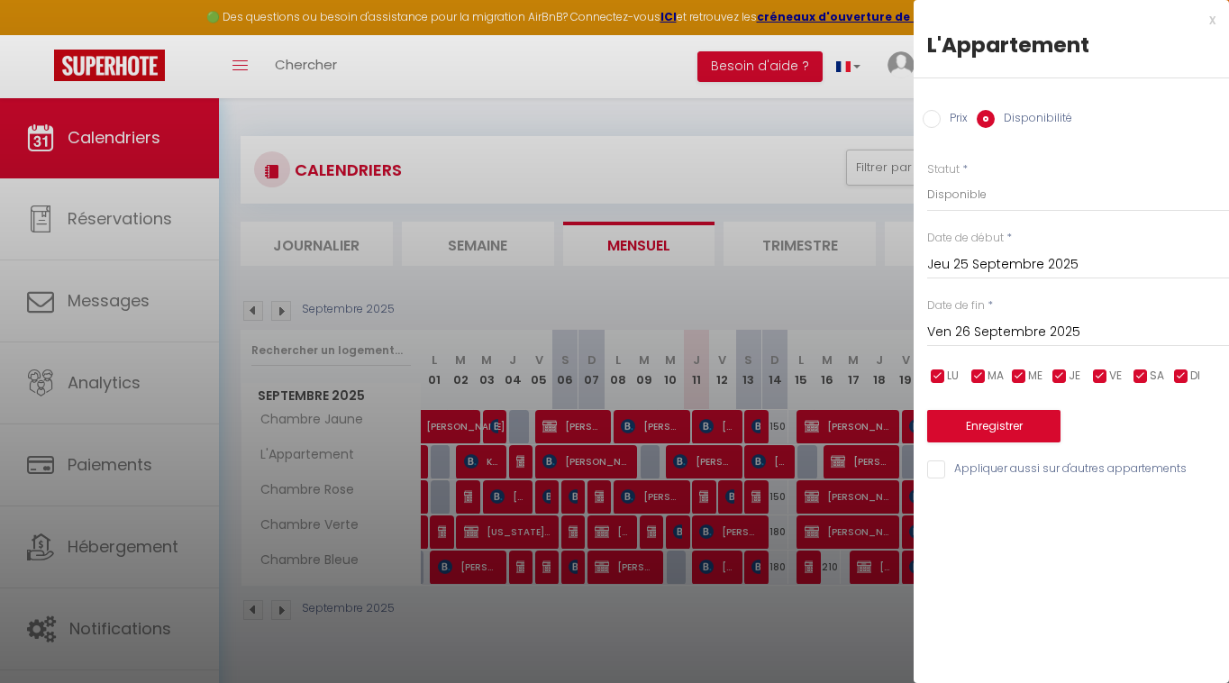
click at [1013, 423] on button "Enregistrer" at bounding box center [993, 426] width 133 height 32
